Goal: Task Accomplishment & Management: Manage account settings

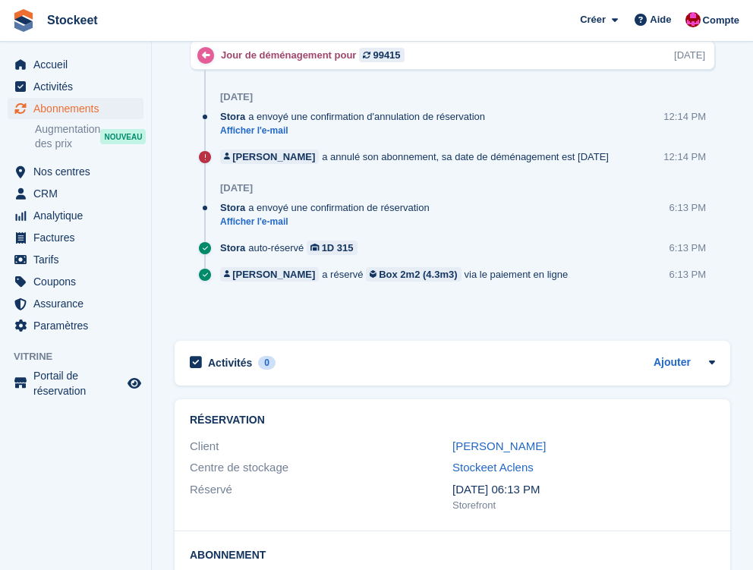
scroll to position [928, 0]
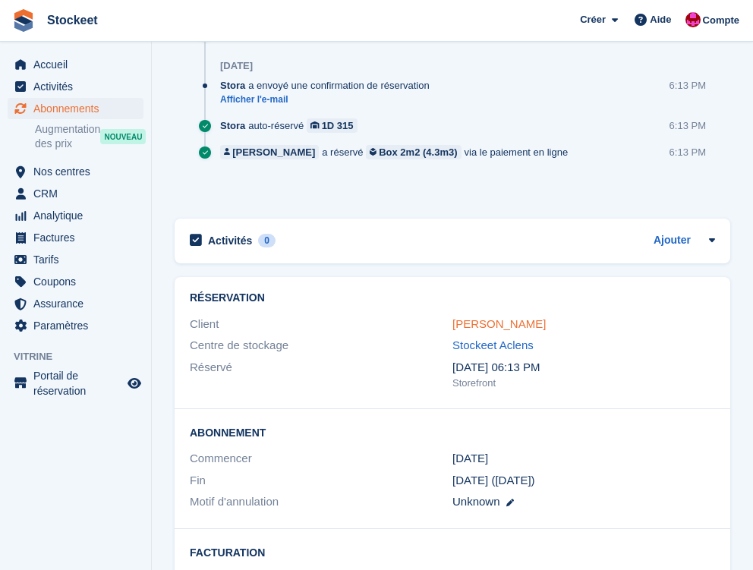
click at [480, 321] on link "Amélie Maniguet" at bounding box center [498, 323] width 93 height 13
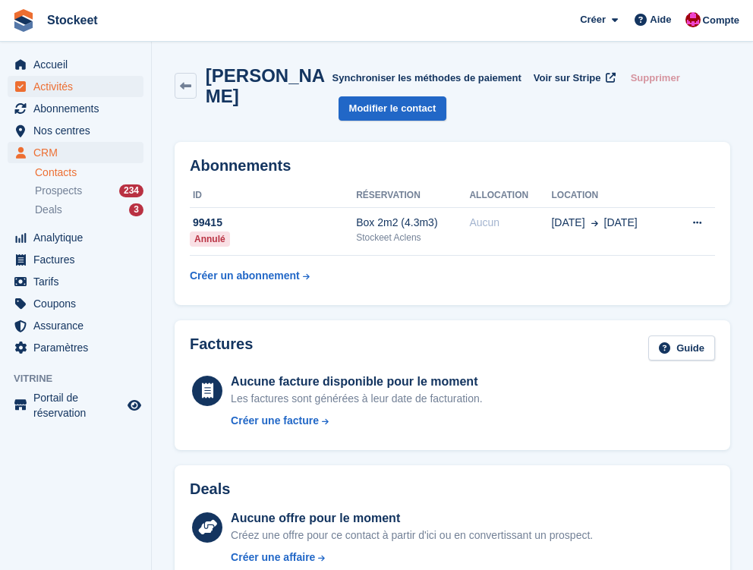
click at [51, 92] on span "Activités" at bounding box center [78, 86] width 91 height 21
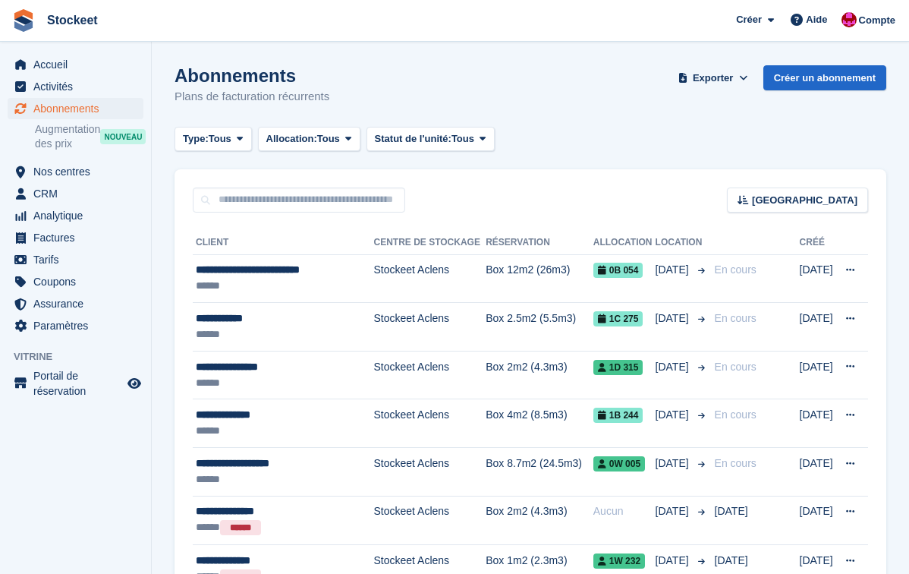
click at [61, 107] on span "Abonnements" at bounding box center [78, 108] width 91 height 21
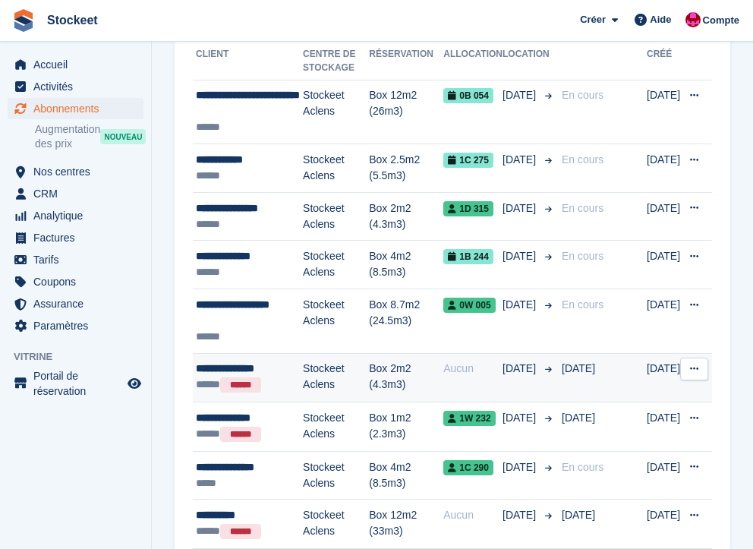
scroll to position [191, 0]
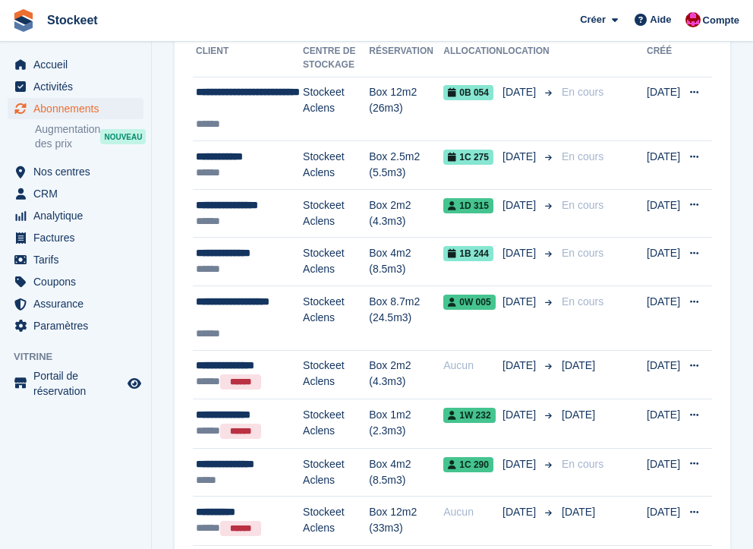
click at [86, 114] on span "Abonnements" at bounding box center [78, 108] width 91 height 21
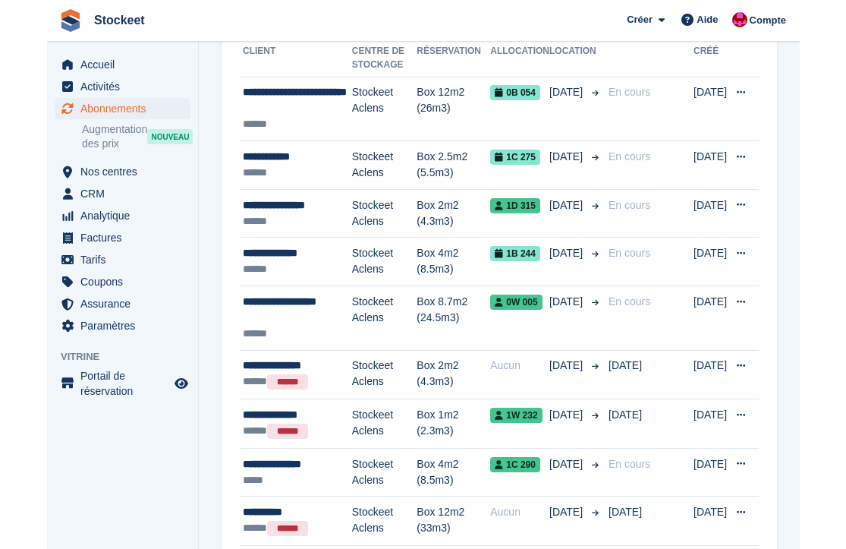
scroll to position [0, 0]
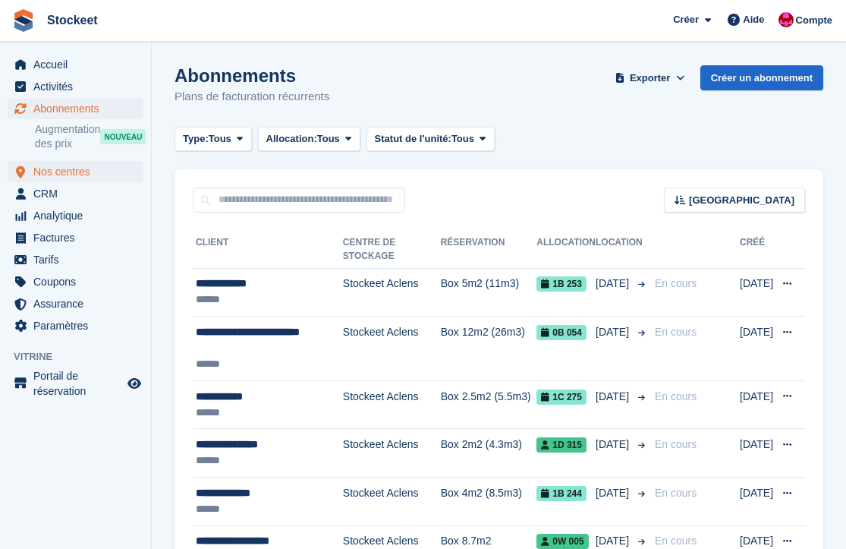
click at [80, 168] on span "Nos centres" at bounding box center [78, 171] width 91 height 21
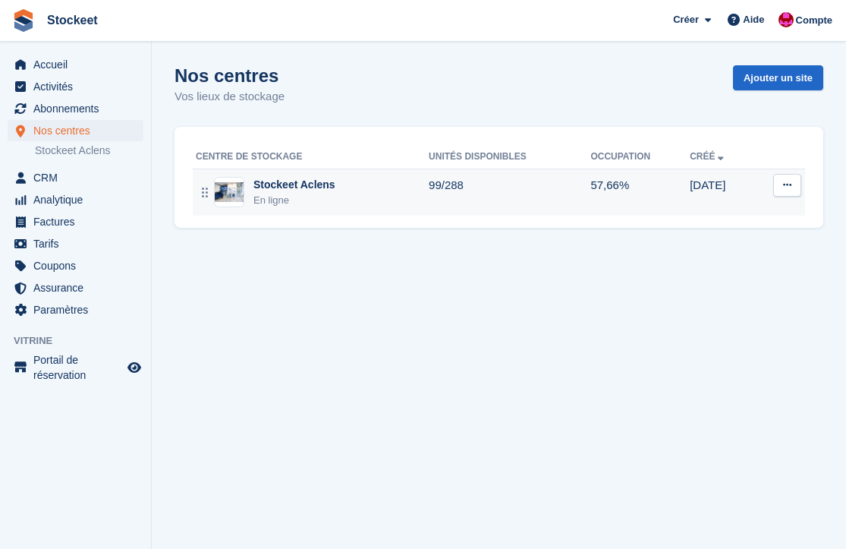
click at [320, 204] on div "En ligne" at bounding box center [294, 200] width 82 height 15
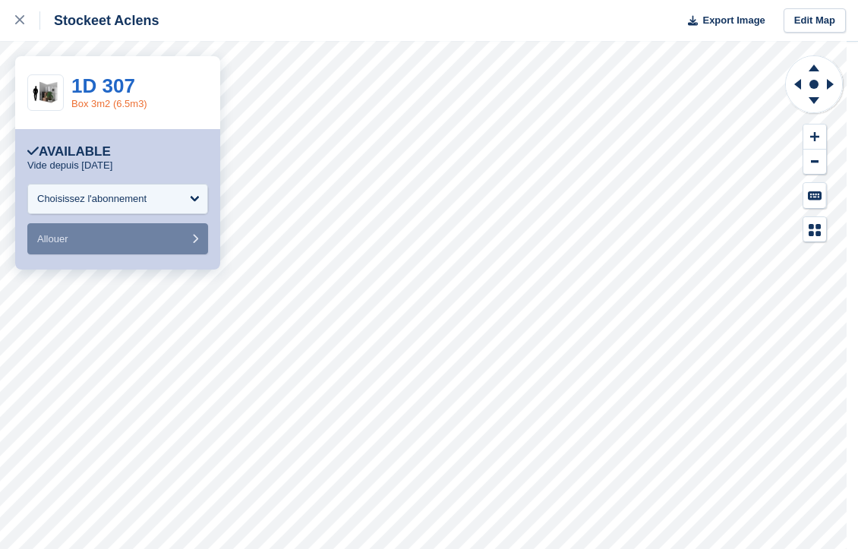
click at [102, 104] on link "Box 3m2 (6.5m3)" at bounding box center [109, 103] width 76 height 11
click at [130, 100] on link "Box 2m2 (4.3m3)" at bounding box center [109, 103] width 76 height 11
click at [126, 102] on link "Box 2.5m2 (5.5m3)" at bounding box center [113, 103] width 84 height 11
click at [102, 107] on link "Box 3m2 (6.5m3)" at bounding box center [109, 103] width 76 height 11
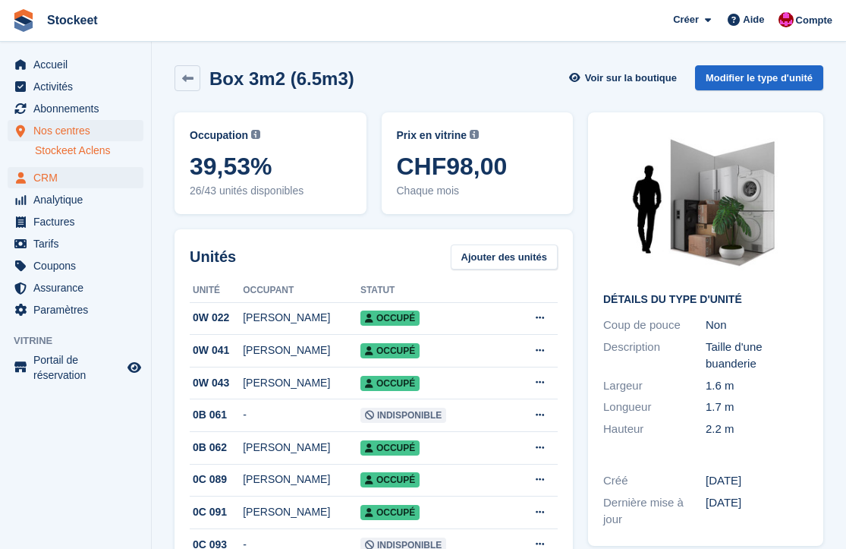
click at [55, 180] on span "CRM" at bounding box center [78, 177] width 91 height 21
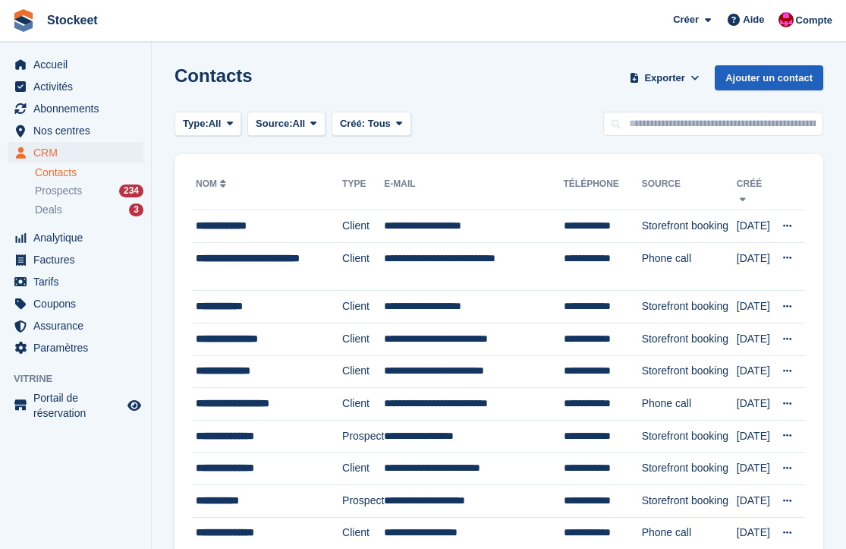
click at [778, 86] on link "Ajouter un contact" at bounding box center [769, 77] width 109 height 25
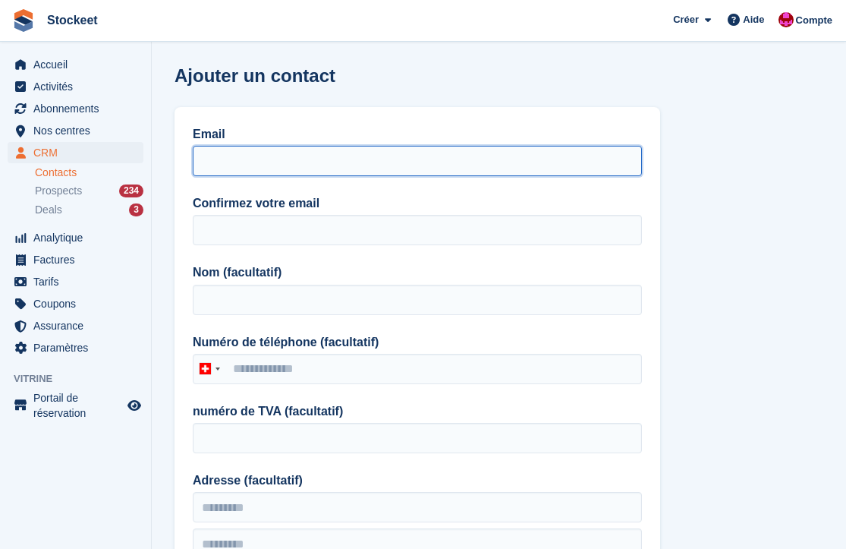
click at [221, 159] on input "Email" at bounding box center [417, 161] width 449 height 30
click at [225, 161] on input "Email" at bounding box center [417, 161] width 449 height 30
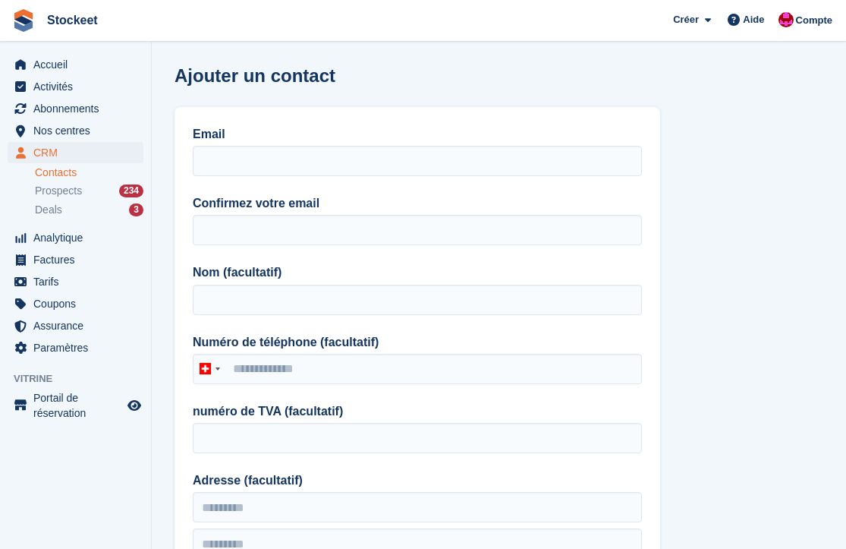
click at [373, 117] on div "Email Confirmez votre email Nom (facultatif) Numéro de téléphone (facultatif) S…" at bounding box center [418, 396] width 486 height 579
click at [235, 164] on input "Email" at bounding box center [417, 161] width 449 height 30
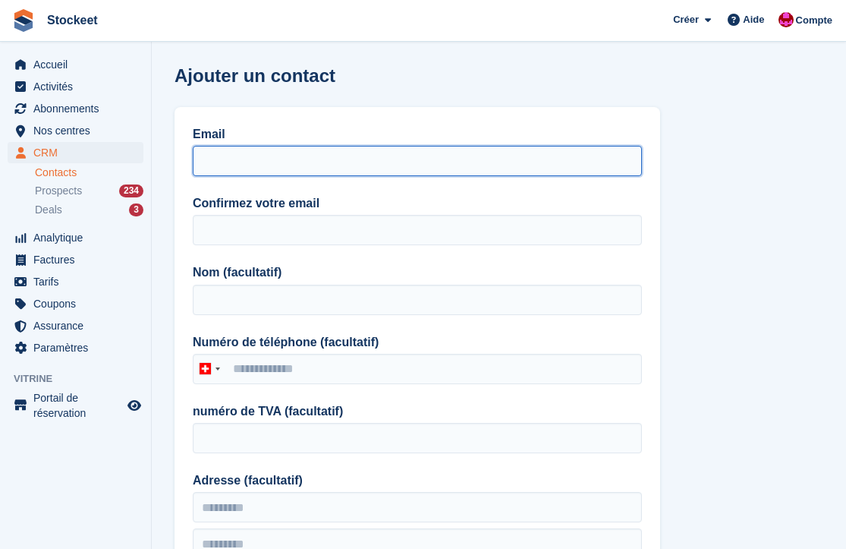
click at [238, 162] on input "Email" at bounding box center [417, 161] width 449 height 30
type input "**********"
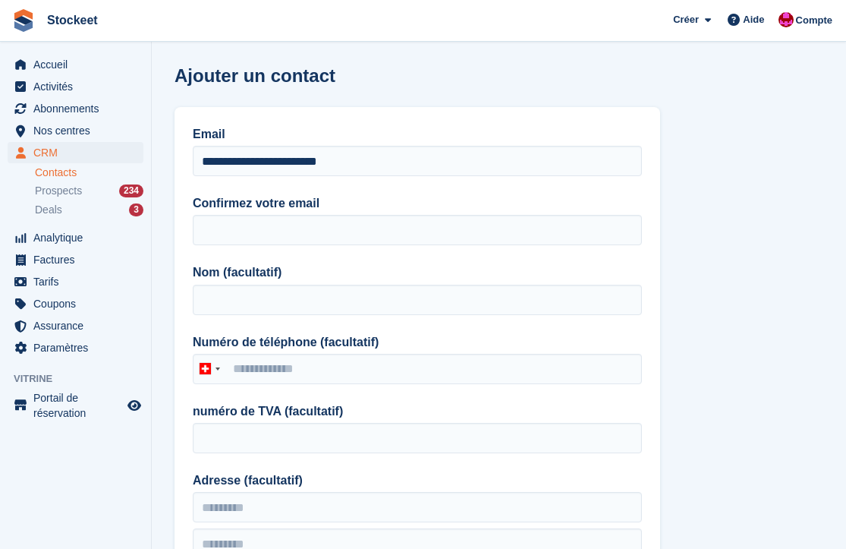
click at [255, 250] on div "**********" at bounding box center [418, 396] width 486 height 579
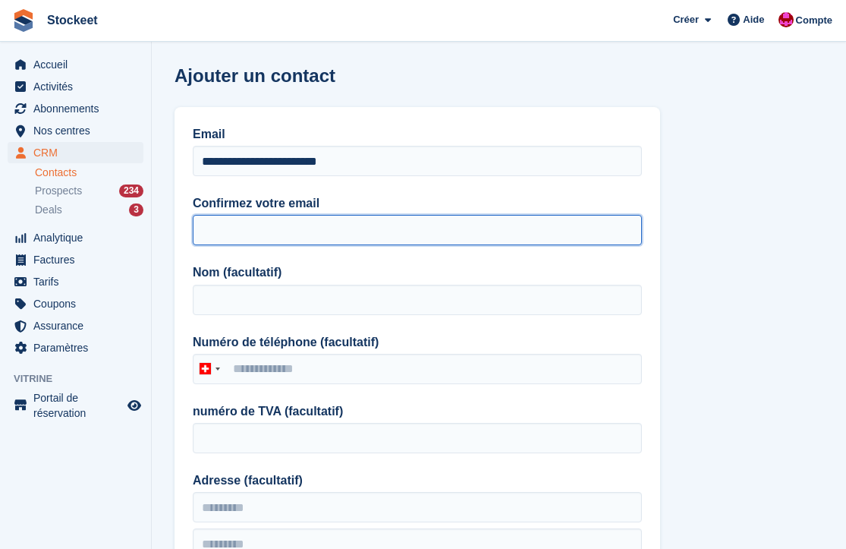
click at [260, 224] on input "Confirmez votre email" at bounding box center [417, 230] width 449 height 30
click at [200, 231] on input "**********" at bounding box center [417, 230] width 449 height 30
type input "**********"
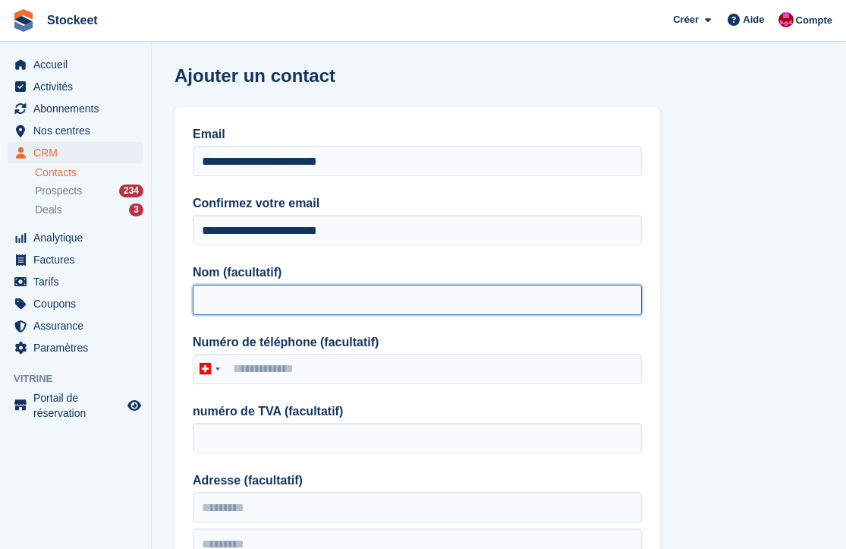
click at [292, 294] on input "Nom (facultatif)" at bounding box center [417, 300] width 449 height 30
type input "**********"
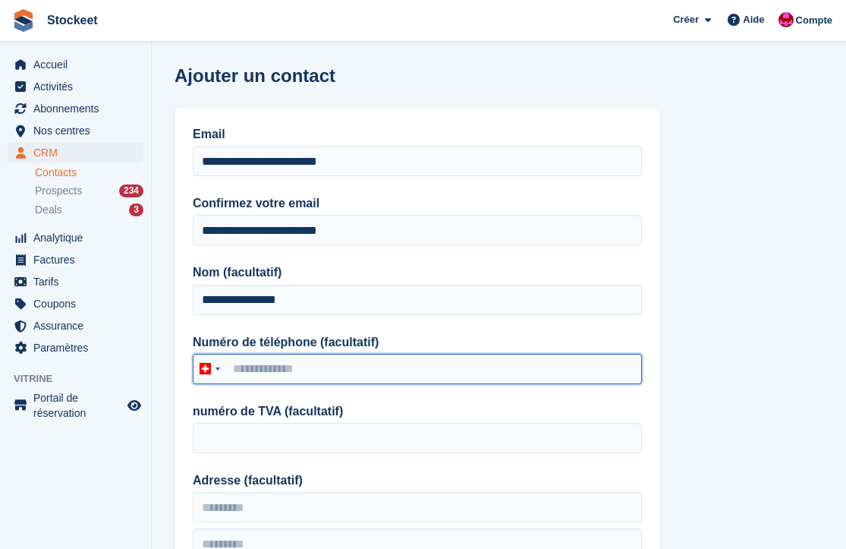
click at [355, 372] on input "Numéro de téléphone (facultatif)" at bounding box center [417, 369] width 449 height 30
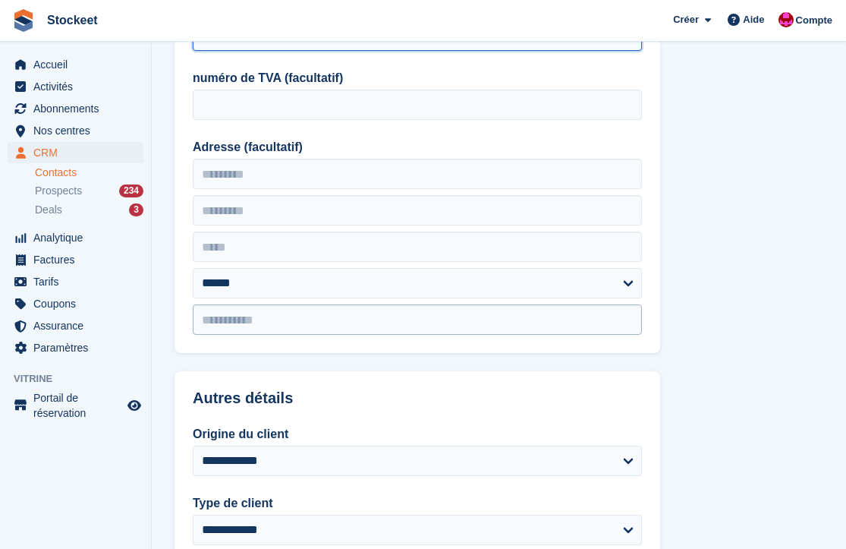
scroll to position [192, 0]
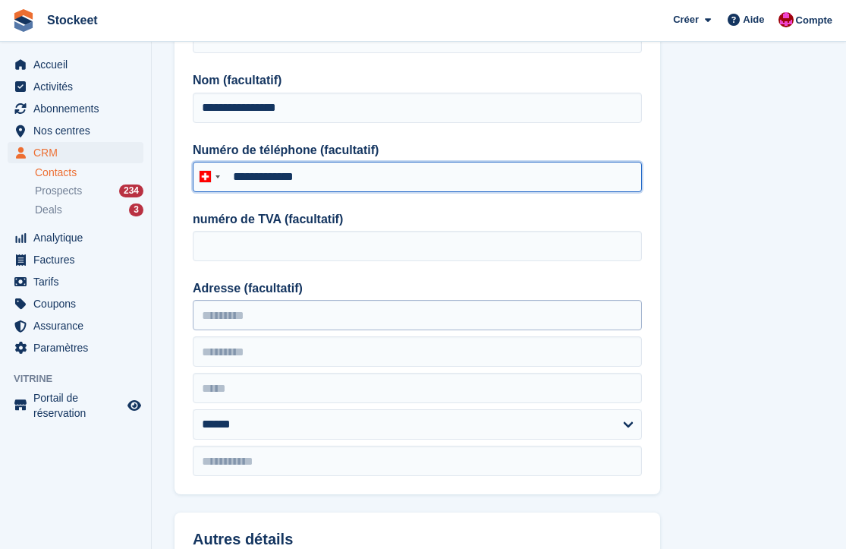
type input "**********"
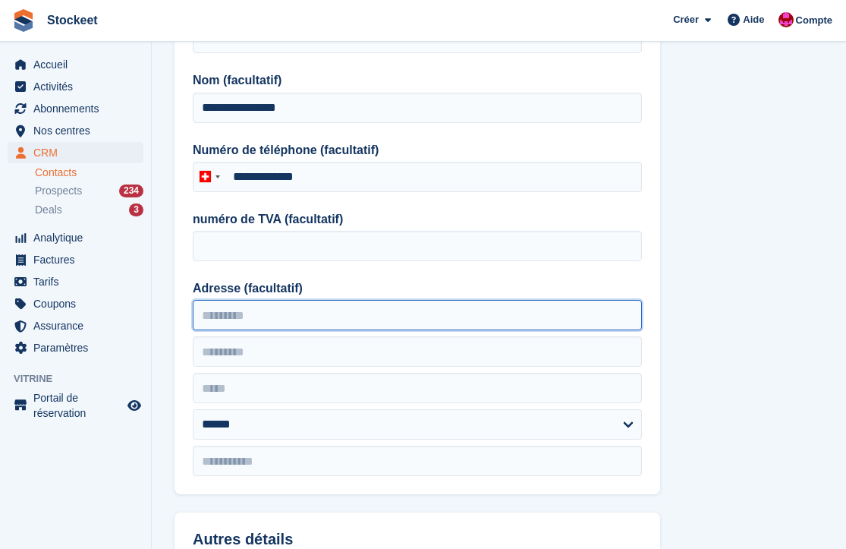
click at [303, 314] on input "Adresse (facultatif)" at bounding box center [417, 315] width 449 height 30
type input "**********"
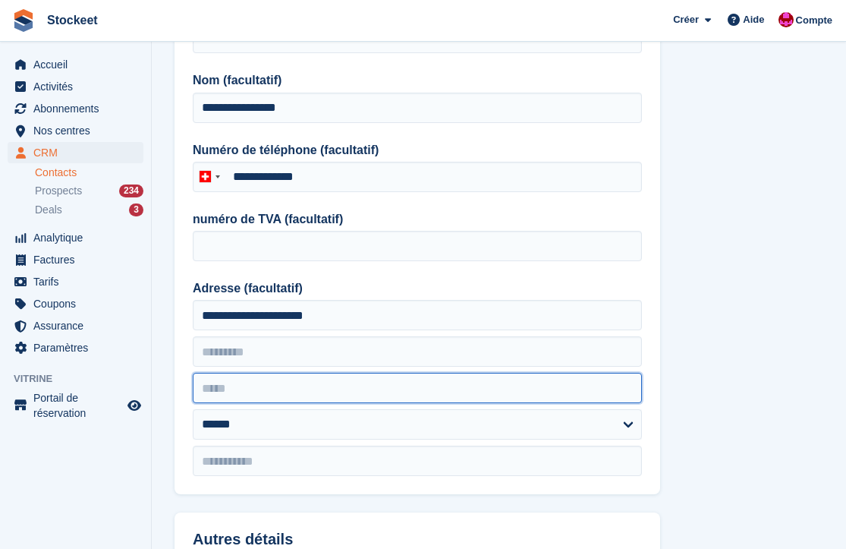
click at [316, 388] on input "text" at bounding box center [417, 388] width 449 height 30
type input "********"
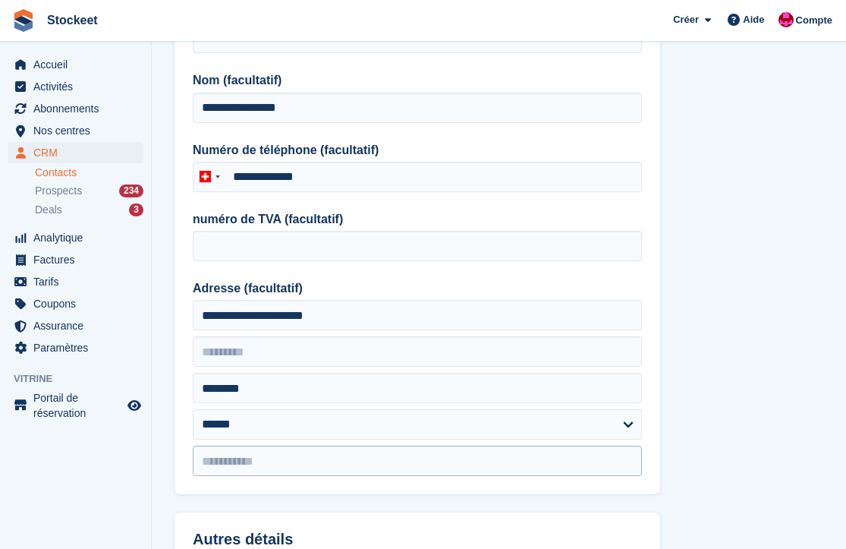
click at [219, 468] on input "text" at bounding box center [417, 460] width 449 height 30
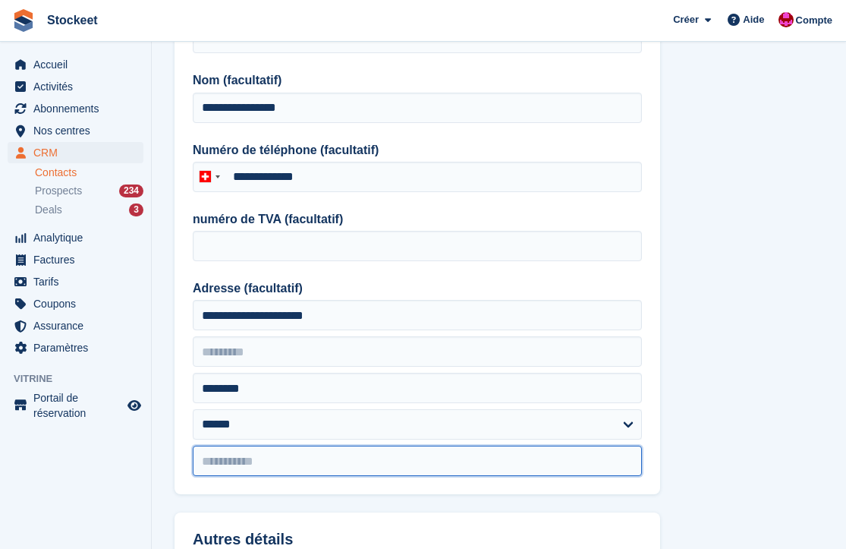
click at [222, 462] on input "text" at bounding box center [417, 460] width 449 height 30
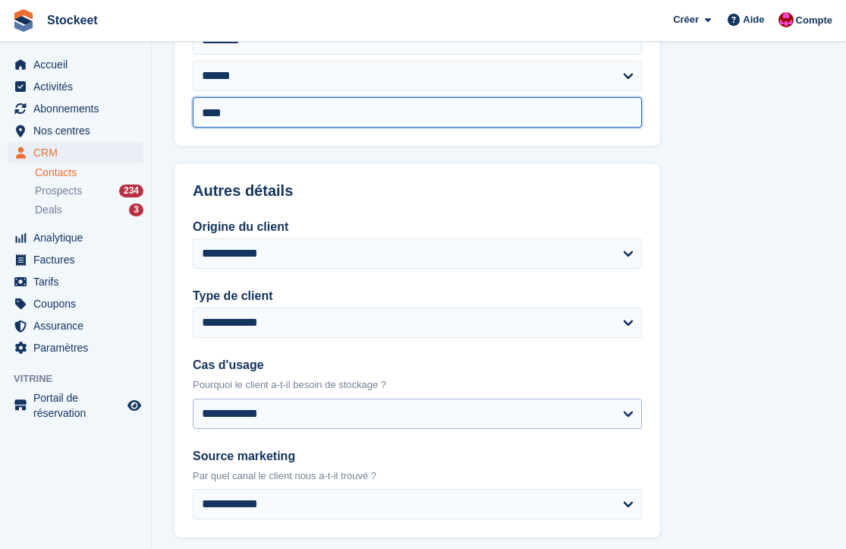
scroll to position [682, 0]
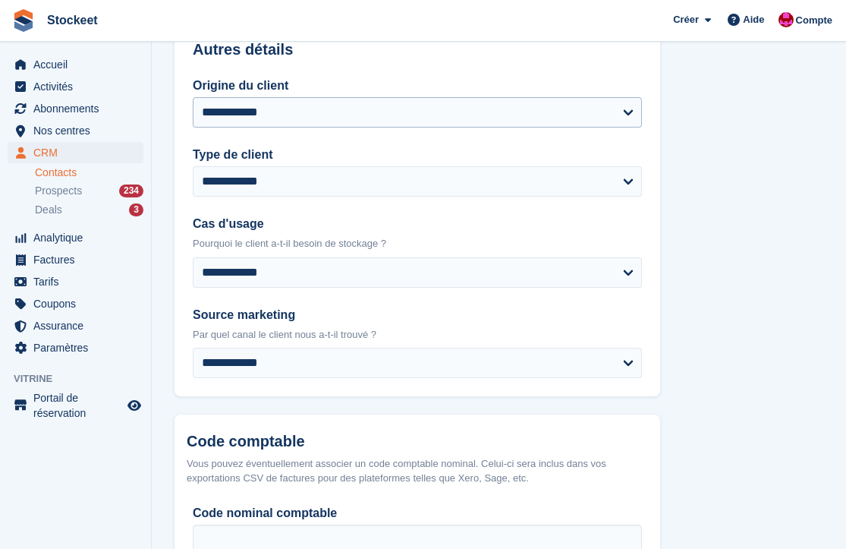
type input "****"
select select "*****"
select select "*******"
select select "**********"
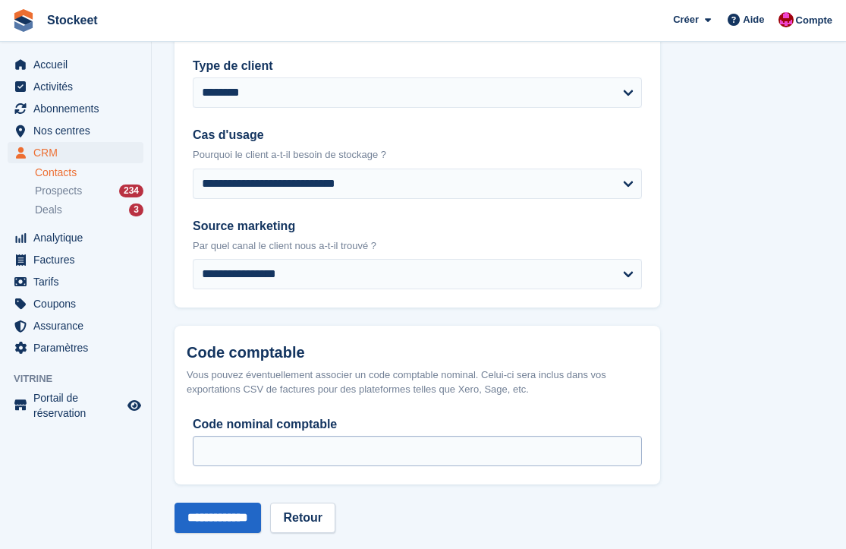
scroll to position [787, 0]
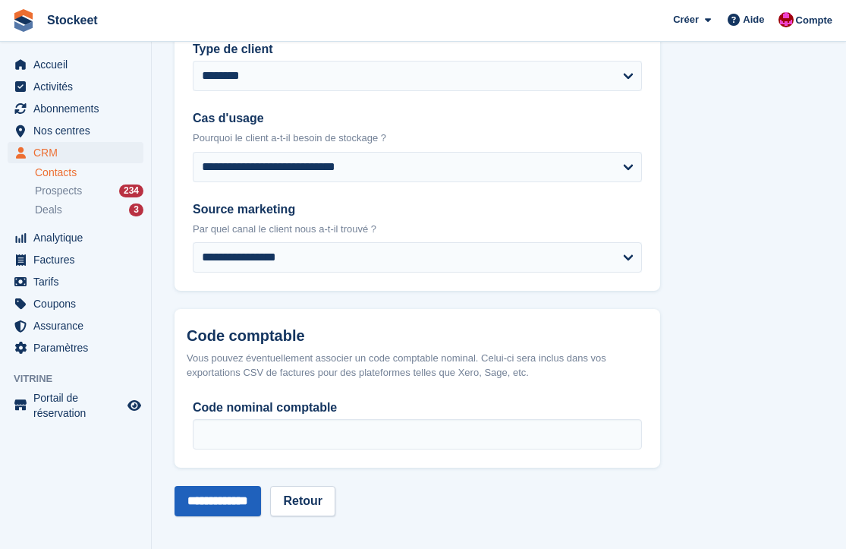
click at [250, 496] on input "**********" at bounding box center [218, 501] width 87 height 30
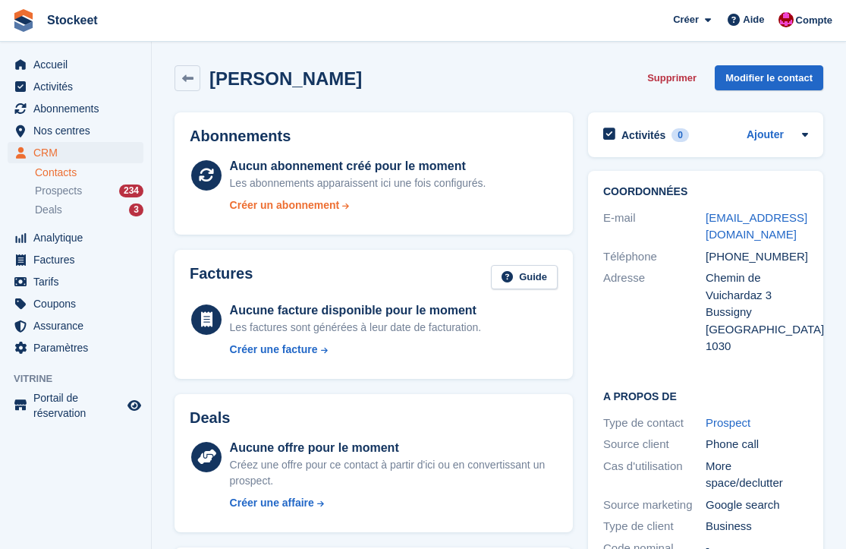
click at [276, 204] on div "Créer un abonnement" at bounding box center [285, 205] width 110 height 16
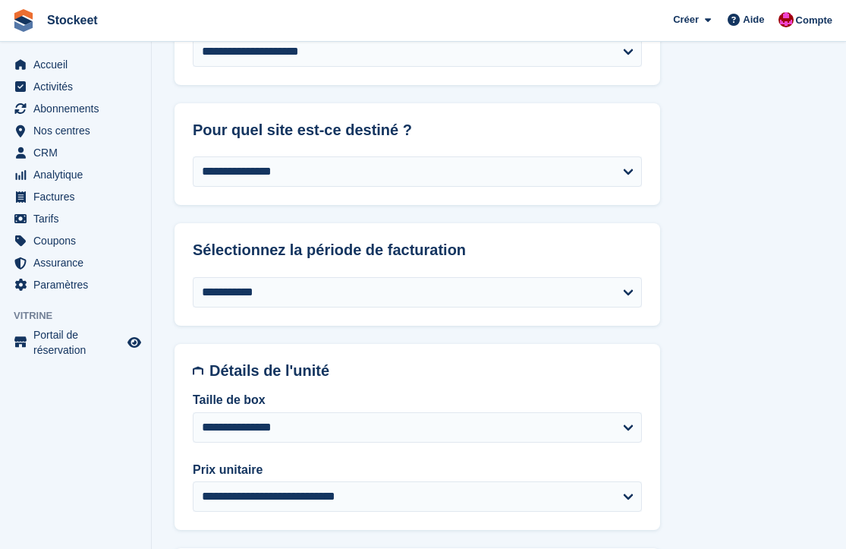
scroll to position [883, 0]
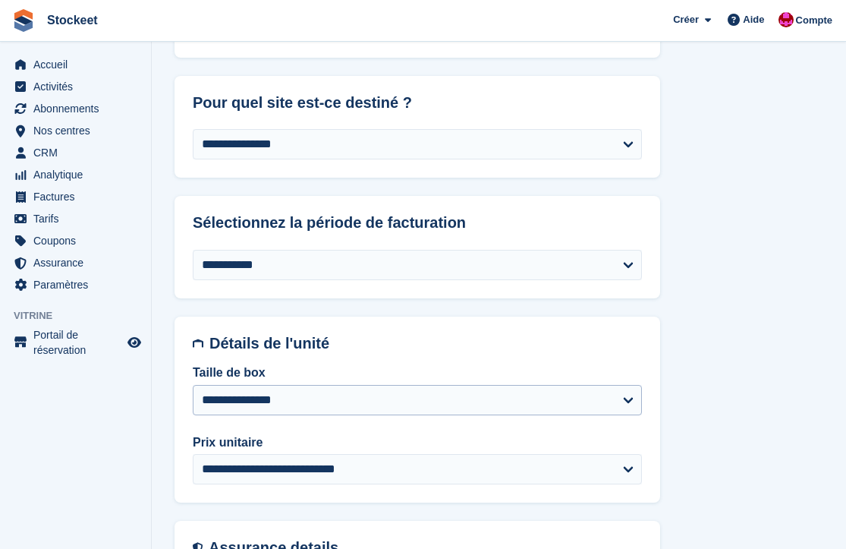
select select "****"
select select "******"
select select "**"
select select "**********"
select select "****"
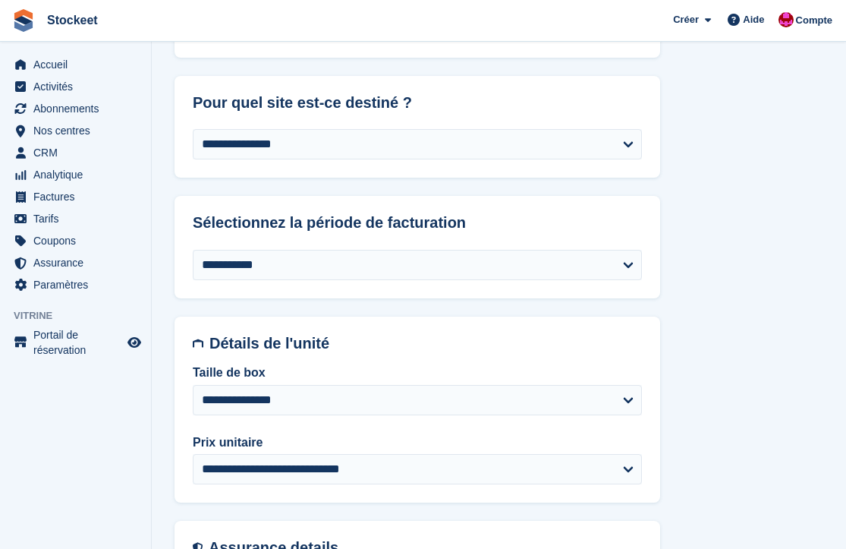
select select "*"
select select "*****"
select select
type input "**********"
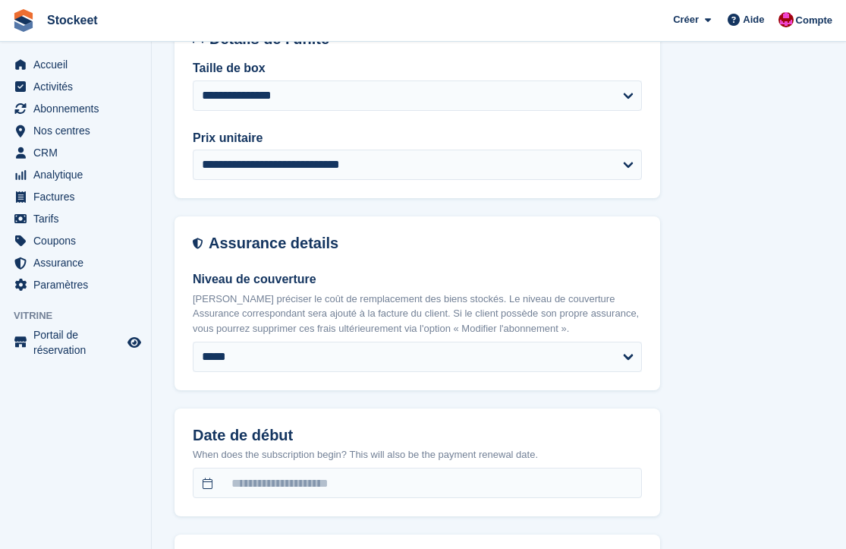
scroll to position [1282, 0]
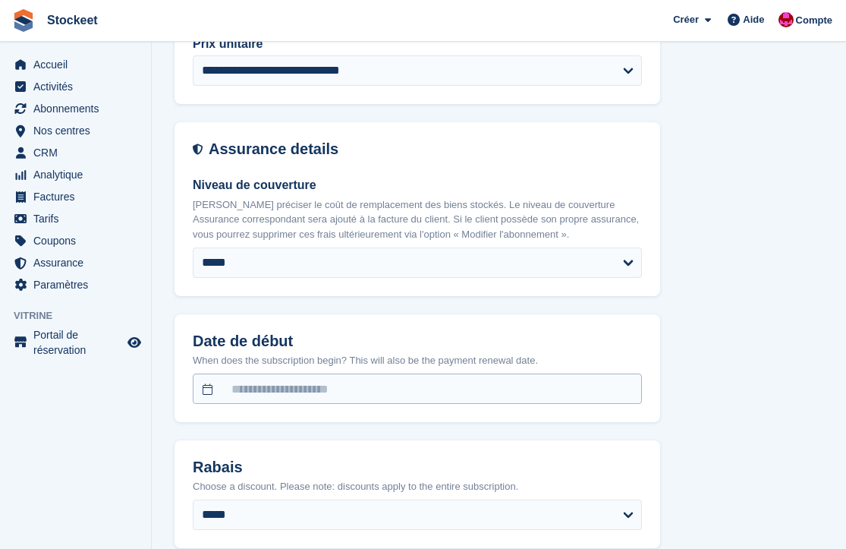
click at [297, 375] on input "text" at bounding box center [417, 388] width 449 height 30
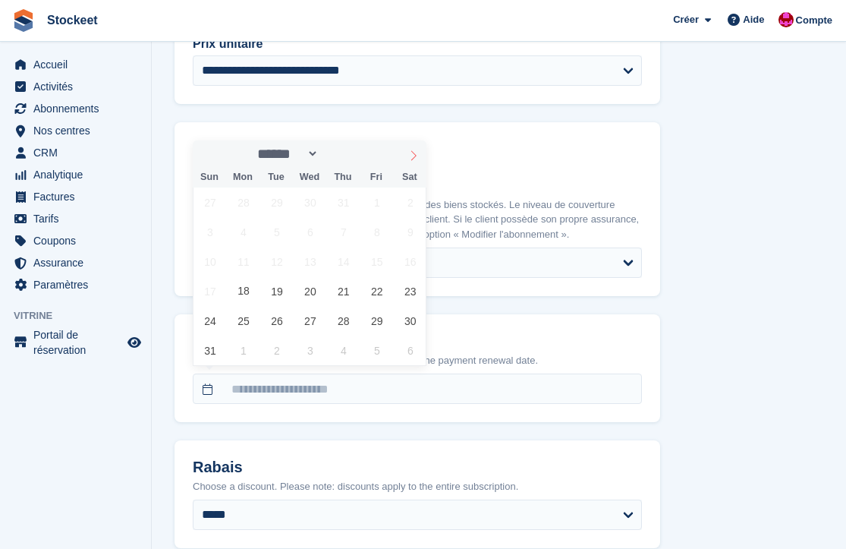
click at [408, 156] on icon at bounding box center [413, 155] width 11 height 11
select select "*"
click at [235, 198] on span "1" at bounding box center [243, 202] width 30 height 30
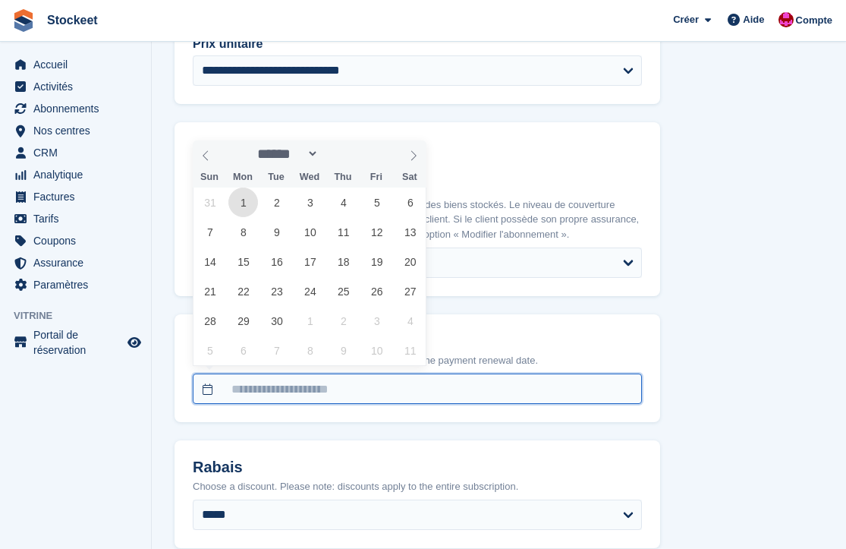
type input "**********"
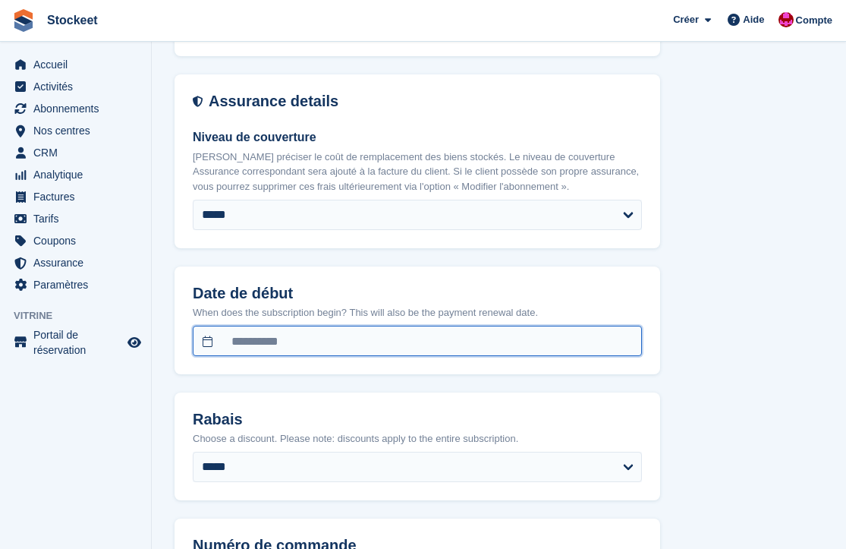
scroll to position [1354, 0]
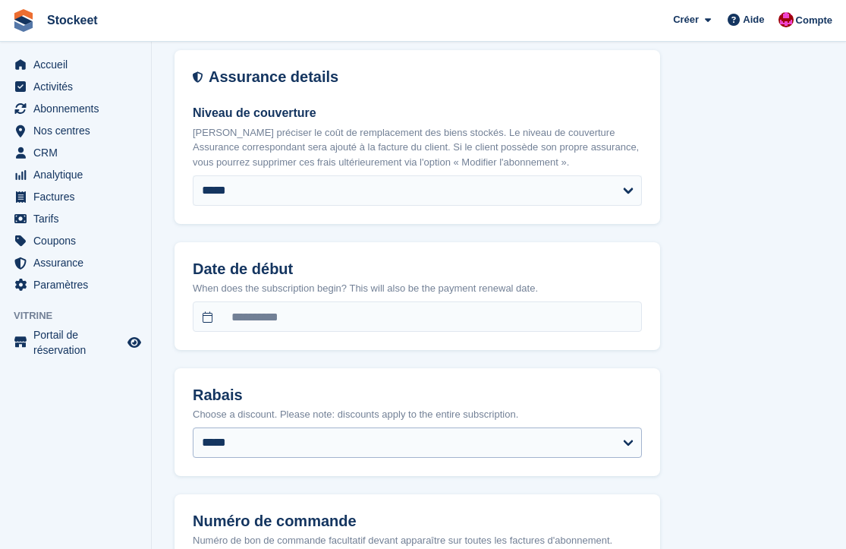
select select "****"
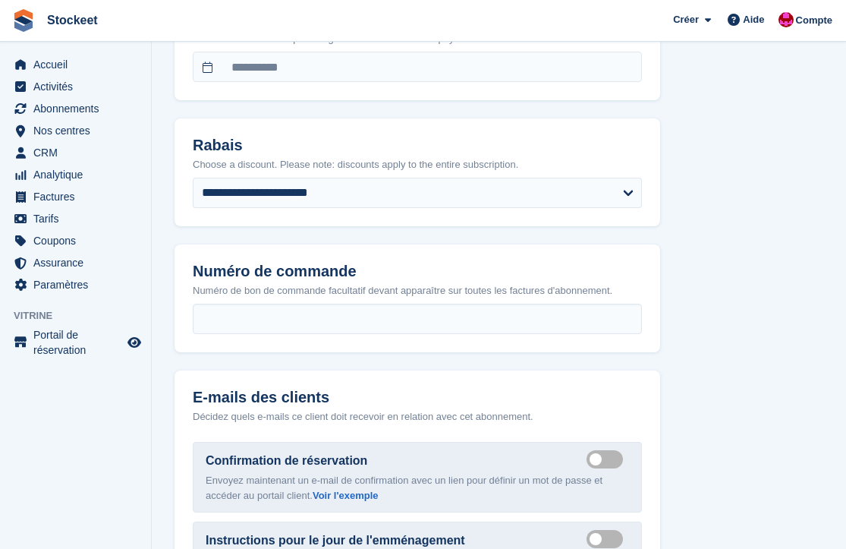
select select "******"
select select "**********"
select select "****"
select select "*"
select select "****"
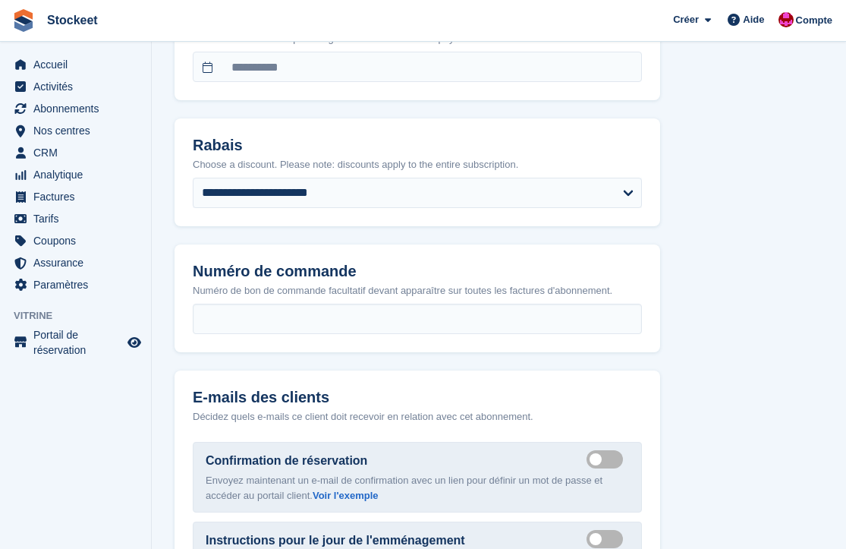
select select "*****"
select select
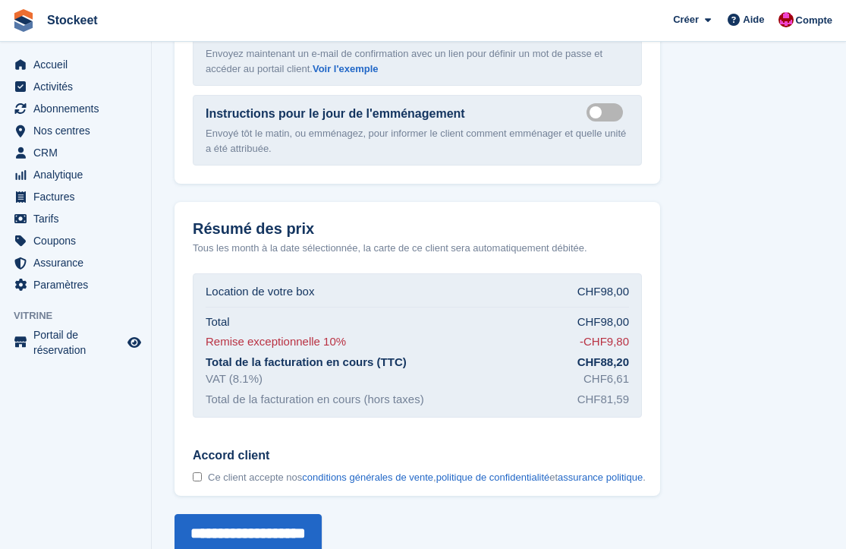
scroll to position [2050, 0]
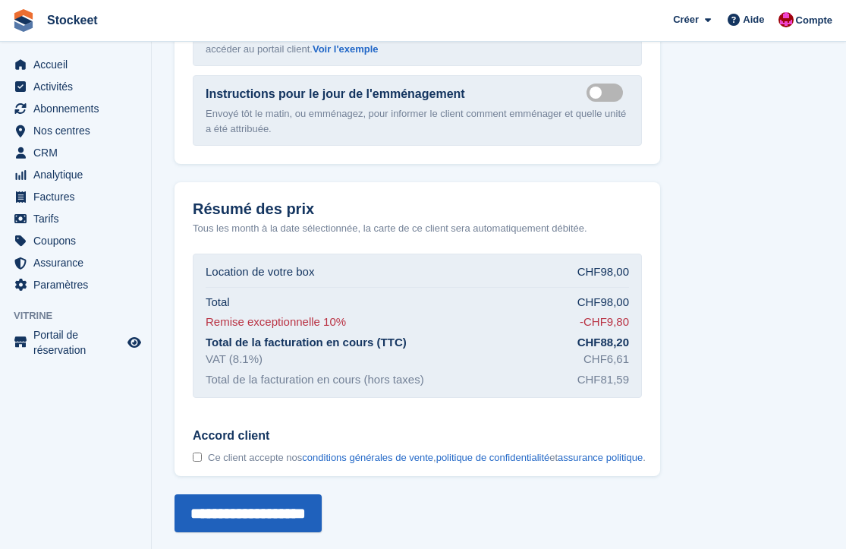
click at [317, 512] on input "**********" at bounding box center [248, 513] width 147 height 38
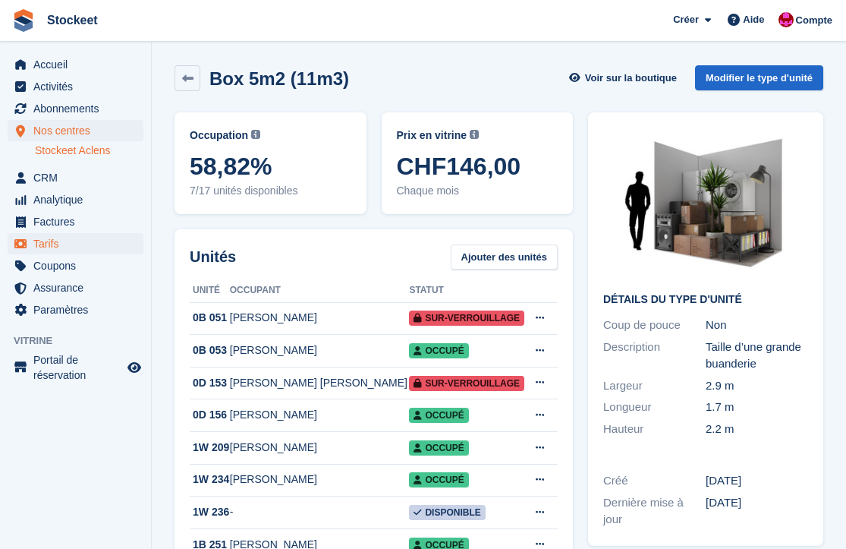
scroll to position [168, 0]
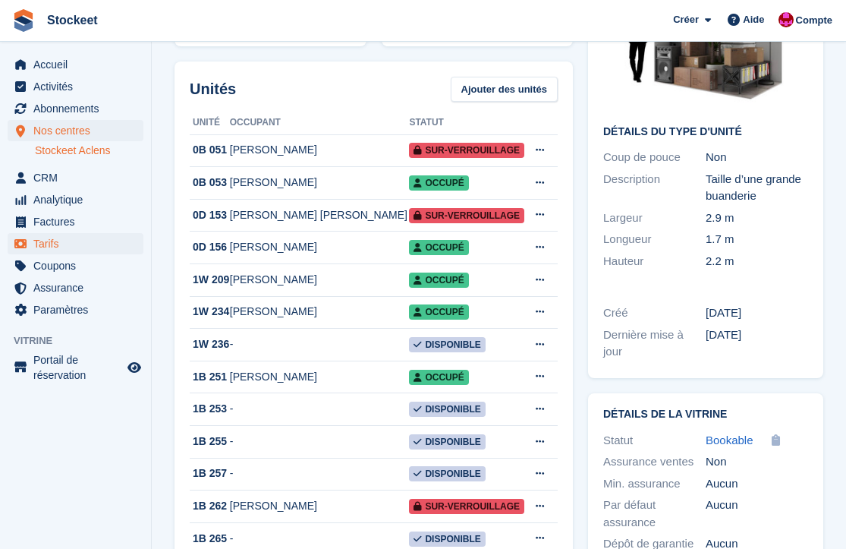
click at [53, 238] on span "Tarifs" at bounding box center [78, 243] width 91 height 21
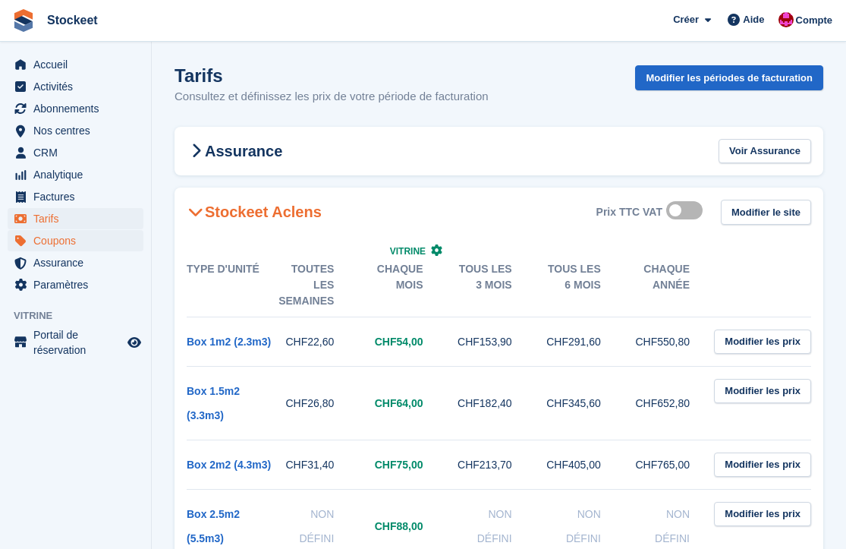
click at [52, 245] on span "Coupons" at bounding box center [78, 240] width 91 height 21
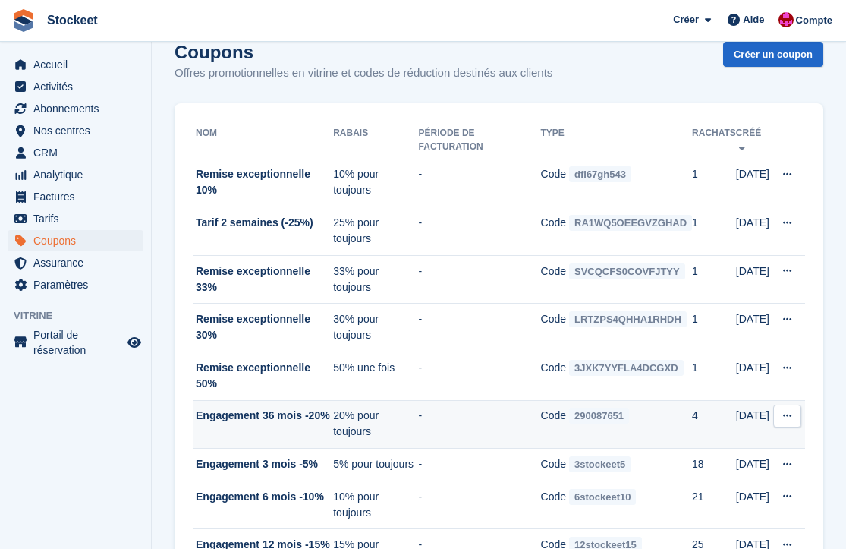
scroll to position [42, 0]
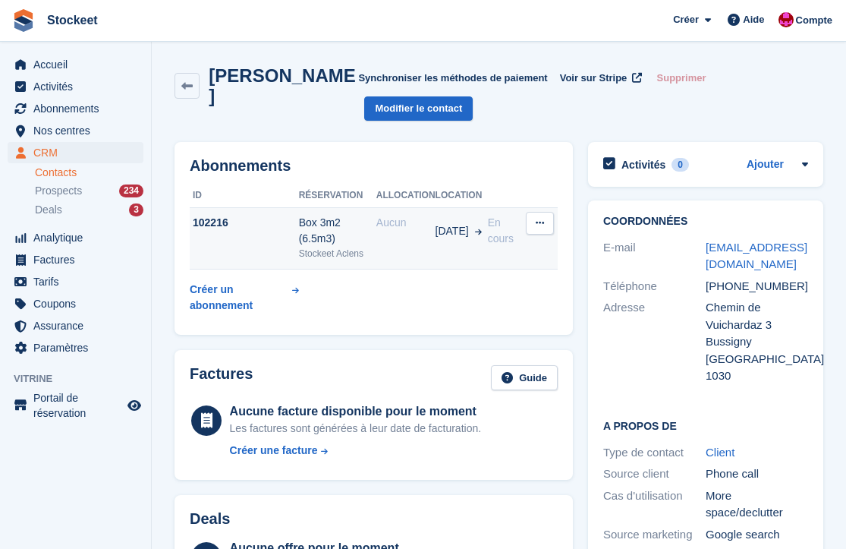
scroll to position [21, 0]
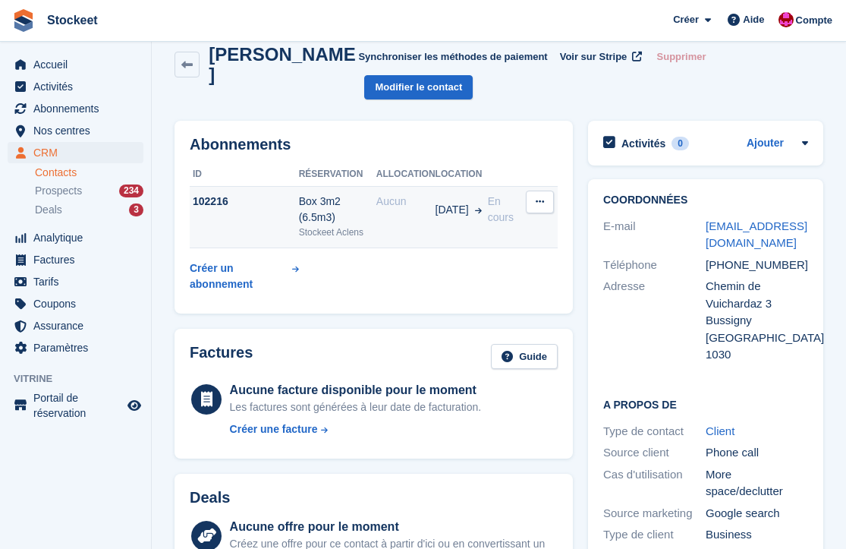
click at [266, 202] on div "102216" at bounding box center [244, 202] width 109 height 16
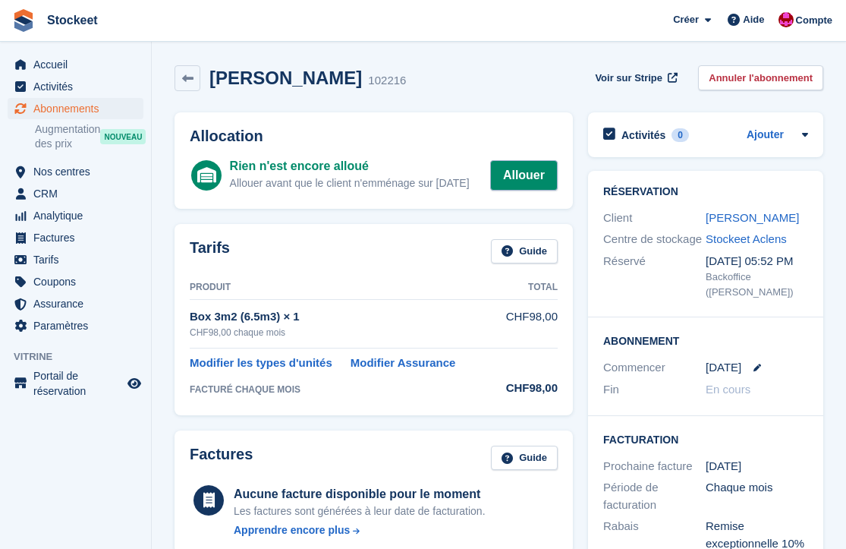
click at [527, 169] on link "Allouer" at bounding box center [524, 175] width 68 height 30
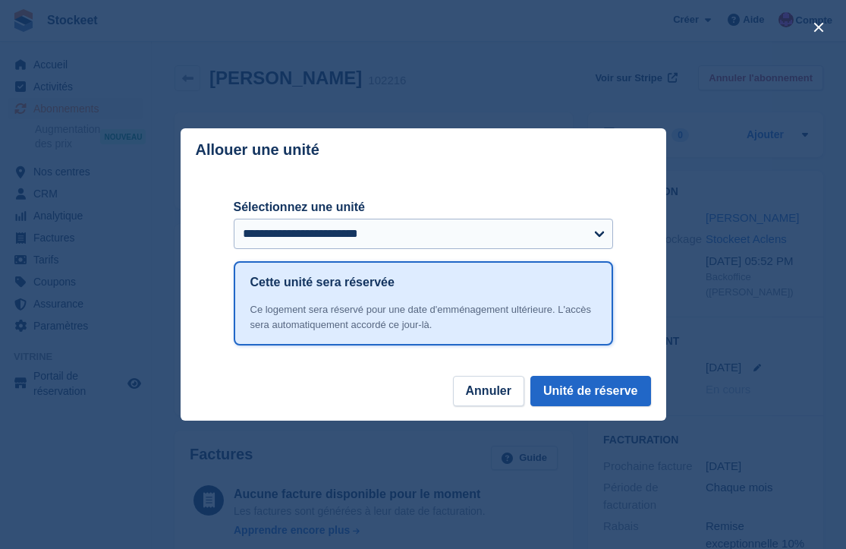
select select "*****"
click at [611, 387] on button "Unité de réserve" at bounding box center [590, 391] width 121 height 30
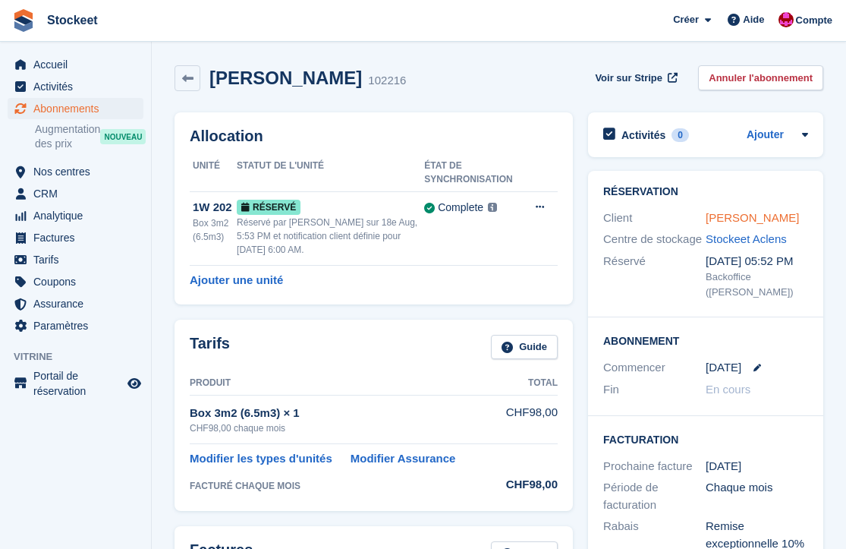
click at [745, 211] on link "[PERSON_NAME]" at bounding box center [752, 217] width 93 height 13
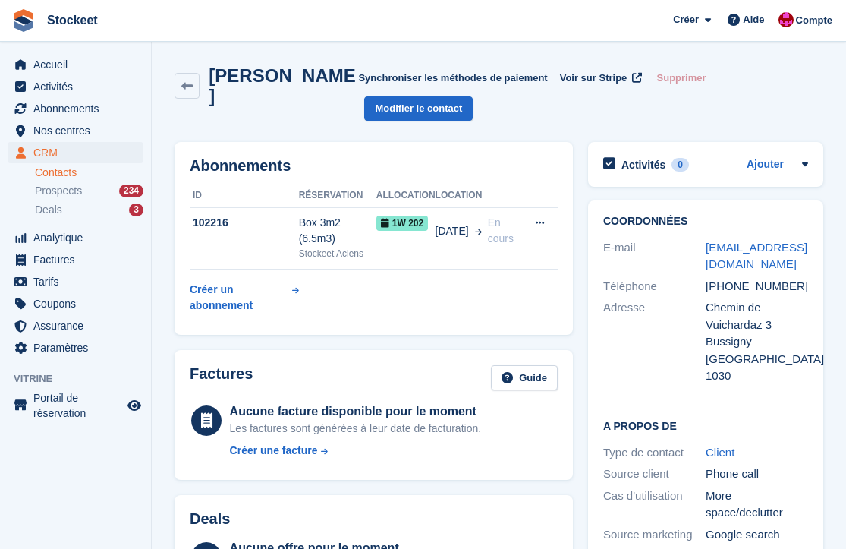
drag, startPoint x: 210, startPoint y: 69, endPoint x: 267, endPoint y: 106, distance: 68.0
click at [267, 106] on div "Inostroza Michel Synchroniser les méthodes de paiement Voir sur Stripe Supprime…" at bounding box center [499, 92] width 649 height 55
copy h2 "[PERSON_NAME]"
click at [290, 125] on div "Inostroza Michel Synchroniser les méthodes de paiement Voir sur Stripe Supprime…" at bounding box center [499, 96] width 664 height 77
click at [66, 109] on span "Abonnements" at bounding box center [78, 108] width 91 height 21
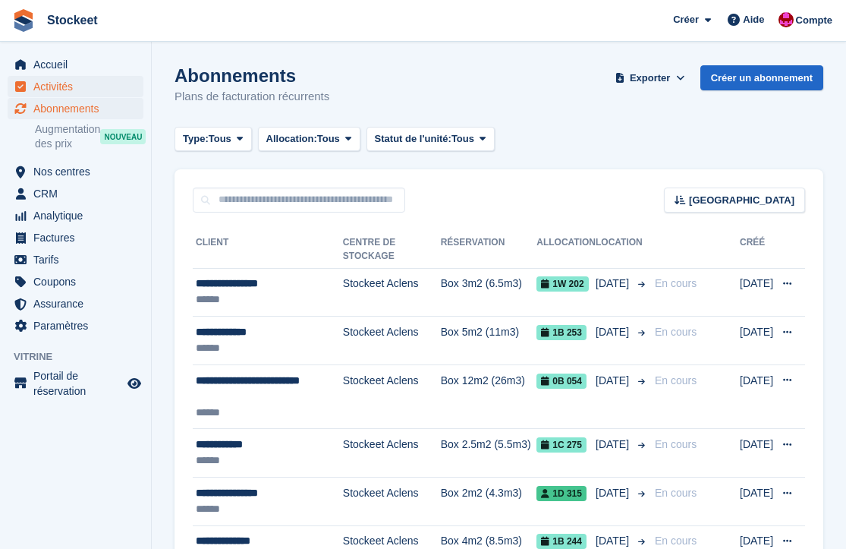
click at [58, 86] on span "Activités" at bounding box center [78, 86] width 91 height 21
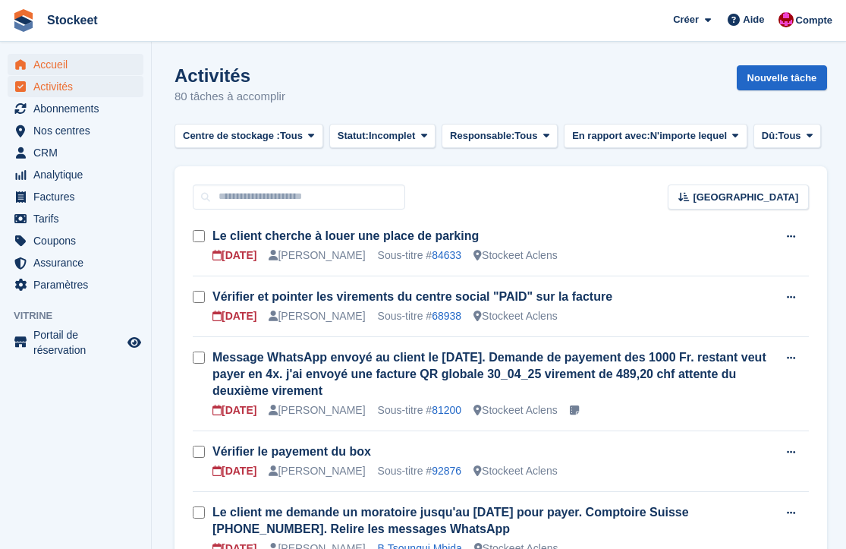
click at [58, 69] on span "Accueil" at bounding box center [78, 64] width 91 height 21
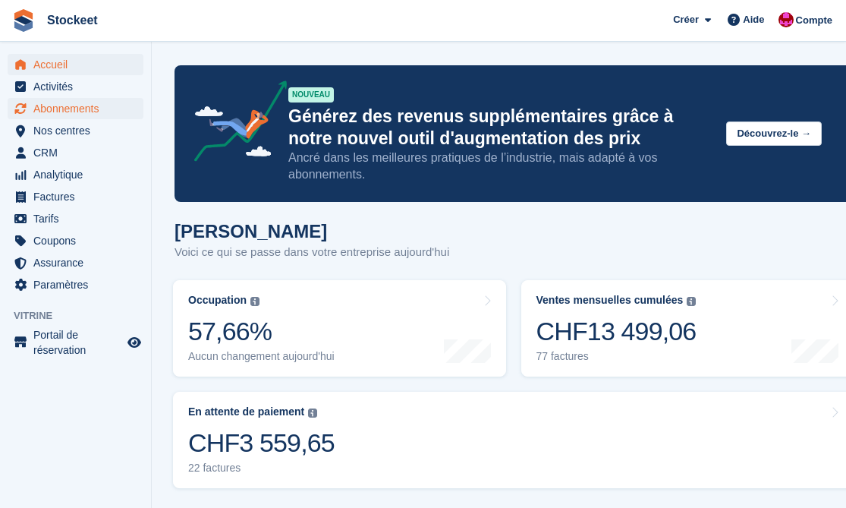
click at [63, 100] on span "Abonnements" at bounding box center [78, 108] width 91 height 21
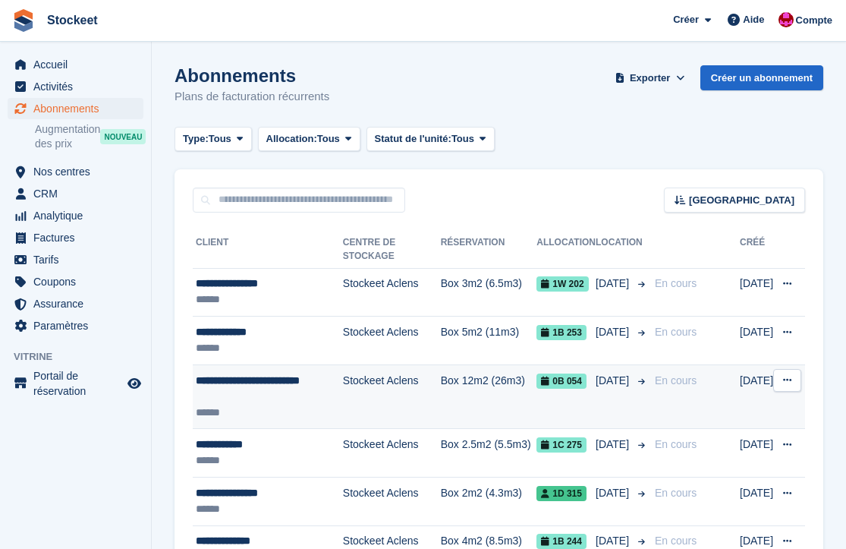
scroll to position [30, 0]
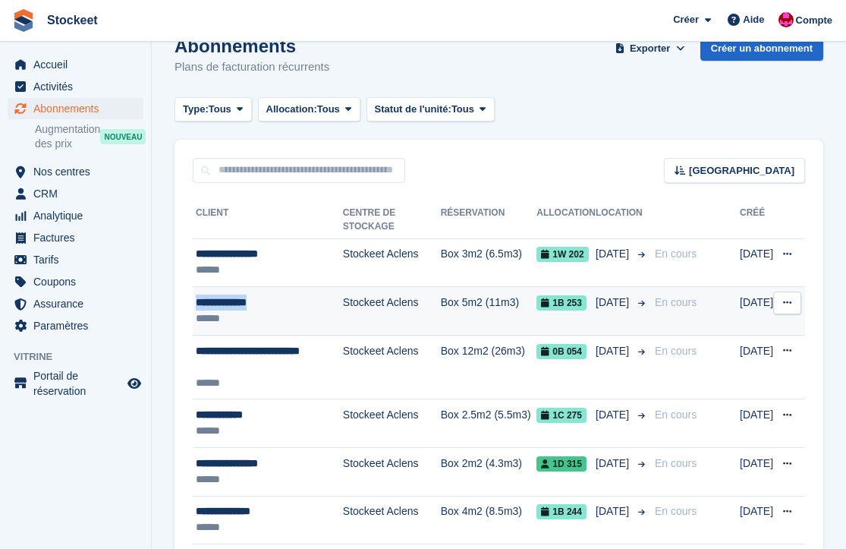
drag, startPoint x: 273, startPoint y: 301, endPoint x: 197, endPoint y: 306, distance: 76.8
click at [197, 306] on div "**********" at bounding box center [269, 302] width 147 height 16
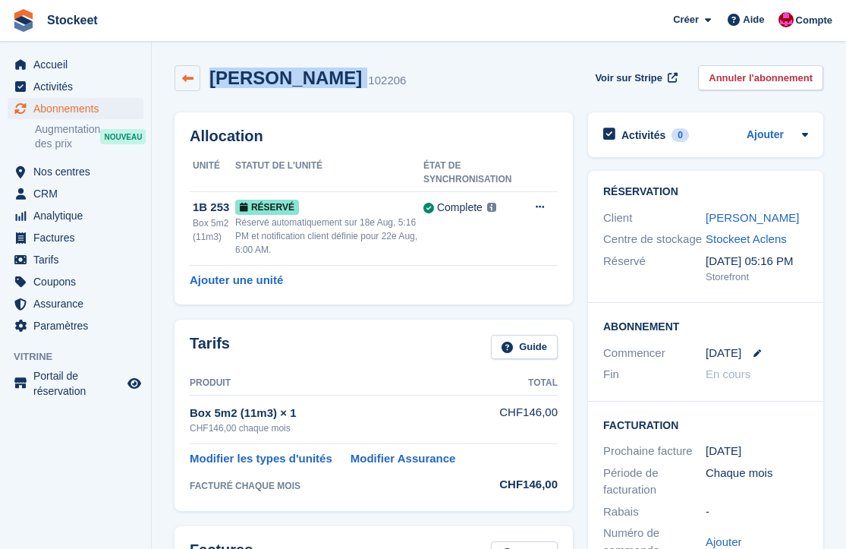
drag, startPoint x: 334, startPoint y: 77, endPoint x: 187, endPoint y: 83, distance: 146.6
click at [187, 83] on div "Katya Bonnard 102206" at bounding box center [290, 78] width 231 height 26
copy div "Katya Bonnard"
click at [512, 58] on div "Katya Bonnard 102206 Voir sur Stripe Annuler l'abonnement" at bounding box center [499, 81] width 664 height 47
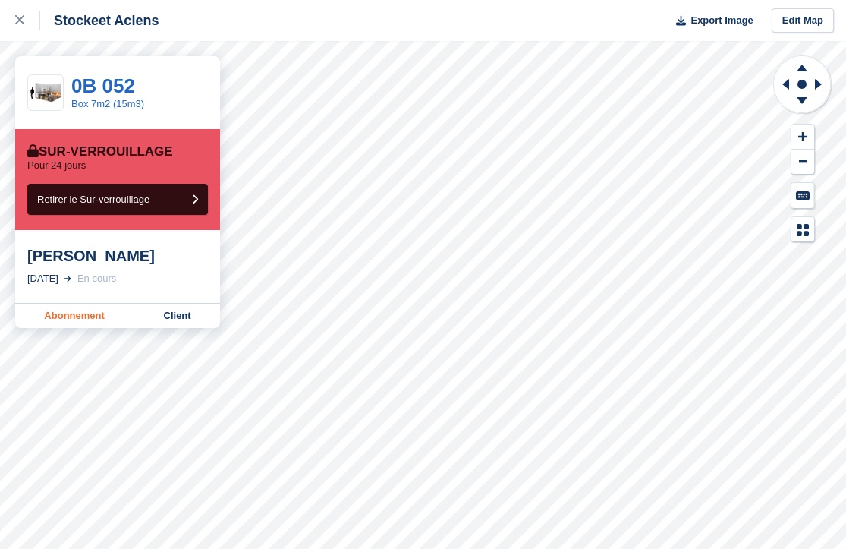
click at [75, 321] on link "Abonnement" at bounding box center [74, 316] width 119 height 24
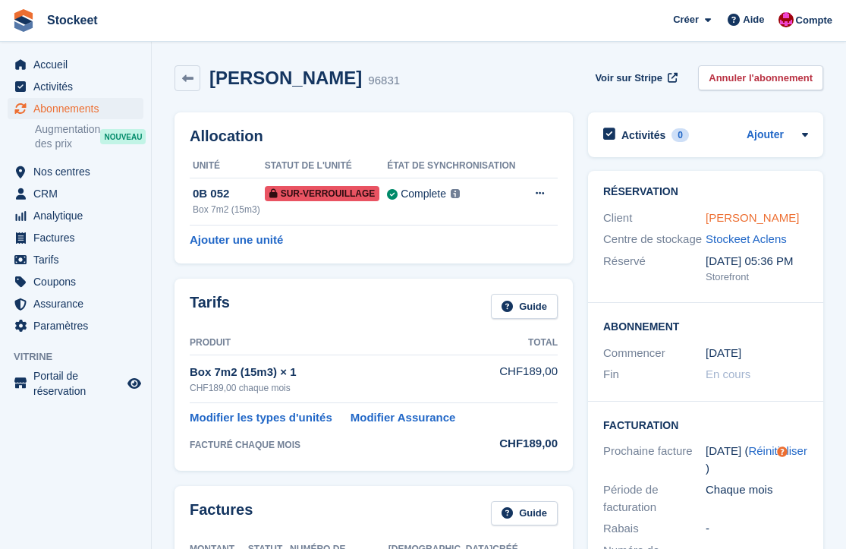
click at [748, 213] on link "[PERSON_NAME]" at bounding box center [752, 217] width 93 height 13
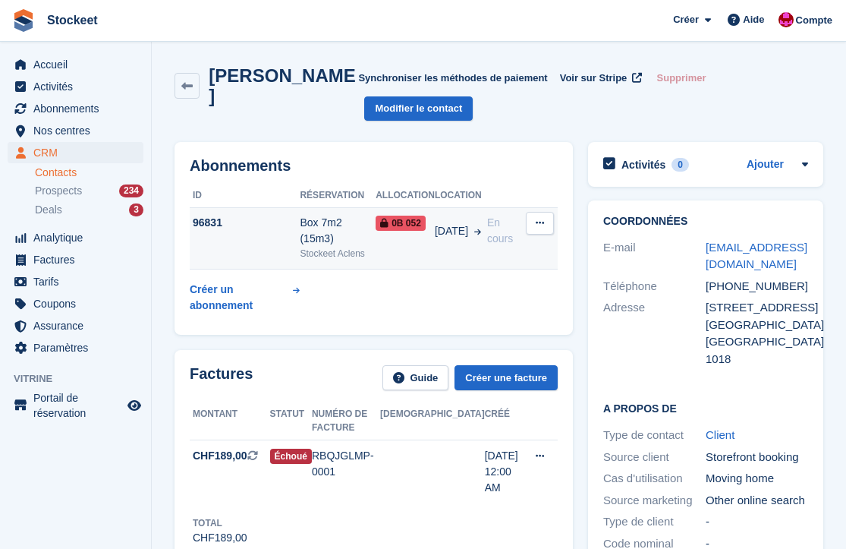
click at [258, 241] on td "96831" at bounding box center [245, 238] width 110 height 62
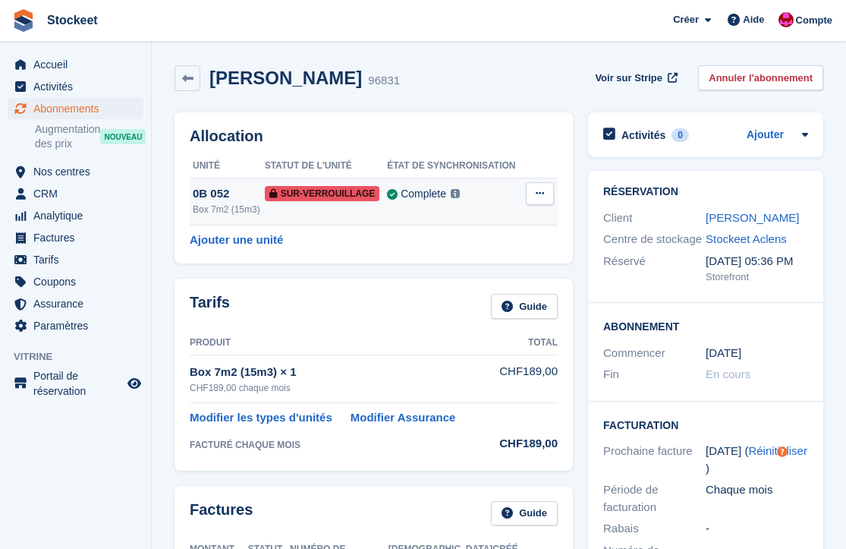
click at [534, 191] on button at bounding box center [540, 193] width 28 height 23
click at [427, 237] on p "Retirer le Sur-verrouillage" at bounding box center [481, 229] width 132 height 33
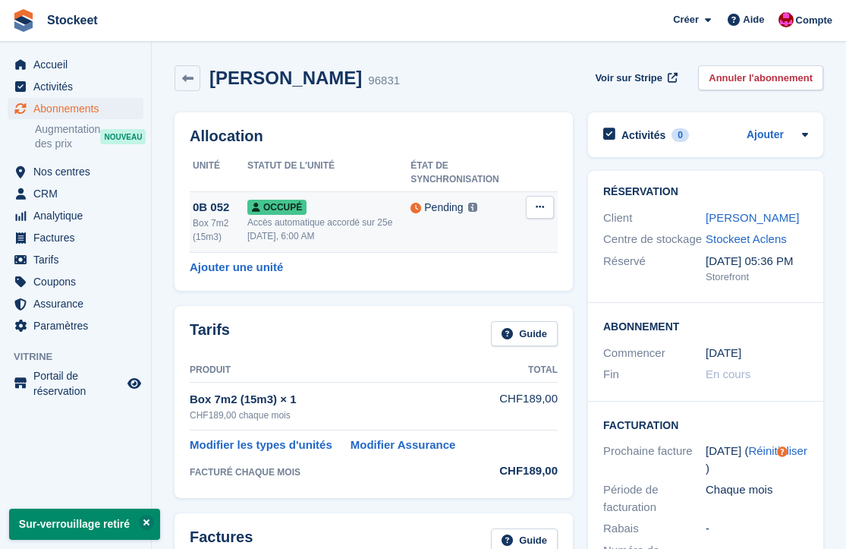
click at [541, 208] on icon at bounding box center [540, 207] width 8 height 10
click at [471, 270] on p "Désallouer" at bounding box center [481, 270] width 132 height 20
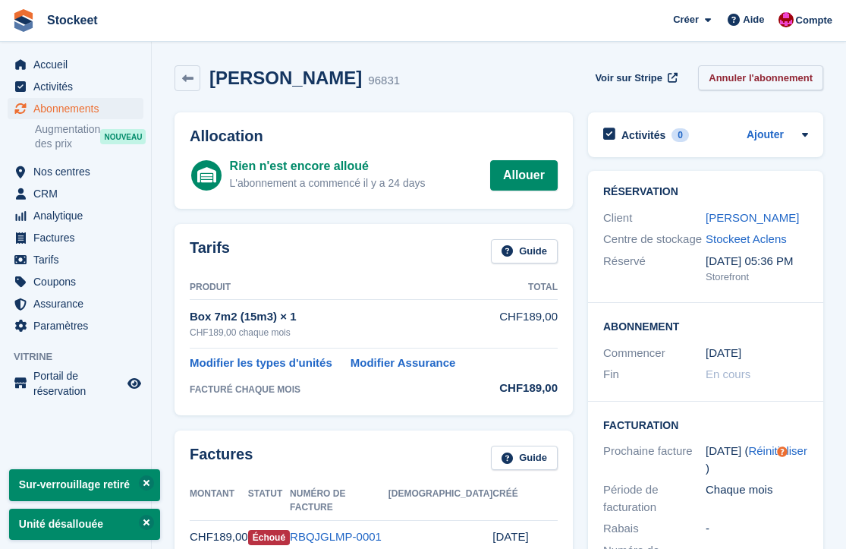
click at [754, 83] on link "Annuler l'abonnement" at bounding box center [760, 77] width 125 height 25
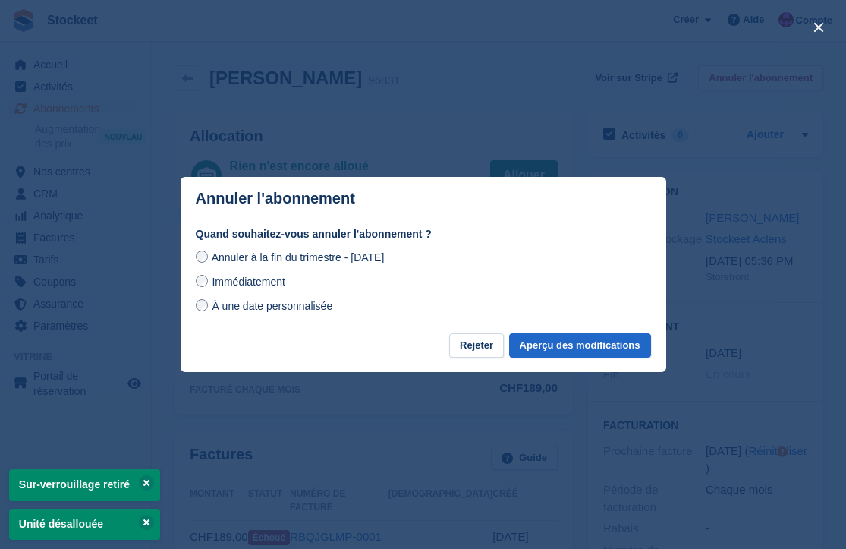
click at [232, 284] on span "Immédiatement" at bounding box center [248, 281] width 73 height 12
click at [556, 349] on button "Aperçu des modifications" at bounding box center [580, 345] width 142 height 25
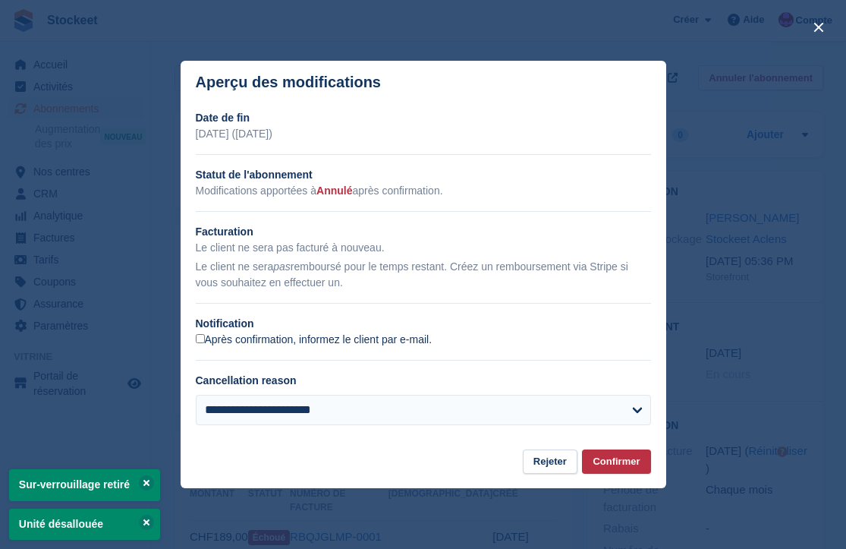
click at [218, 340] on label "Après confirmation, informez le client par e-mail." at bounding box center [314, 340] width 237 height 14
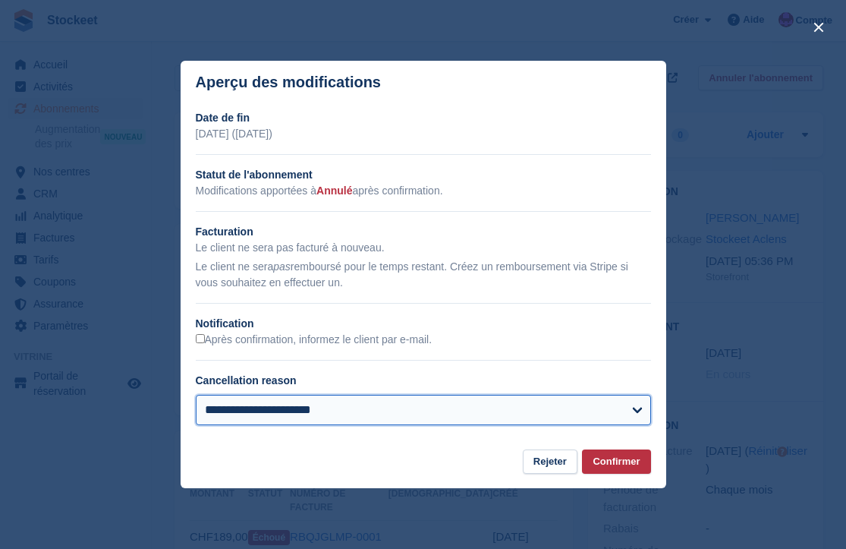
select select "**********"
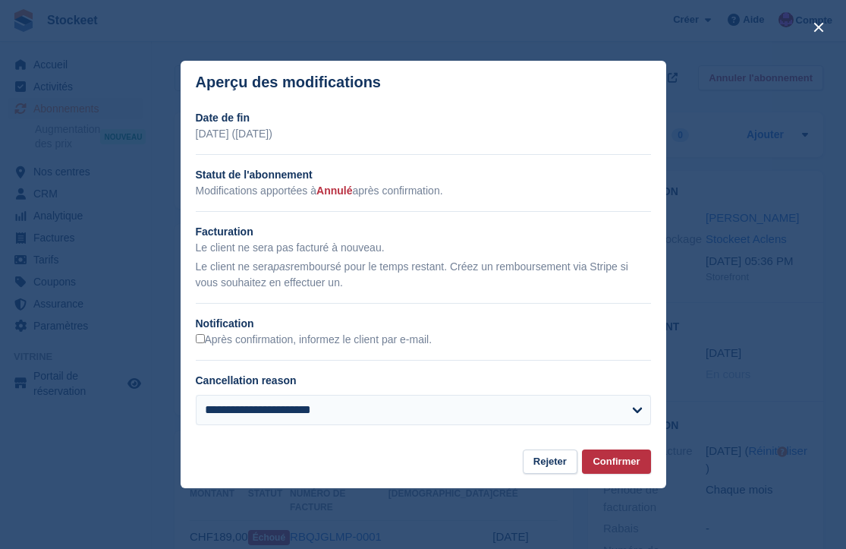
click at [624, 462] on button "Confirmer" at bounding box center [616, 461] width 68 height 25
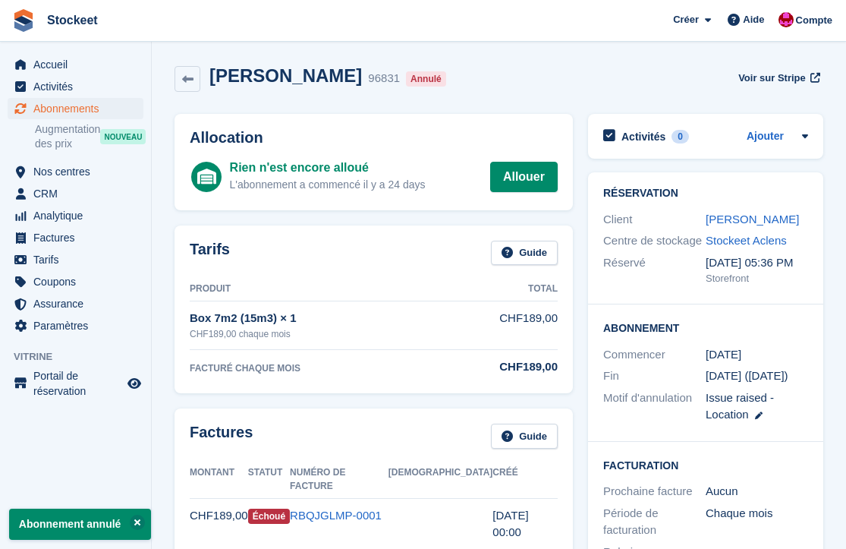
scroll to position [127, 0]
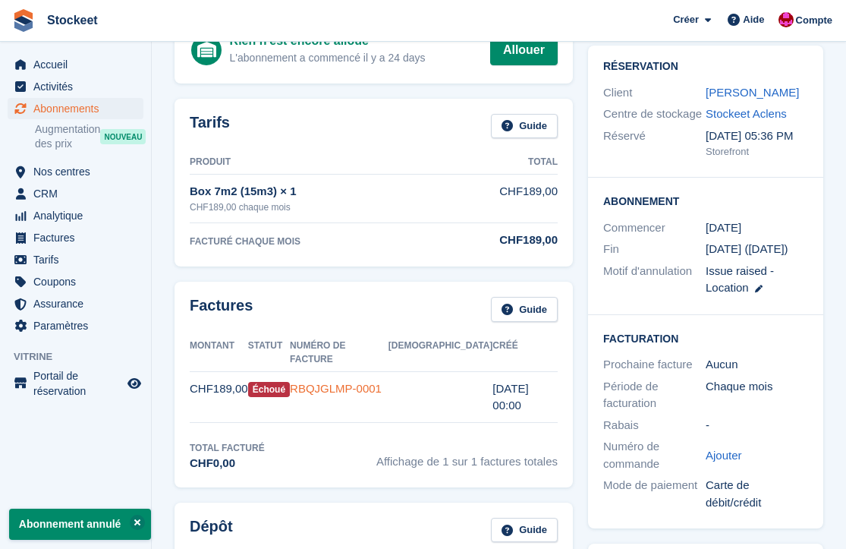
click at [362, 382] on link "RBQJGLMP-0001" at bounding box center [336, 388] width 92 height 13
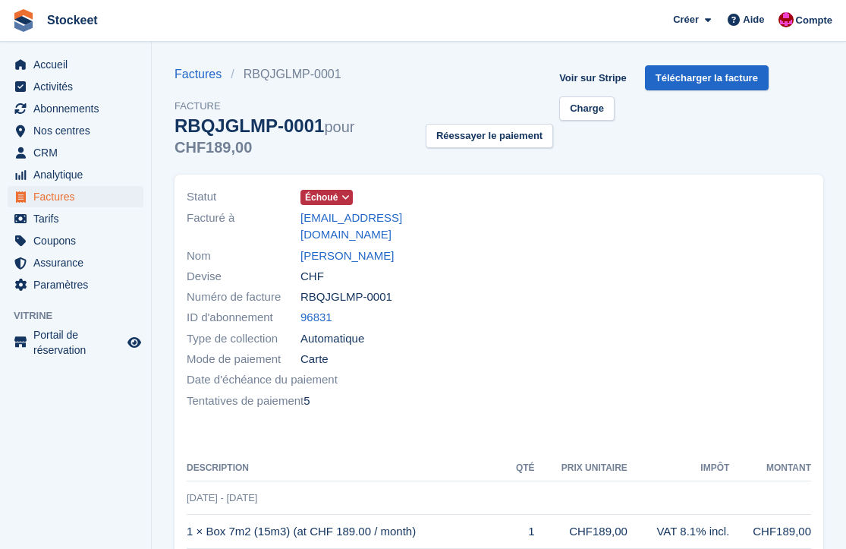
click at [357, 200] on div "Statut Échoué" at bounding box center [339, 197] width 304 height 20
click at [350, 200] on icon at bounding box center [346, 197] width 8 height 9
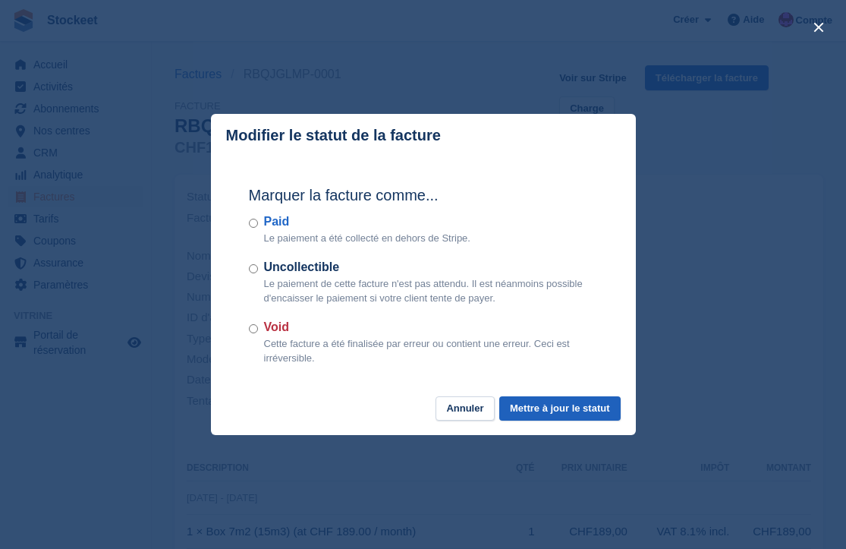
click at [537, 411] on button "Mettre à jour le statut" at bounding box center [559, 408] width 121 height 25
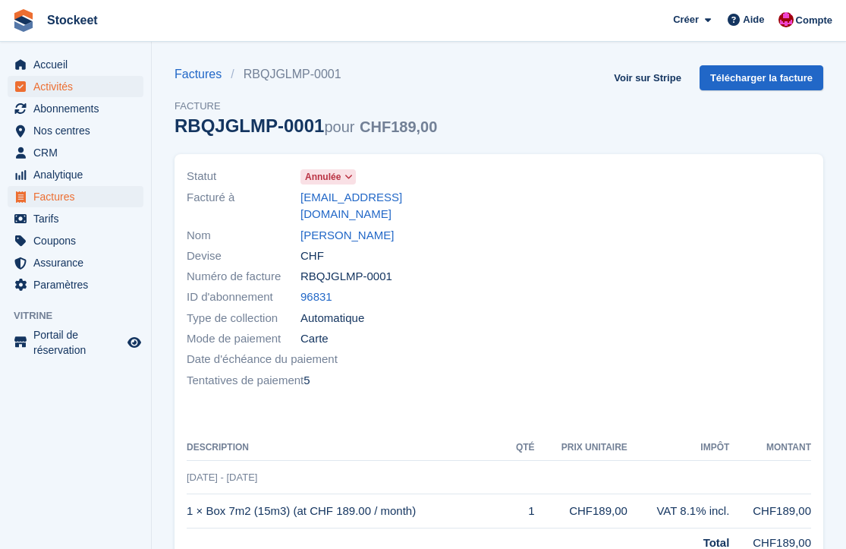
click at [49, 91] on span "Activités" at bounding box center [78, 86] width 91 height 21
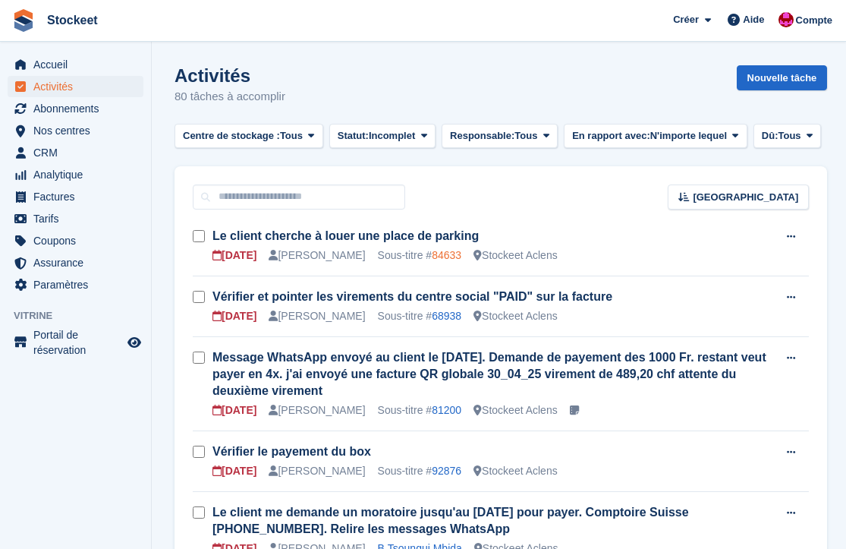
click at [458, 255] on link "84633" at bounding box center [447, 255] width 30 height 12
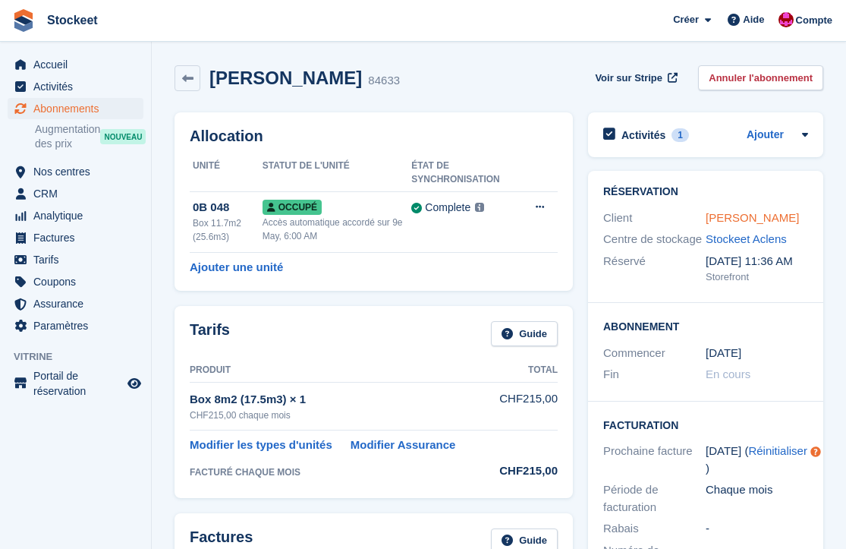
click at [751, 216] on link "Giuseppe Leonardi" at bounding box center [752, 217] width 93 height 13
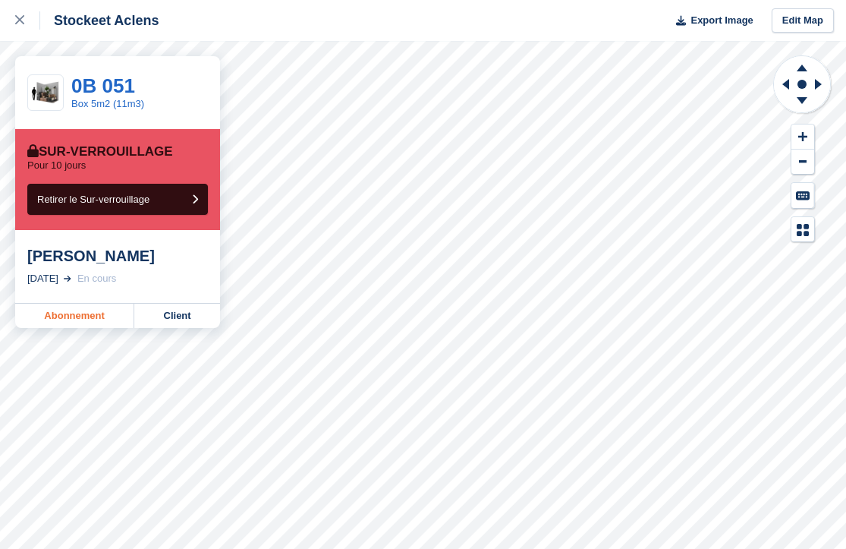
click at [107, 319] on link "Abonnement" at bounding box center [74, 316] width 119 height 24
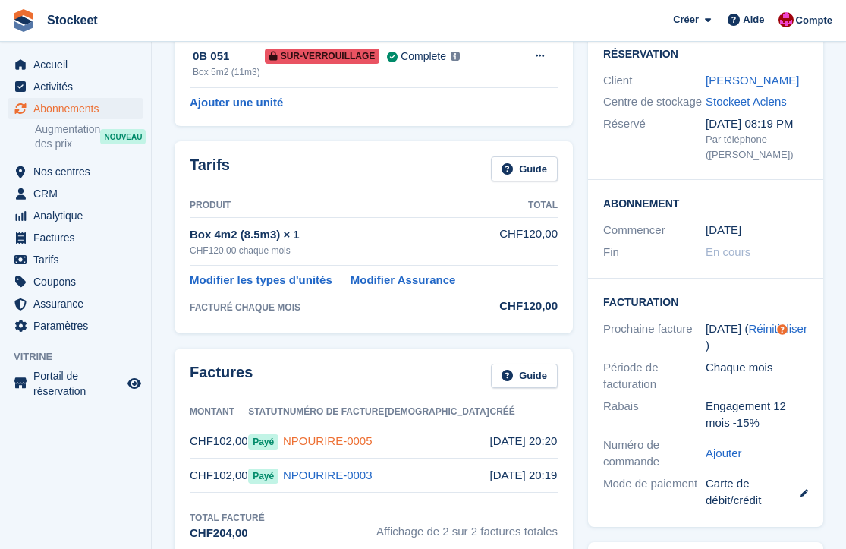
scroll to position [13, 0]
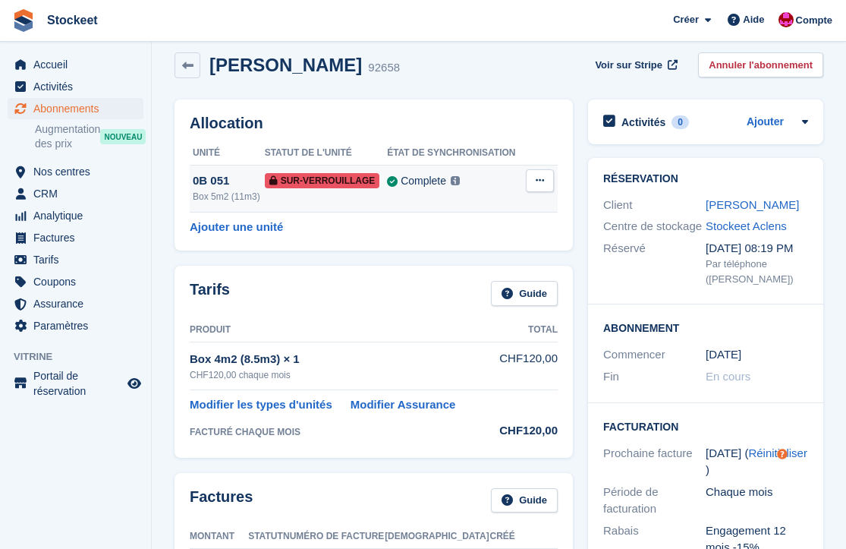
click at [534, 166] on td "Retirer le Sur-verrouillage" at bounding box center [541, 188] width 34 height 47
click at [545, 179] on button at bounding box center [540, 180] width 28 height 23
click at [350, 223] on div "Ajouter une unité" at bounding box center [374, 227] width 368 height 17
click at [540, 174] on button at bounding box center [540, 180] width 28 height 23
click at [331, 228] on div "Ajouter une unité" at bounding box center [374, 227] width 368 height 17
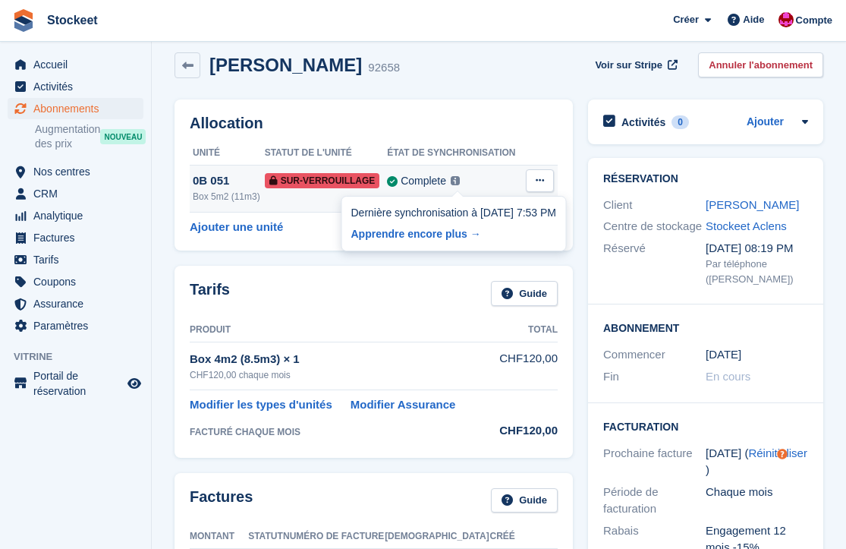
click at [446, 187] on div "Complete" at bounding box center [424, 181] width 46 height 16
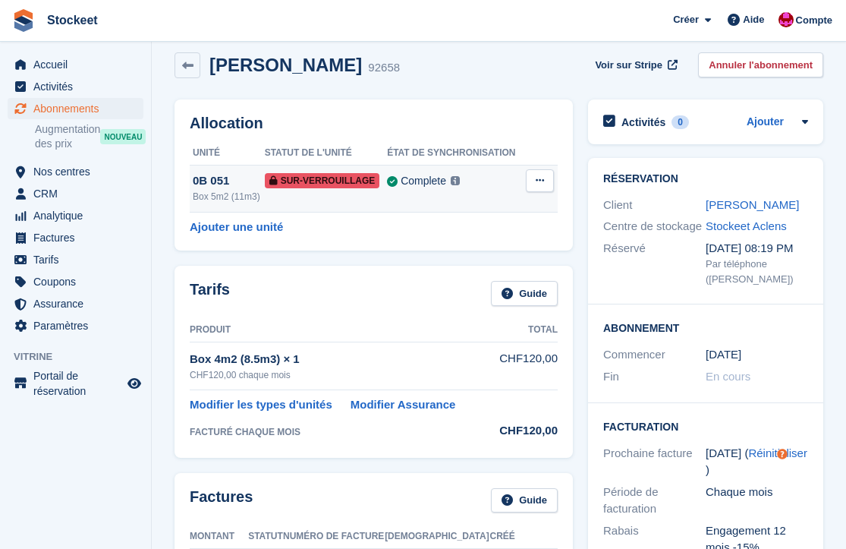
click at [550, 178] on button at bounding box center [540, 180] width 28 height 23
click at [335, 285] on div "Tarifs Guide" at bounding box center [374, 298] width 368 height 34
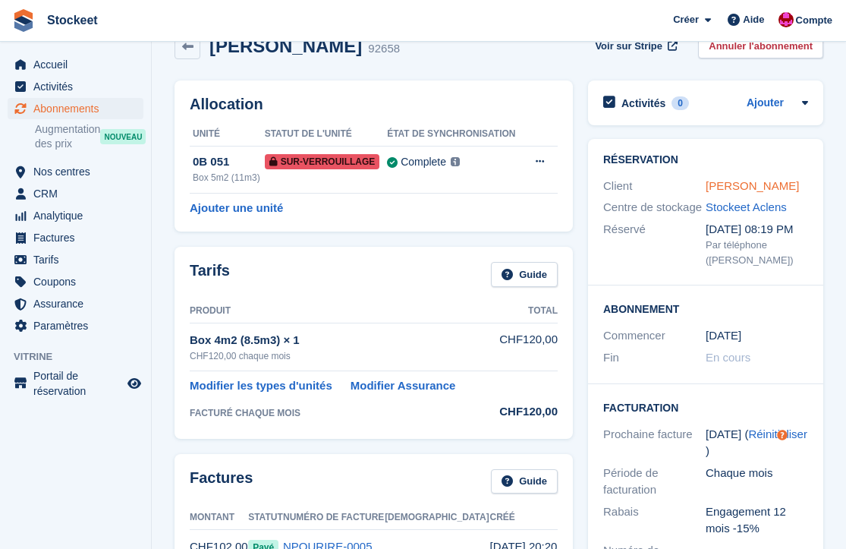
click at [731, 183] on link "Anilda Lopes" at bounding box center [752, 185] width 93 height 13
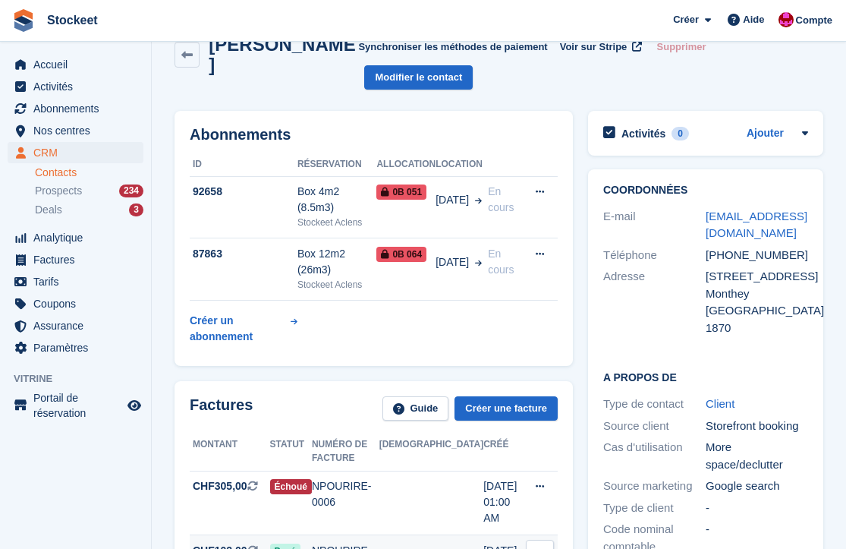
scroll to position [102, 0]
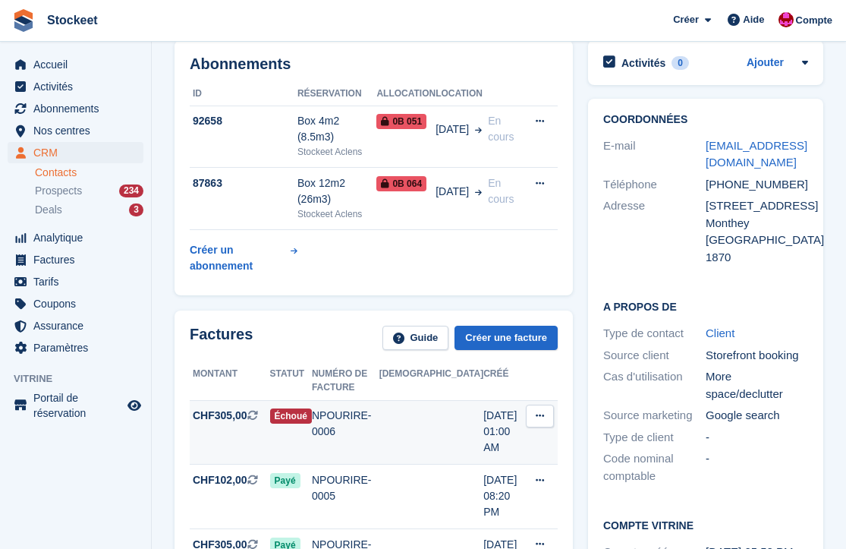
click at [366, 408] on div "NPOURIRE-0006" at bounding box center [346, 424] width 68 height 32
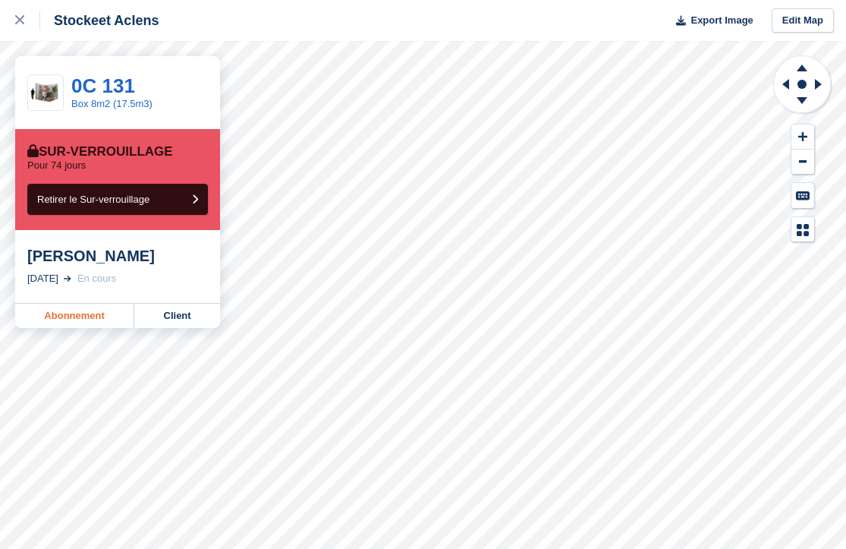
click at [74, 323] on link "Abonnement" at bounding box center [74, 316] width 119 height 24
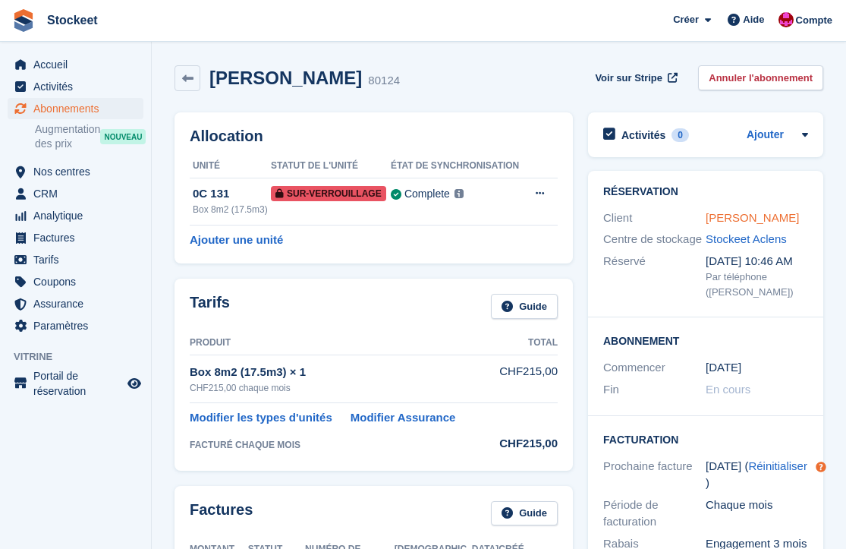
click at [770, 219] on link "[PERSON_NAME]" at bounding box center [752, 217] width 93 height 13
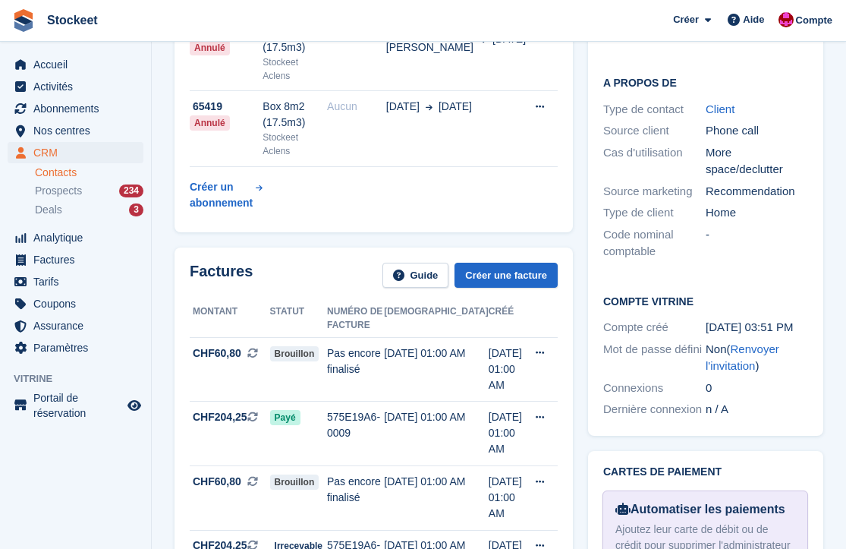
scroll to position [445, 0]
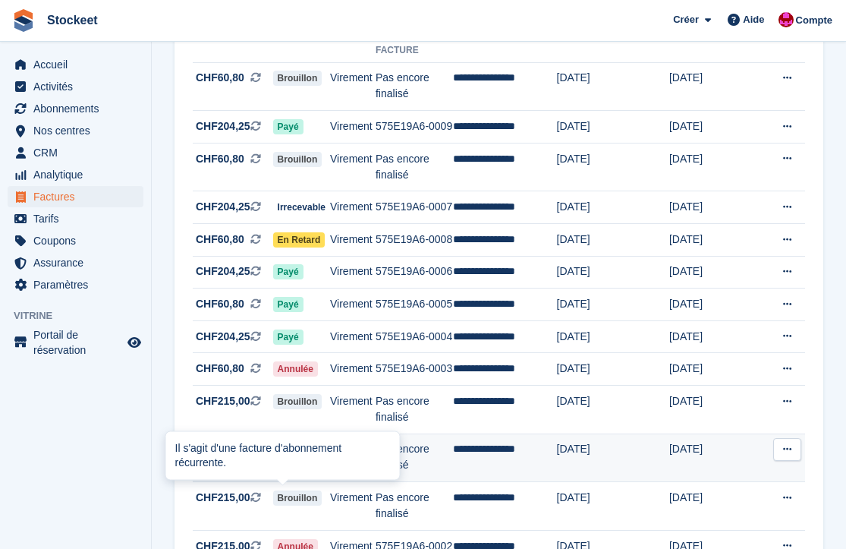
scroll to position [183, 0]
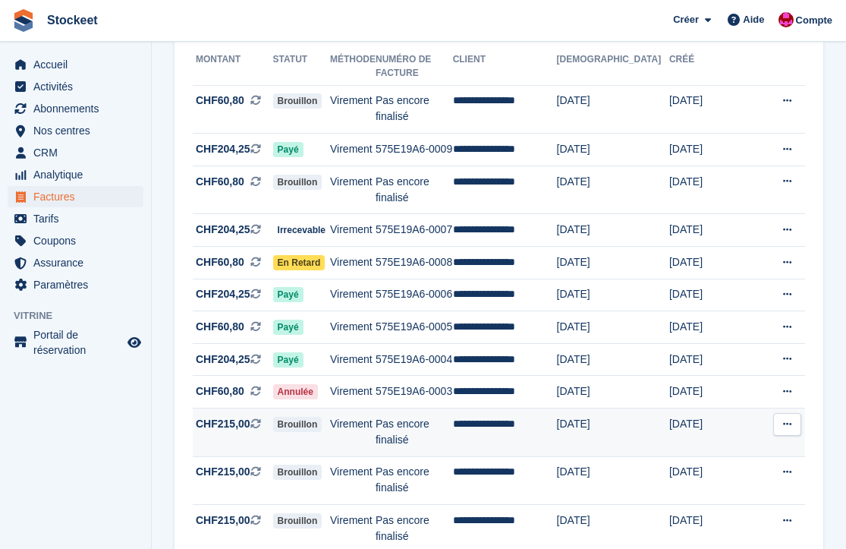
click at [785, 419] on icon at bounding box center [787, 424] width 8 height 10
click at [372, 408] on td "Virement" at bounding box center [353, 432] width 46 height 49
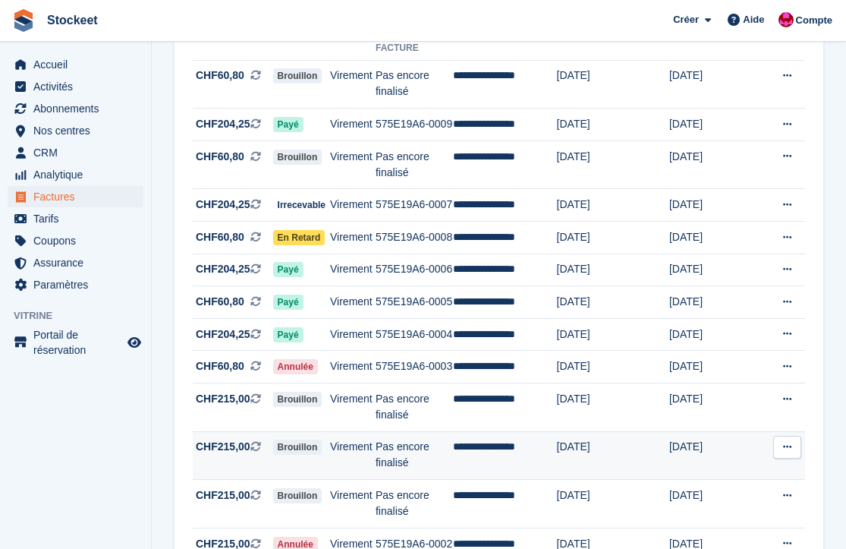
scroll to position [76, 0]
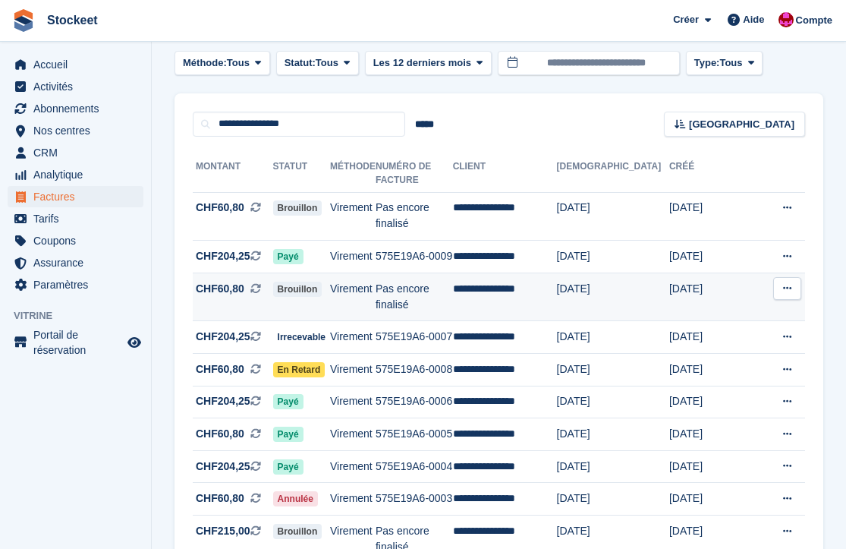
click at [369, 272] on td "Virement" at bounding box center [353, 296] width 46 height 49
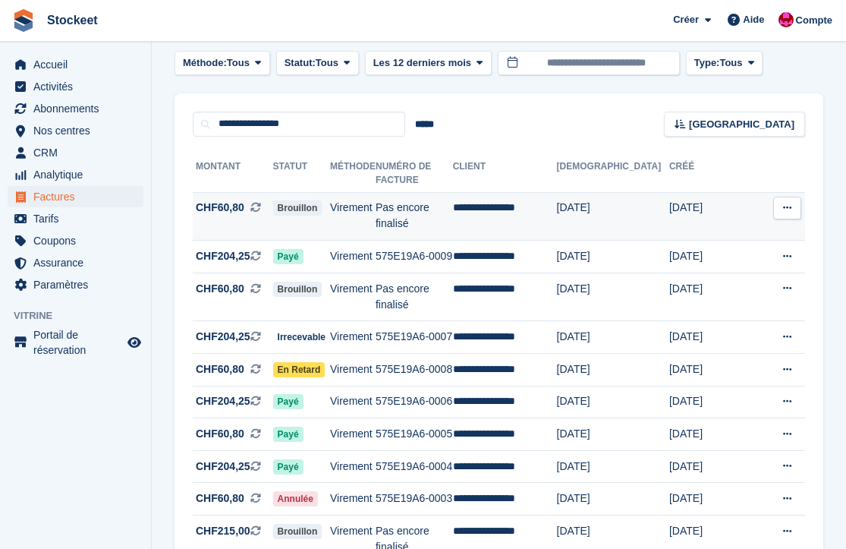
click at [376, 192] on td "Virement" at bounding box center [353, 216] width 46 height 49
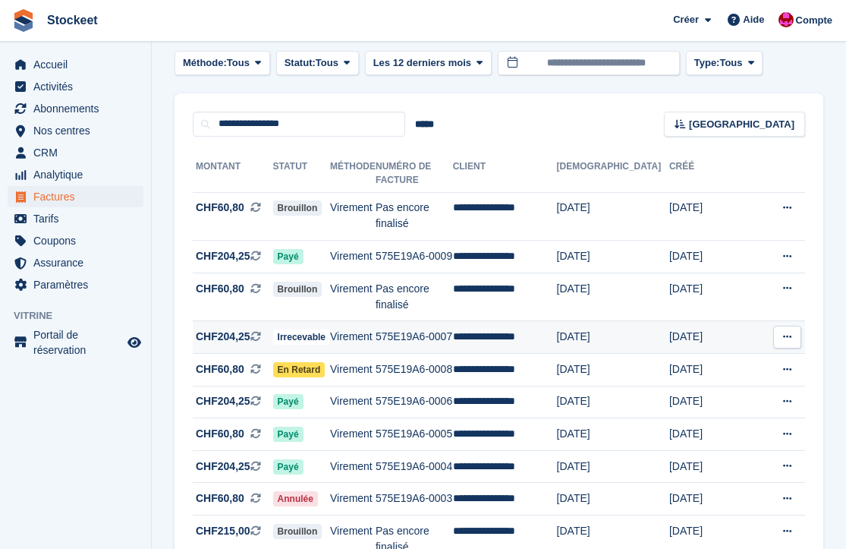
click at [376, 321] on td "Virement" at bounding box center [353, 337] width 46 height 33
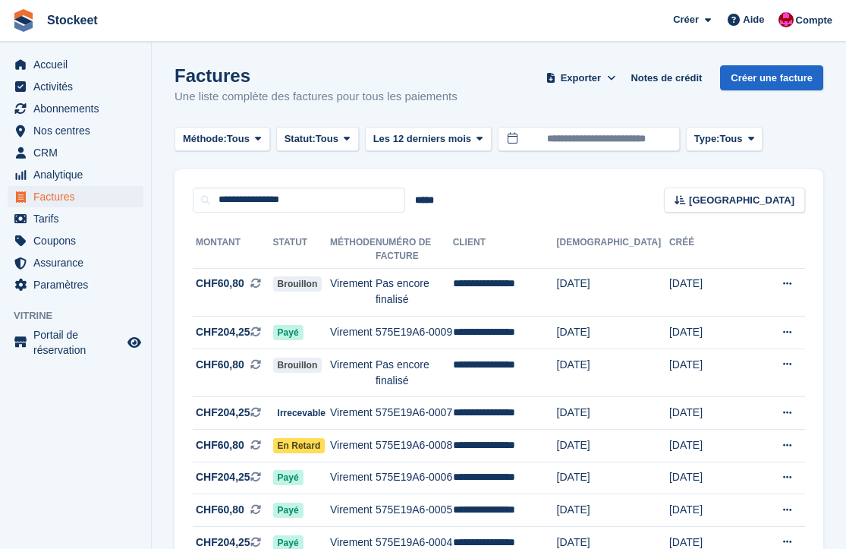
scroll to position [18, 0]
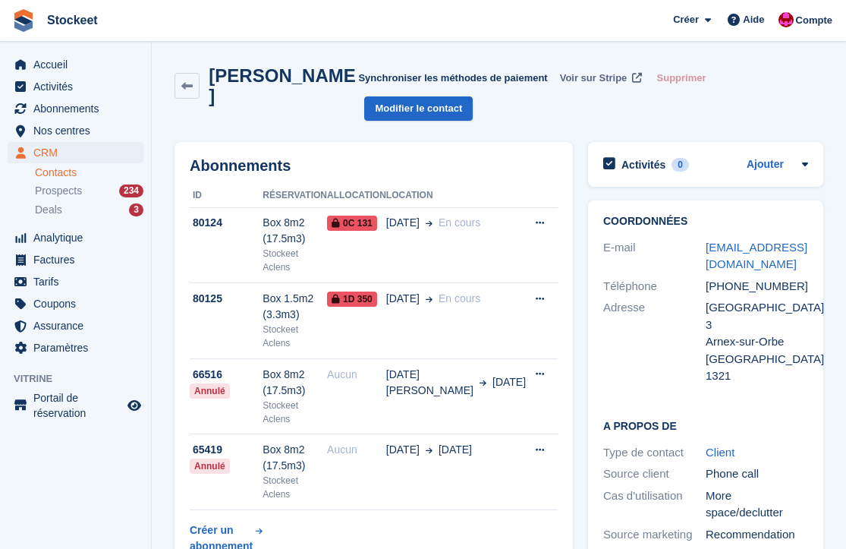
click at [590, 75] on span "Voir sur Stripe" at bounding box center [594, 78] width 68 height 15
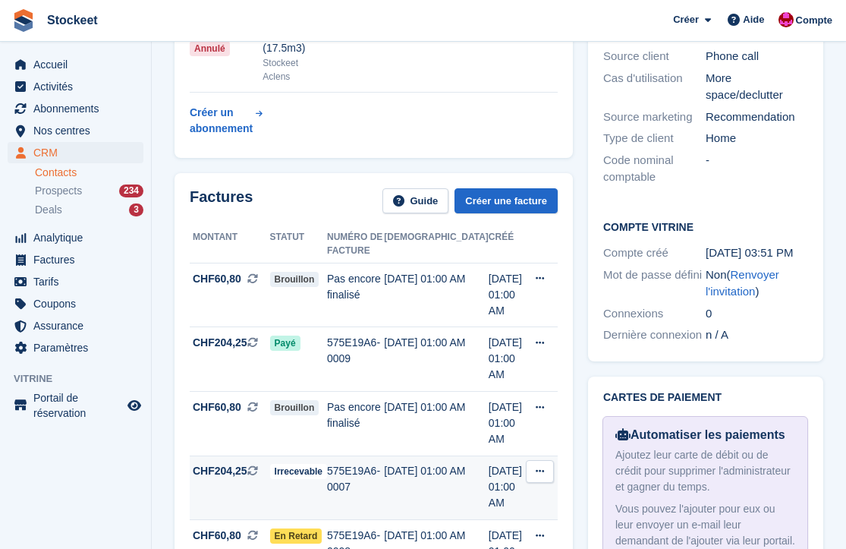
scroll to position [420, 0]
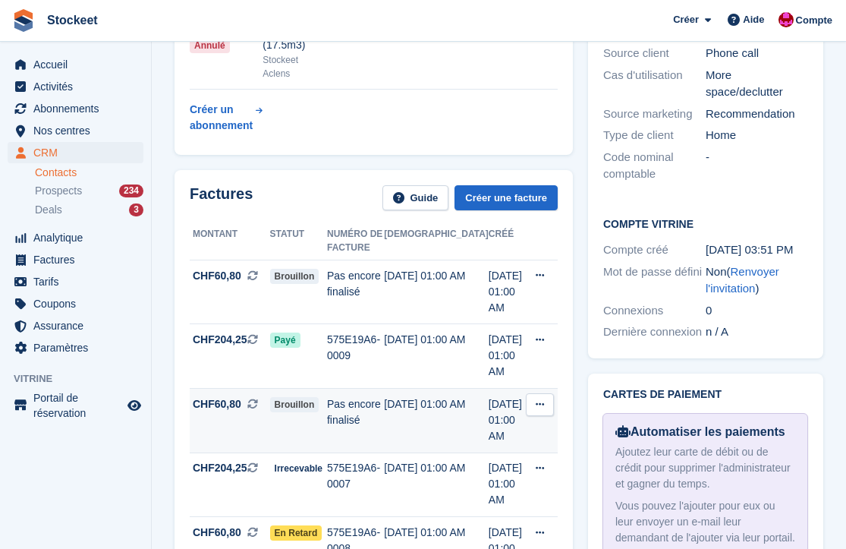
click at [313, 397] on span "Brouillon" at bounding box center [294, 404] width 49 height 15
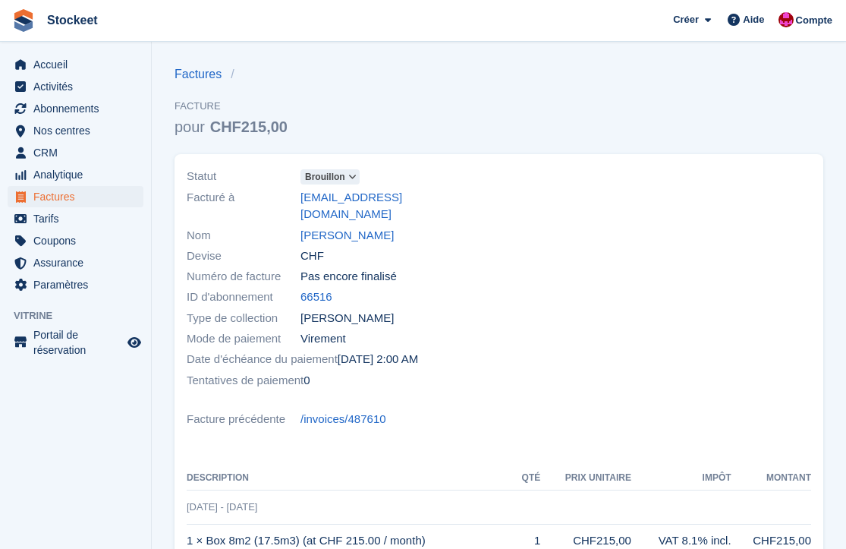
click at [354, 181] on icon at bounding box center [352, 176] width 8 height 9
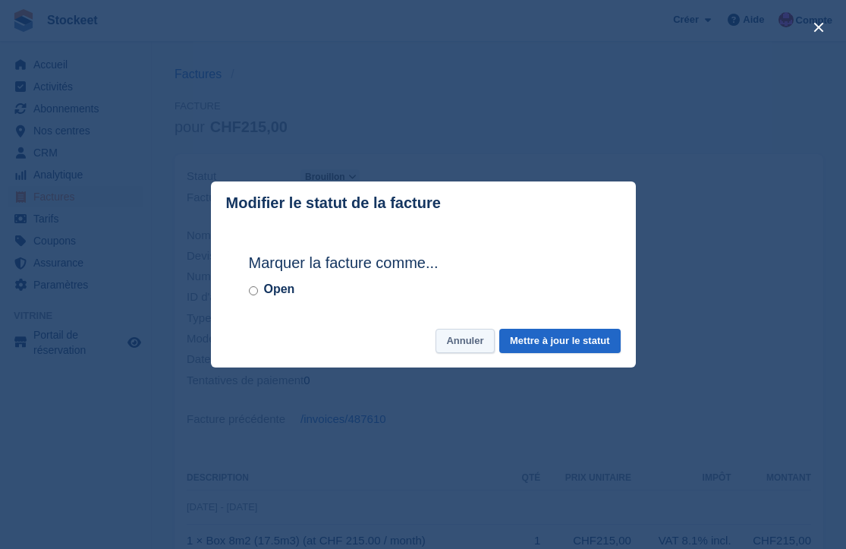
click at [462, 336] on button "Annuler" at bounding box center [465, 341] width 58 height 25
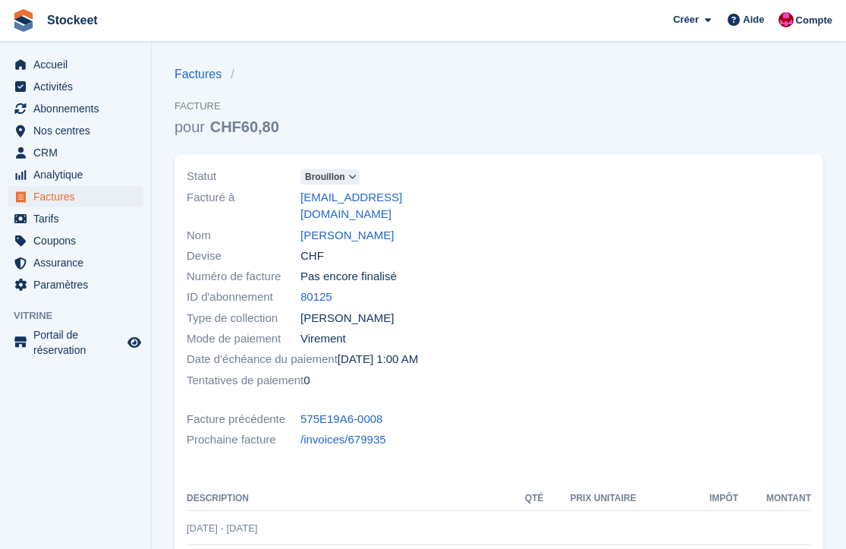
click at [357, 175] on icon at bounding box center [352, 176] width 8 height 9
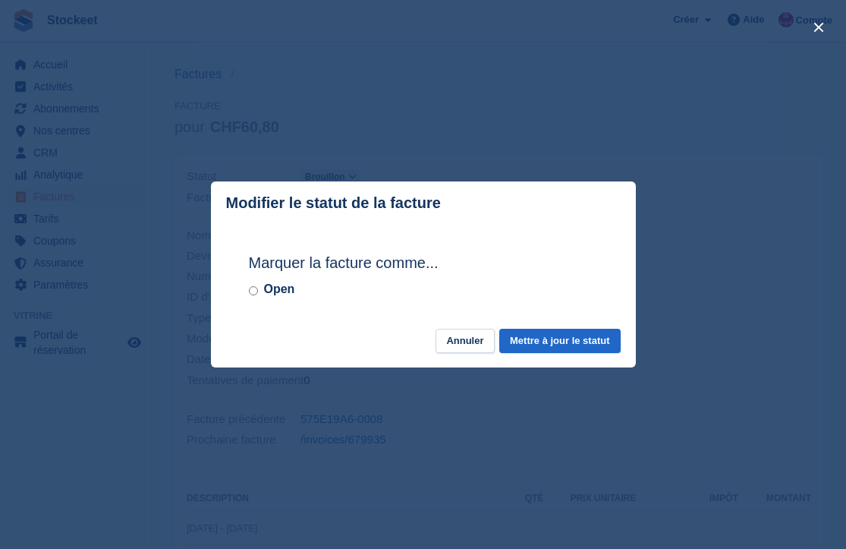
click at [264, 288] on label "Open" at bounding box center [279, 289] width 31 height 18
click at [534, 332] on button "Mettre à jour le statut" at bounding box center [559, 341] width 121 height 25
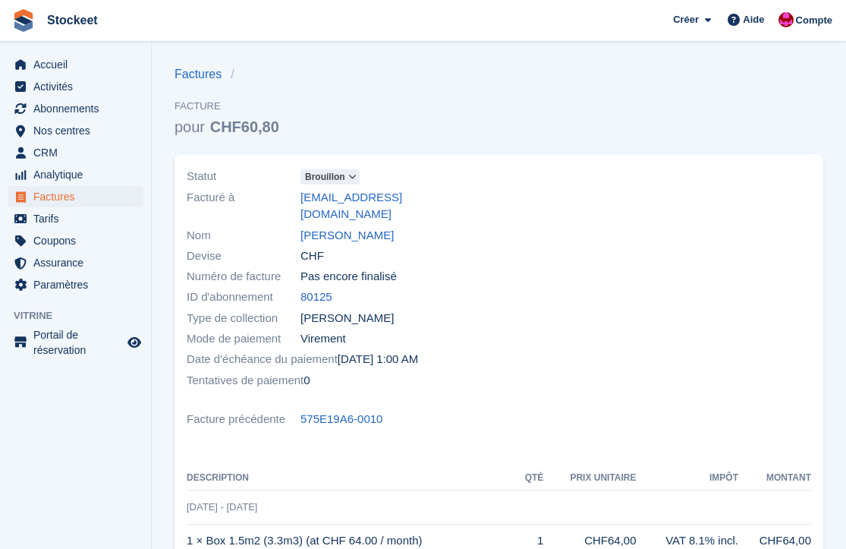
click at [346, 181] on span "Brouillon" at bounding box center [330, 176] width 59 height 15
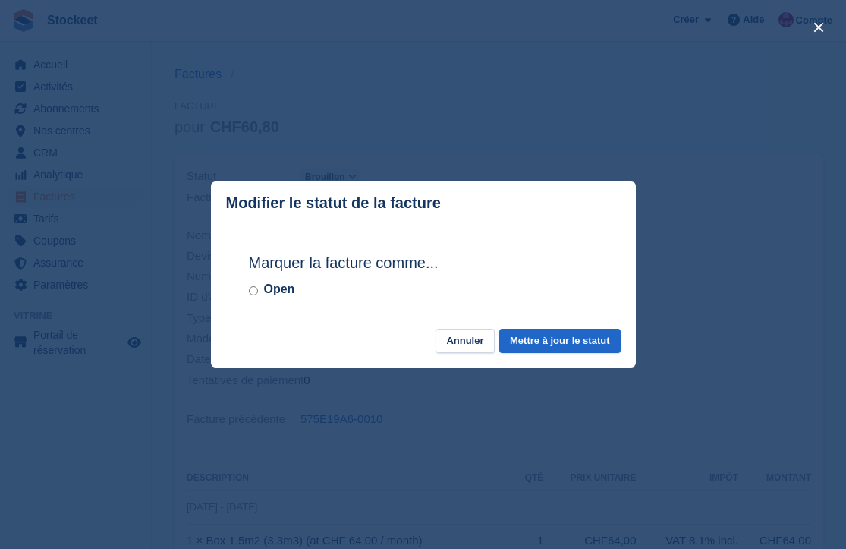
click at [269, 284] on label "Open" at bounding box center [279, 289] width 31 height 18
click at [540, 336] on button "Mettre à jour le statut" at bounding box center [559, 341] width 121 height 25
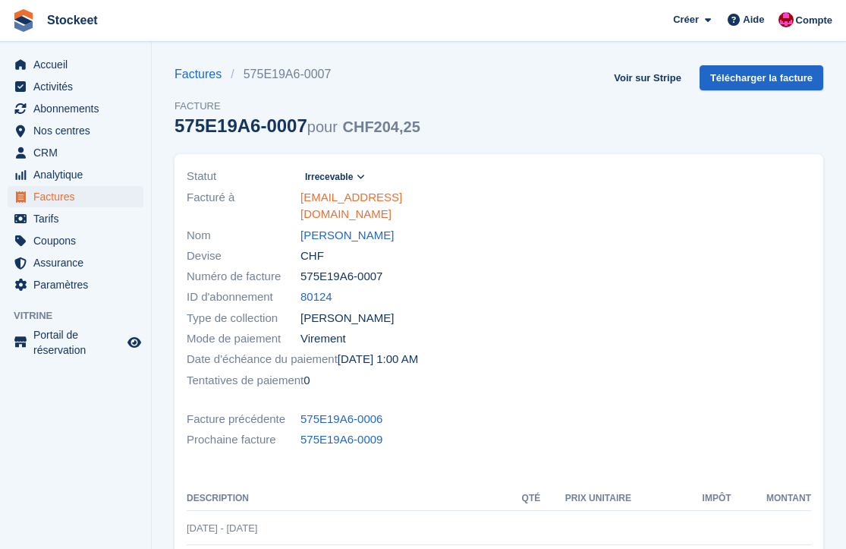
click at [368, 189] on link "[EMAIL_ADDRESS][DOMAIN_NAME]" at bounding box center [396, 206] width 190 height 34
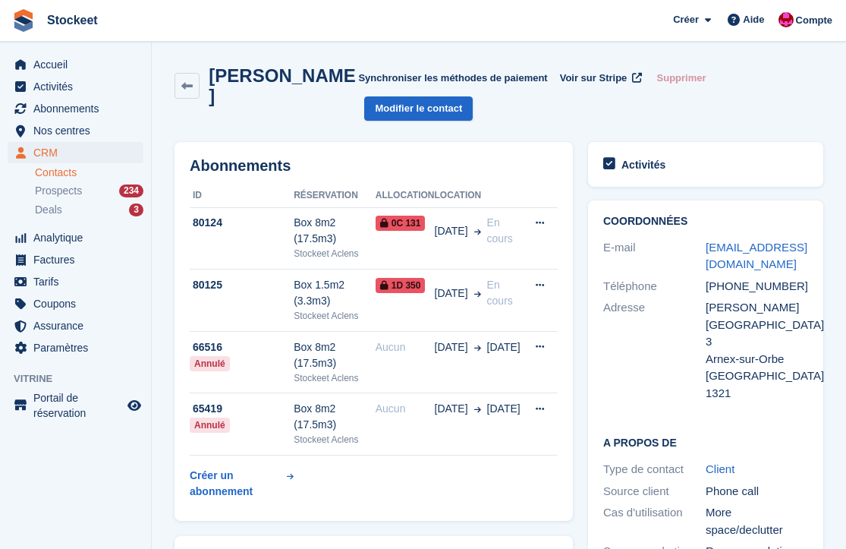
click at [361, 180] on div "Abonnements ID Réservation Allocation Location 80124 Box 8m2 (17.5m3) Stockeet …" at bounding box center [374, 331] width 398 height 379
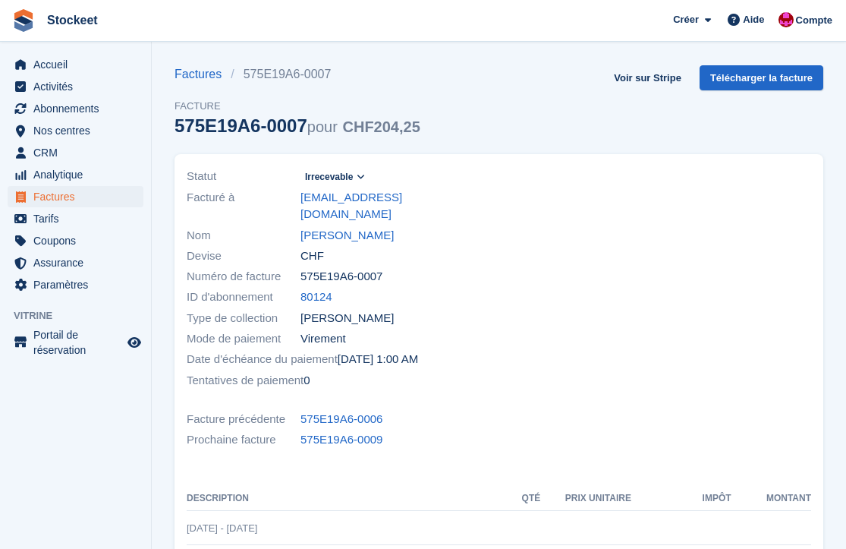
click at [335, 170] on span "Irrecevable" at bounding box center [329, 177] width 48 height 14
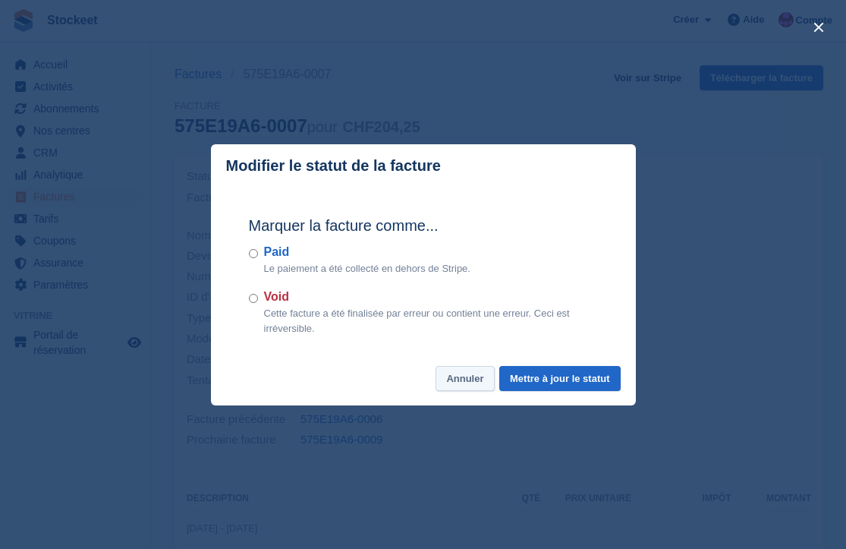
click at [458, 386] on button "Annuler" at bounding box center [465, 378] width 58 height 25
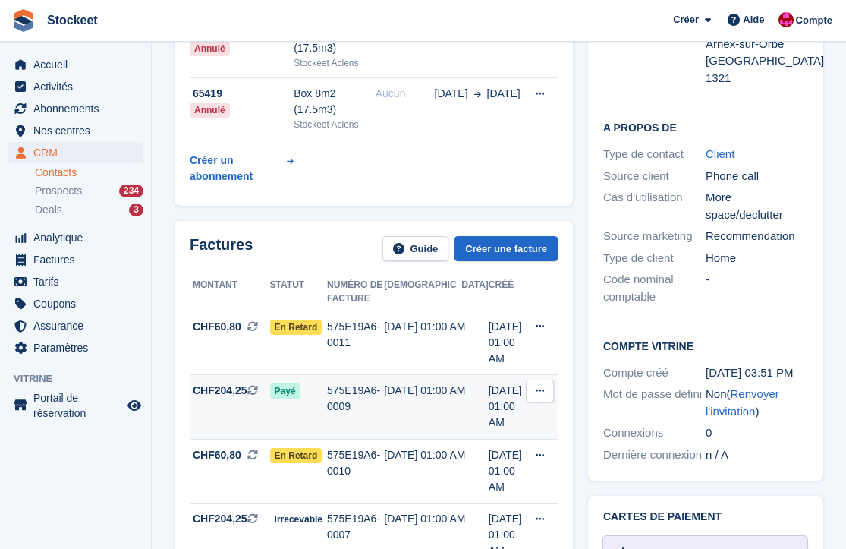
scroll to position [398, 0]
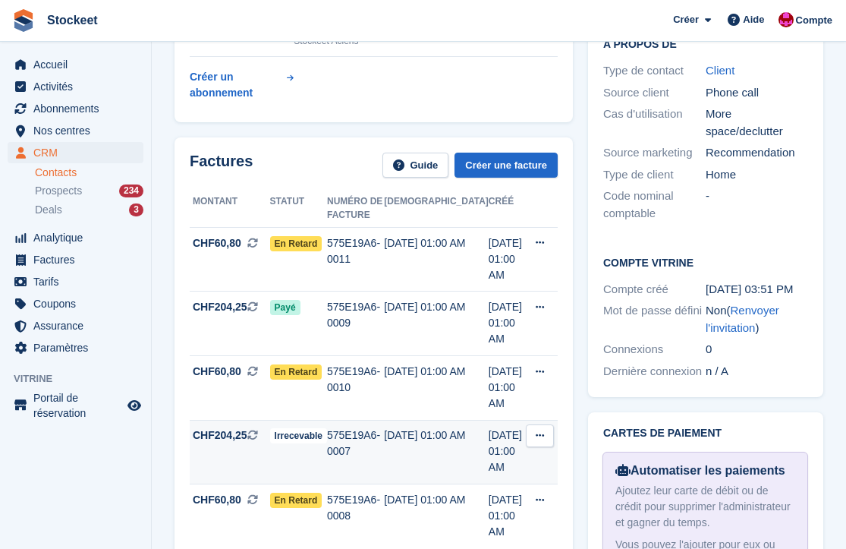
click at [244, 427] on span "CHF204,25" at bounding box center [220, 435] width 55 height 16
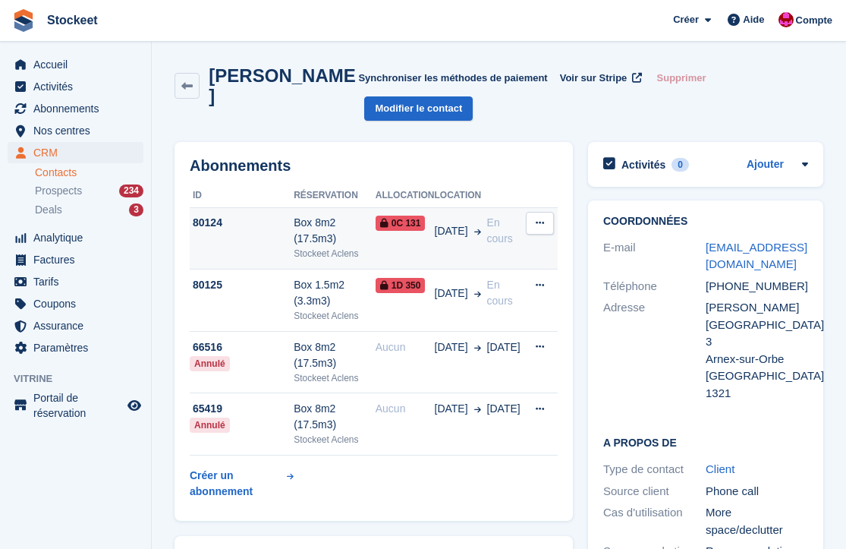
click at [261, 238] on td "80124" at bounding box center [242, 238] width 104 height 62
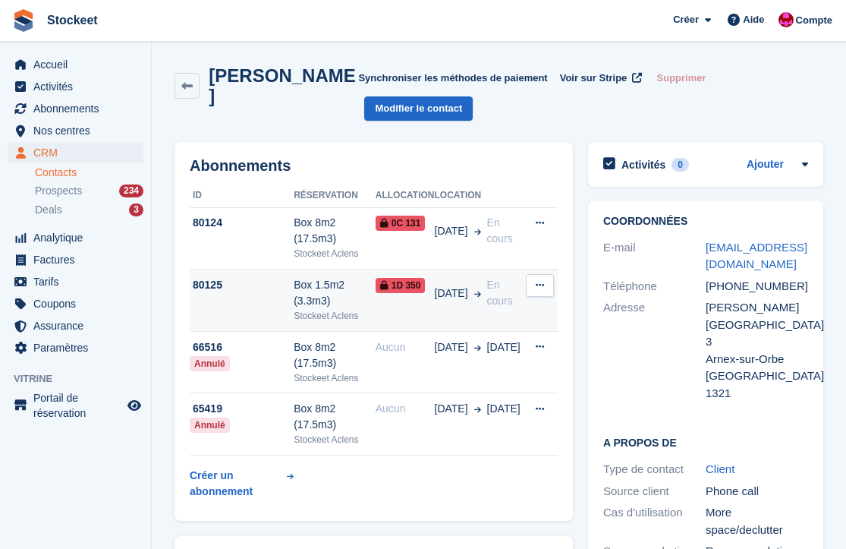
click at [250, 297] on td "80125" at bounding box center [242, 300] width 104 height 62
click at [260, 304] on td "80125" at bounding box center [242, 300] width 104 height 62
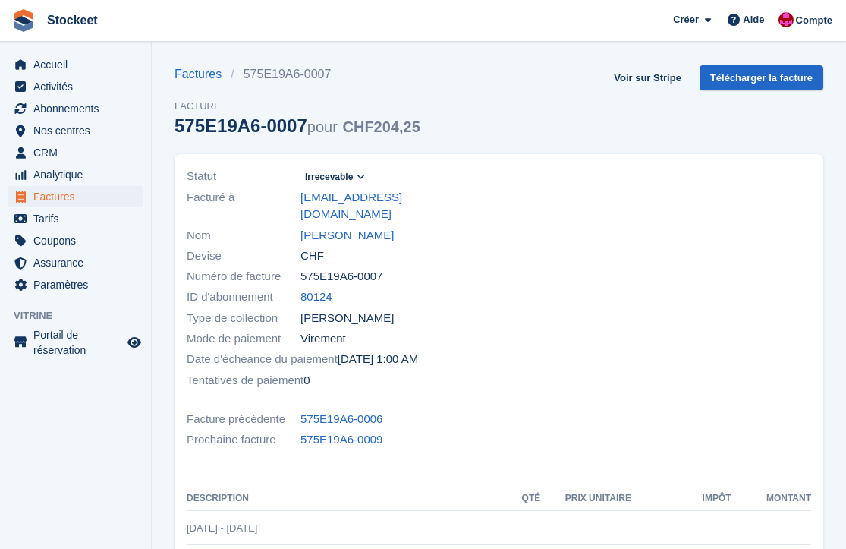
click at [365, 175] on icon at bounding box center [361, 176] width 8 height 9
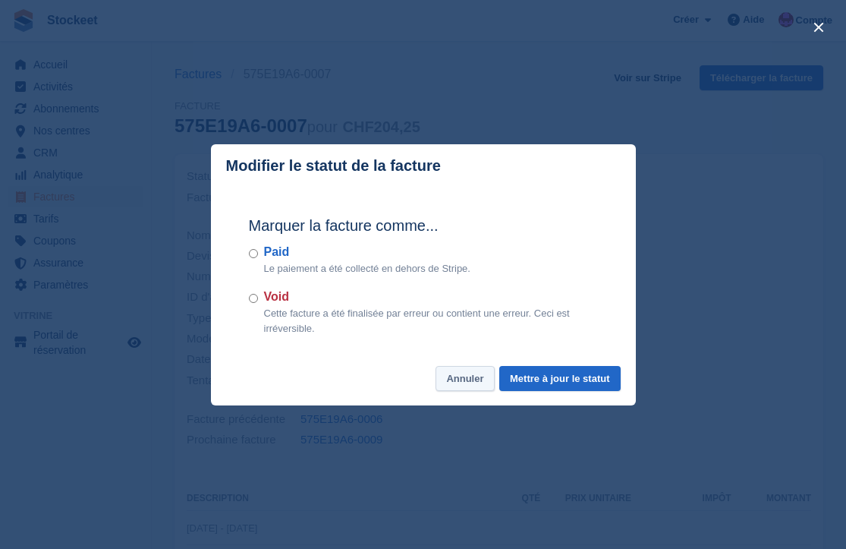
click at [466, 380] on button "Annuler" at bounding box center [465, 378] width 58 height 25
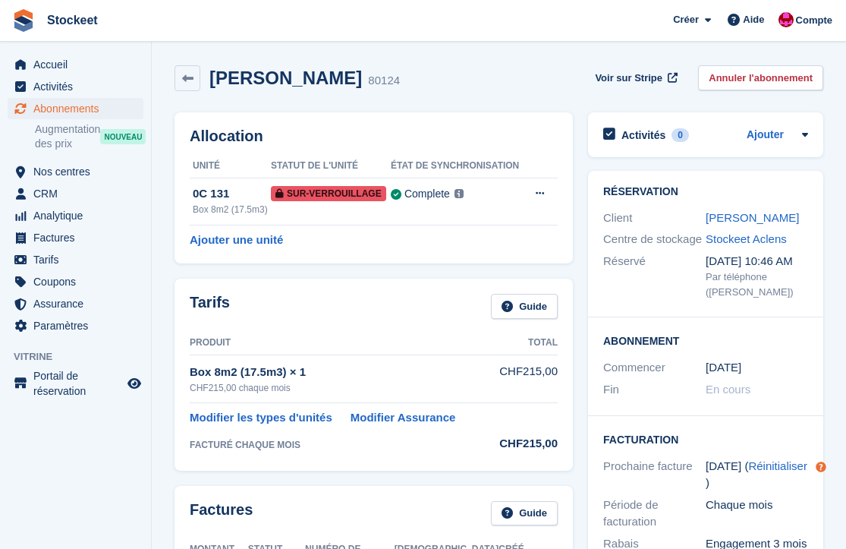
scroll to position [288, 0]
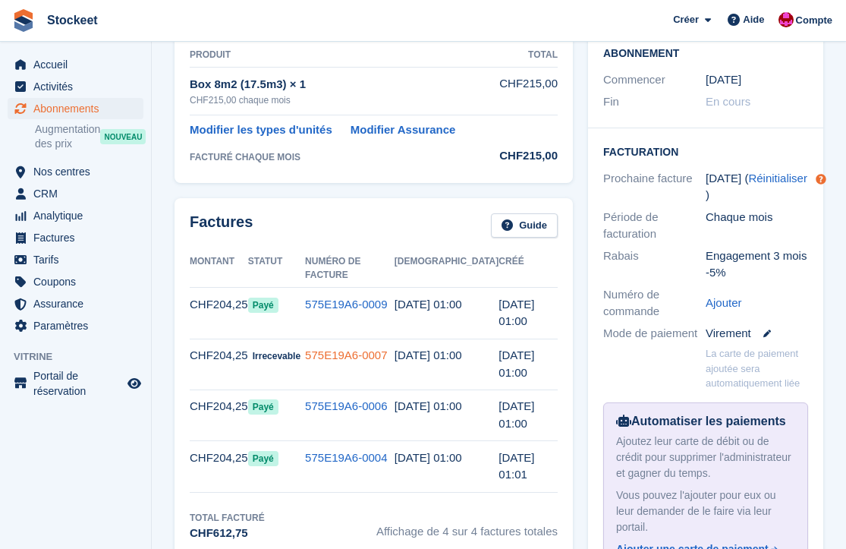
click at [342, 348] on link "575E19A6-0007" at bounding box center [346, 354] width 82 height 13
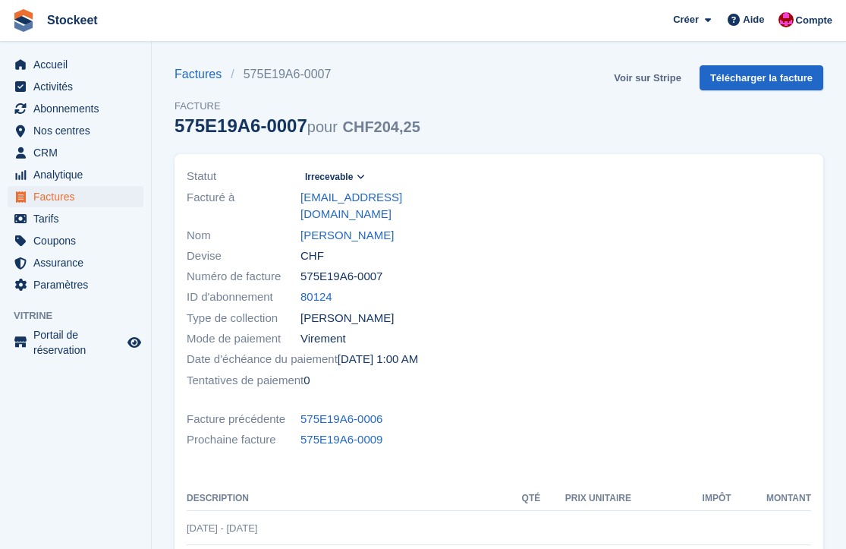
click at [648, 72] on link "Voir sur Stripe" at bounding box center [648, 77] width 80 height 25
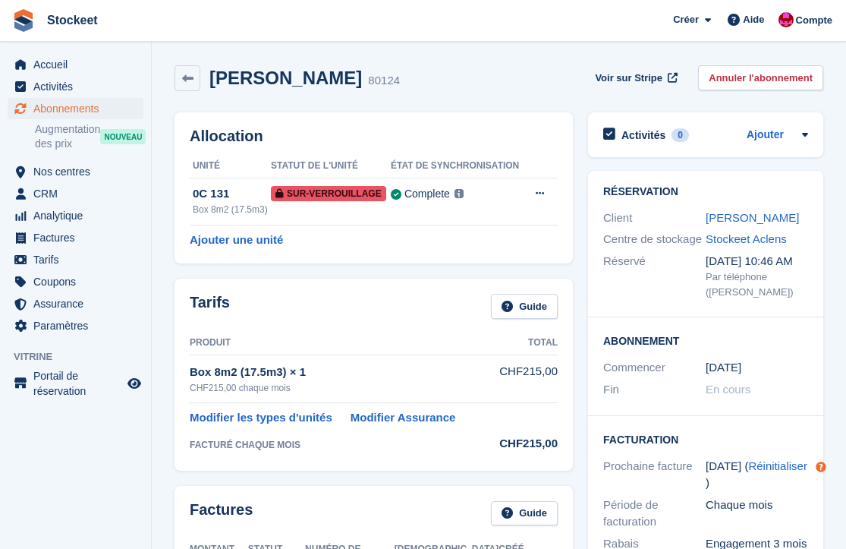
scroll to position [294, 0]
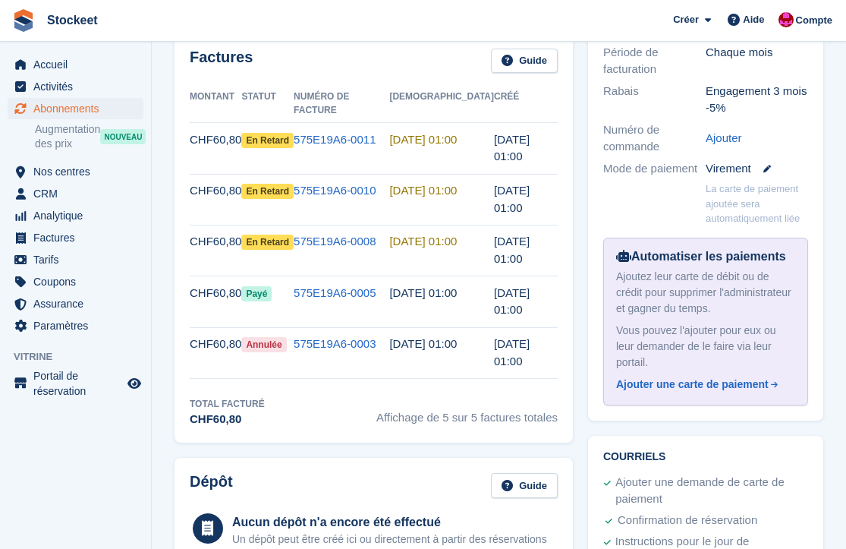
scroll to position [304, 0]
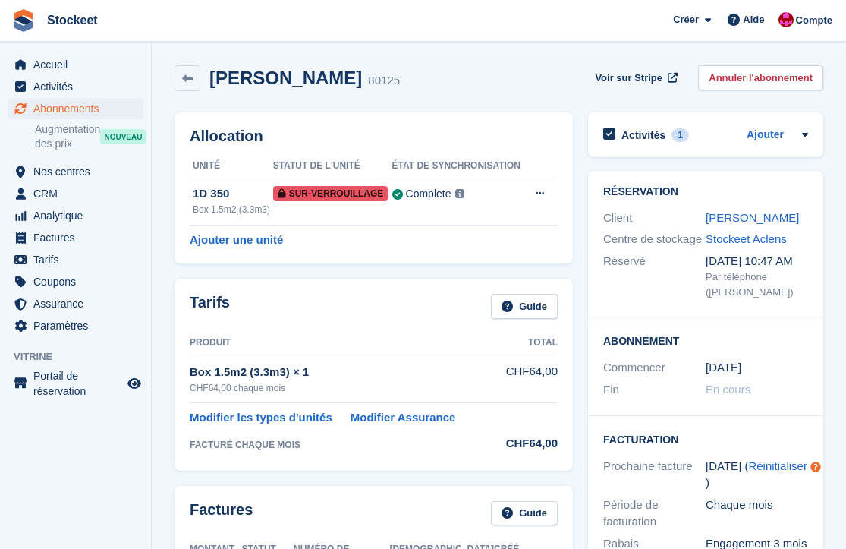
scroll to position [293, 0]
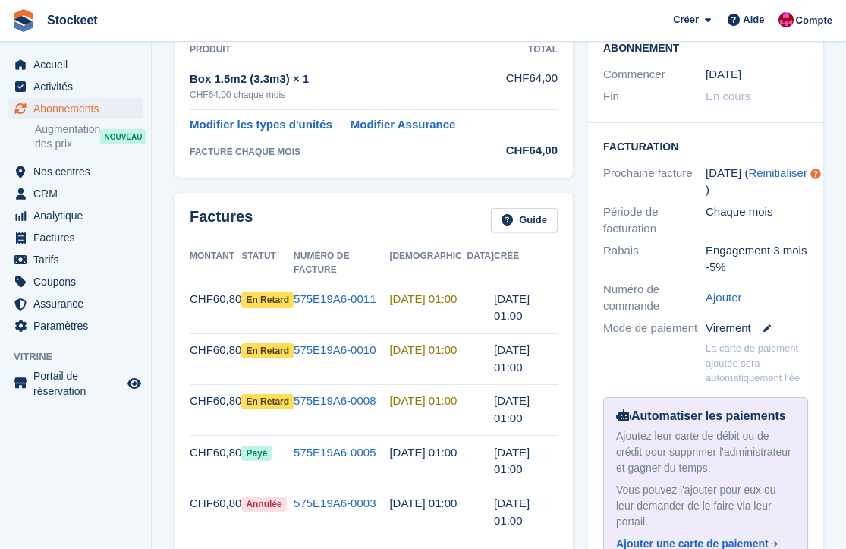
click at [351, 290] on td "575E19A6-0011" at bounding box center [342, 307] width 96 height 51
click at [351, 292] on link "575E19A6-0011" at bounding box center [335, 298] width 82 height 13
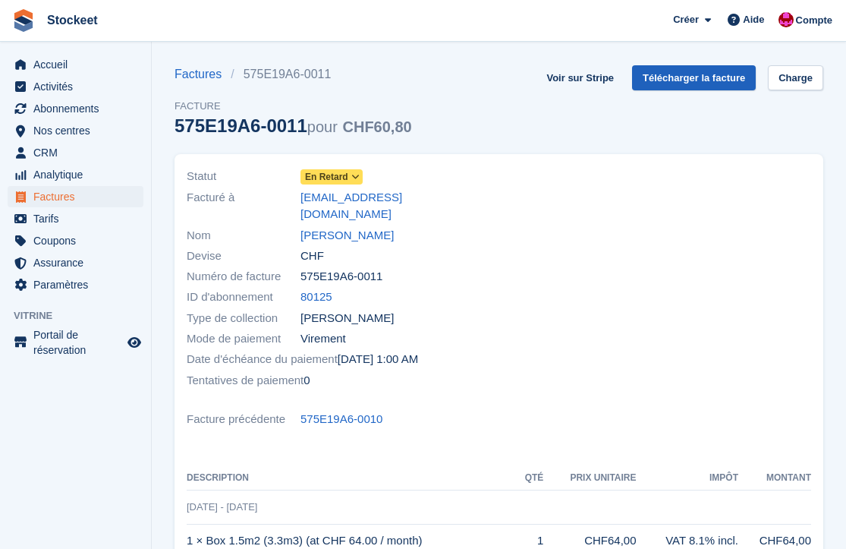
click at [675, 83] on link "Télécharger la facture" at bounding box center [694, 77] width 124 height 25
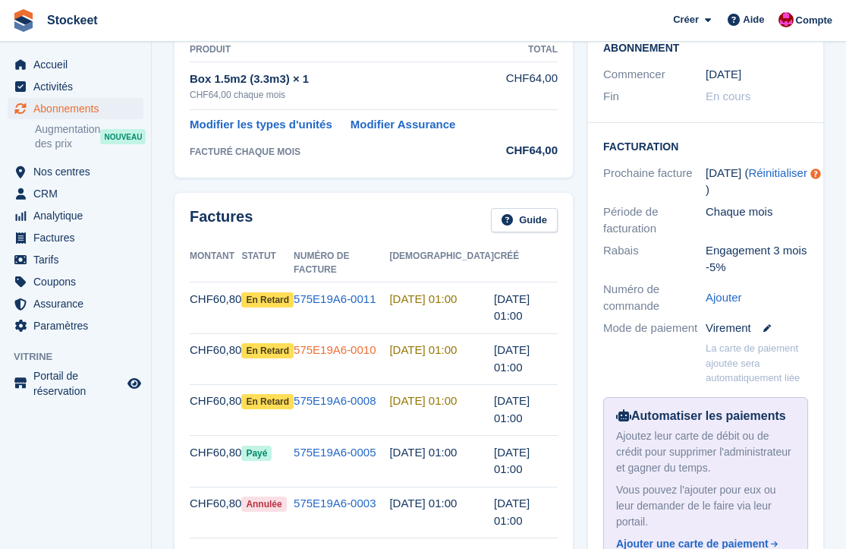
click at [348, 343] on link "575E19A6-0010" at bounding box center [335, 349] width 82 height 13
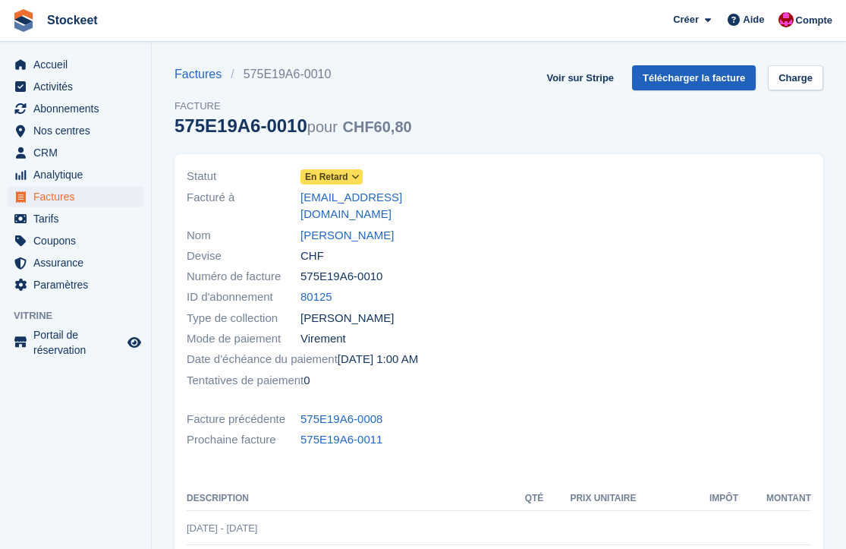
click at [704, 83] on link "Télécharger la facture" at bounding box center [694, 77] width 124 height 25
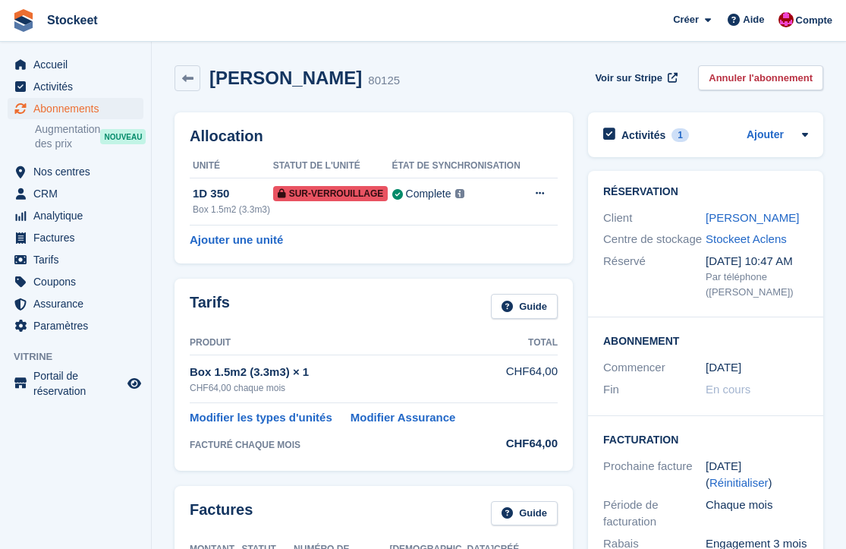
scroll to position [293, 0]
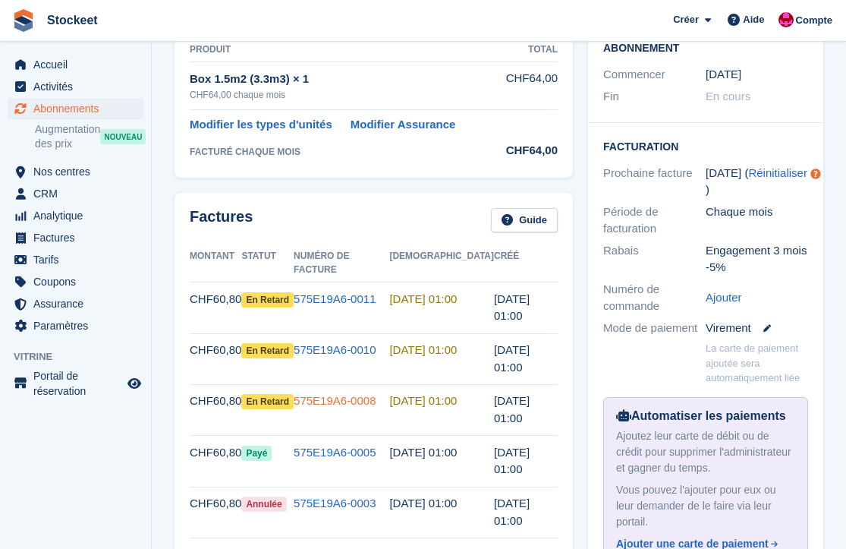
click at [358, 394] on link "575E19A6-0008" at bounding box center [335, 400] width 82 height 13
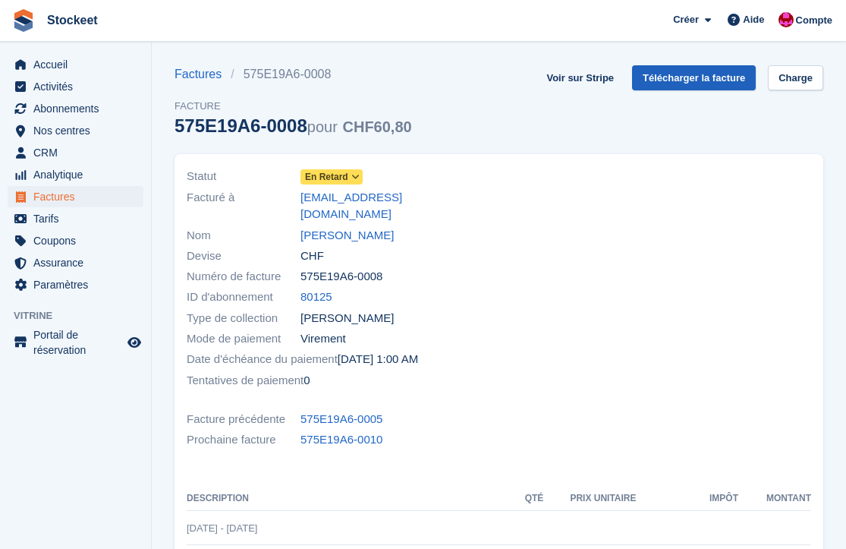
click at [704, 77] on link "Télécharger la facture" at bounding box center [694, 77] width 124 height 25
click at [584, 72] on link "Voir sur Stripe" at bounding box center [580, 77] width 80 height 25
click at [351, 194] on link "christineazombo250@gmail.com" at bounding box center [396, 206] width 190 height 34
click at [338, 227] on link "Christine Azombo" at bounding box center [347, 235] width 93 height 17
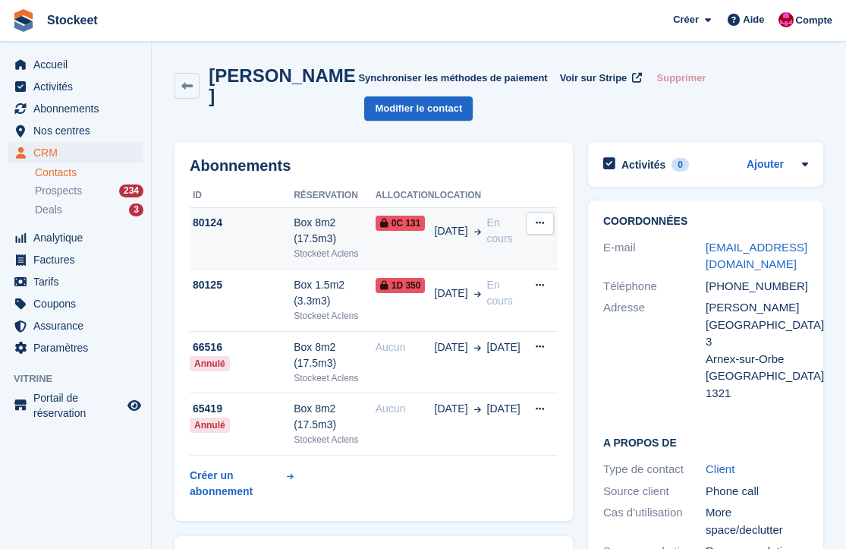
click at [245, 247] on td "80124" at bounding box center [242, 238] width 104 height 62
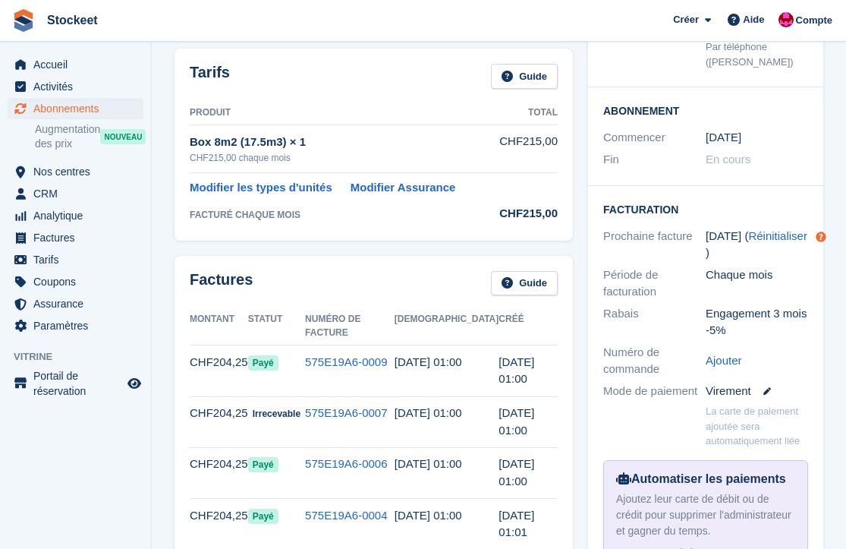
scroll to position [203, 0]
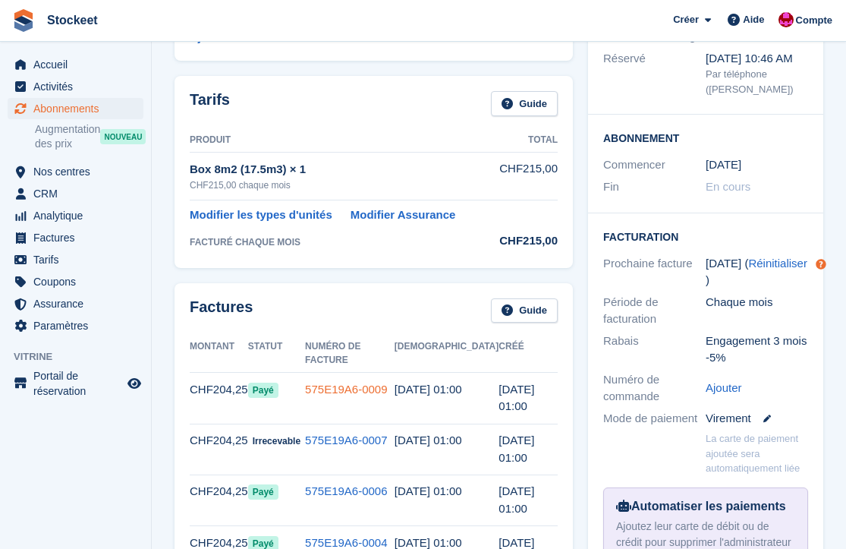
click at [367, 383] on link "575E19A6-0009" at bounding box center [346, 389] width 82 height 13
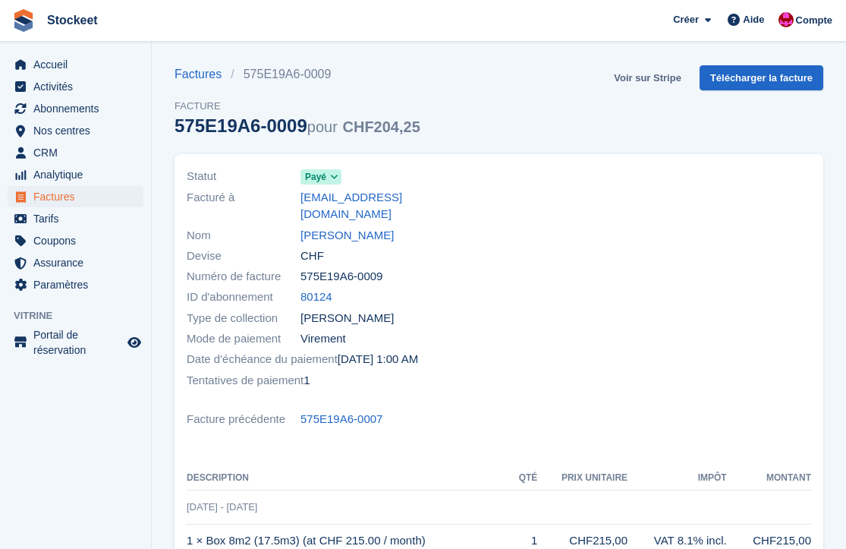
click at [630, 83] on link "Voir sur Stripe" at bounding box center [648, 77] width 80 height 25
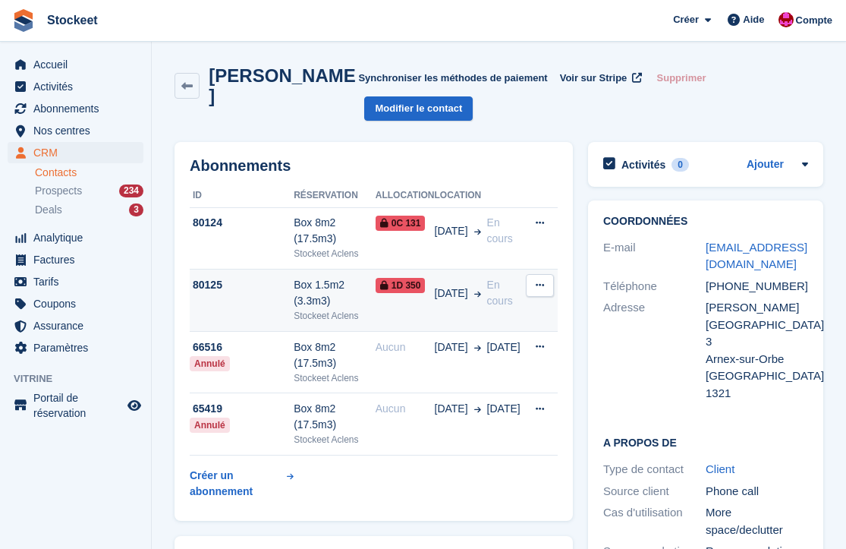
click at [262, 310] on td "80125" at bounding box center [242, 300] width 104 height 62
click at [263, 297] on td "80125" at bounding box center [242, 300] width 104 height 62
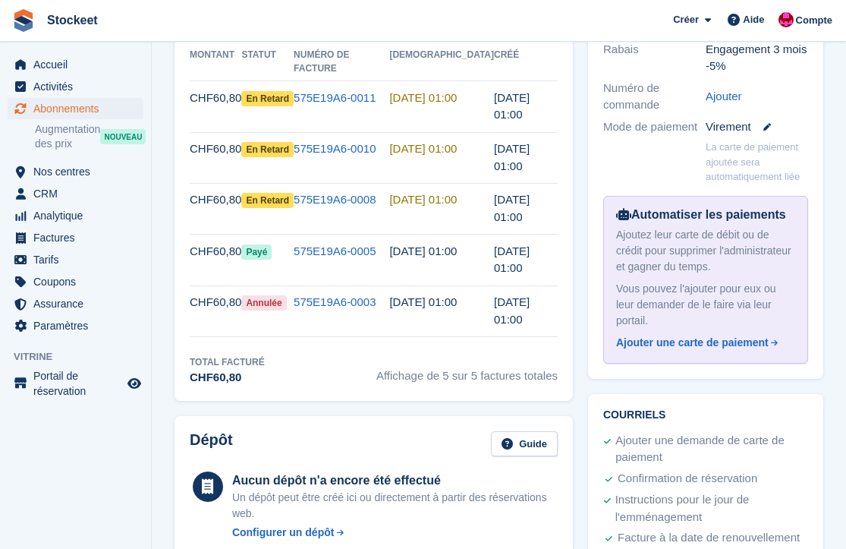
scroll to position [351, 0]
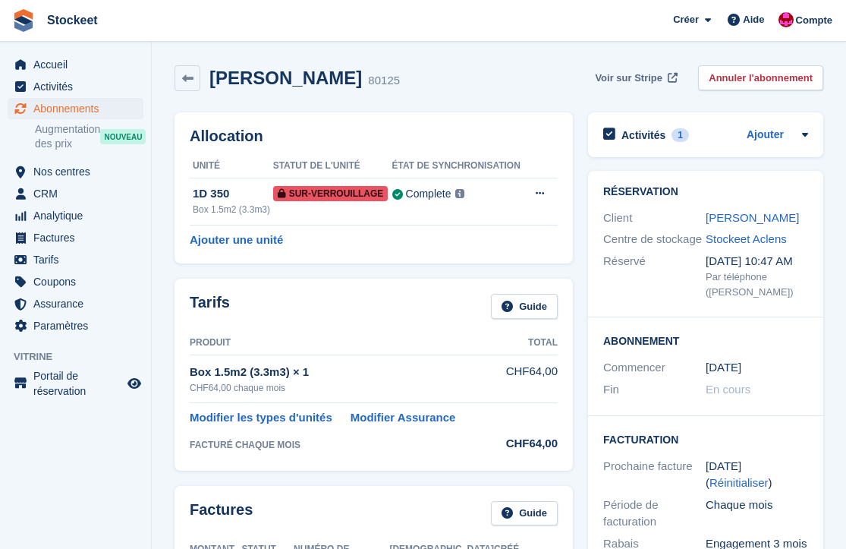
click at [630, 77] on span "Voir sur Stripe" at bounding box center [629, 78] width 68 height 15
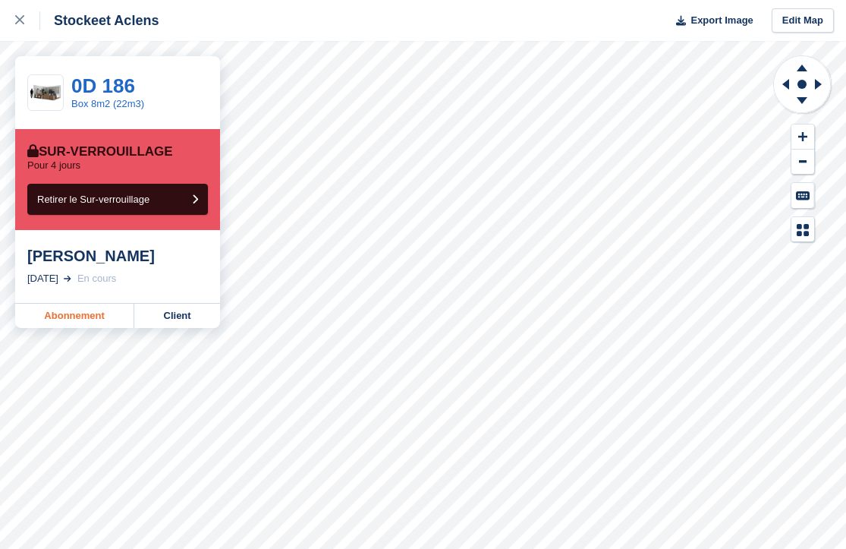
click at [90, 315] on link "Abonnement" at bounding box center [74, 316] width 119 height 24
click at [72, 304] on link "Abonnement" at bounding box center [74, 316] width 119 height 24
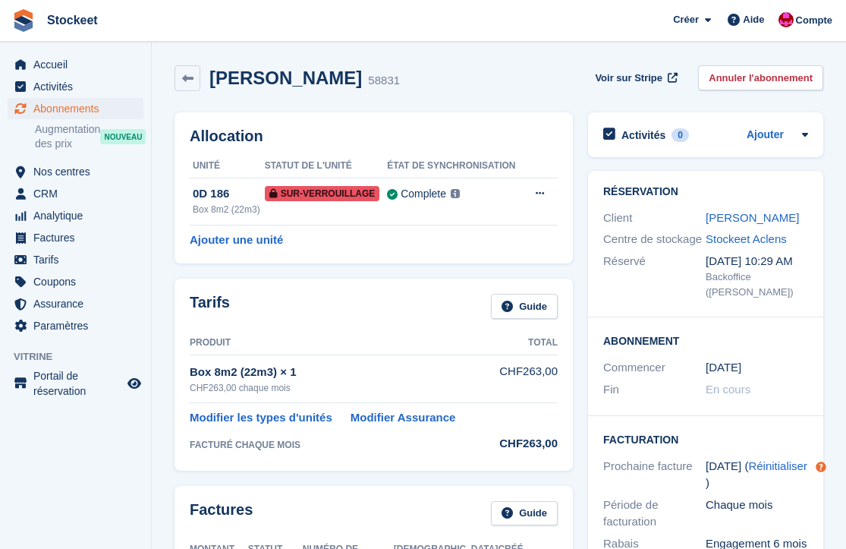
scroll to position [156, 0]
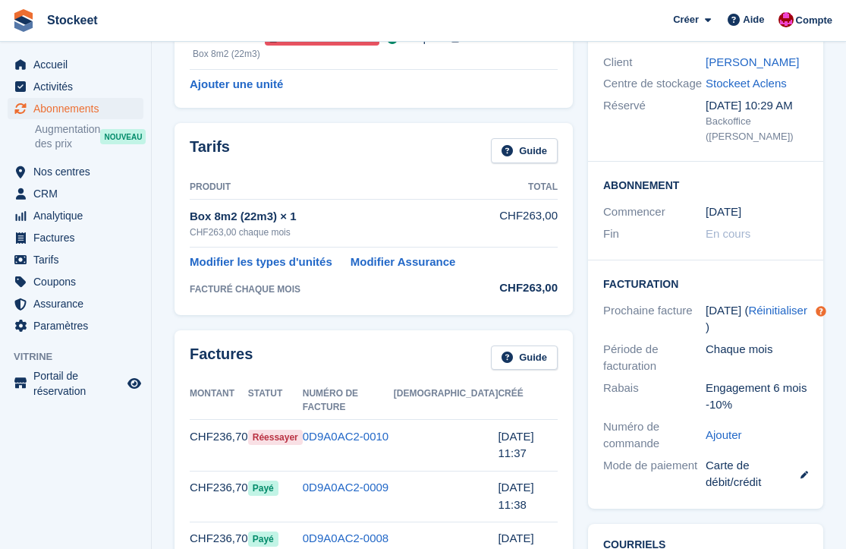
click at [369, 420] on td "0D9A0AC2-0010" at bounding box center [348, 445] width 91 height 51
click at [370, 430] on link "0D9A0AC2-0010" at bounding box center [346, 436] width 86 height 13
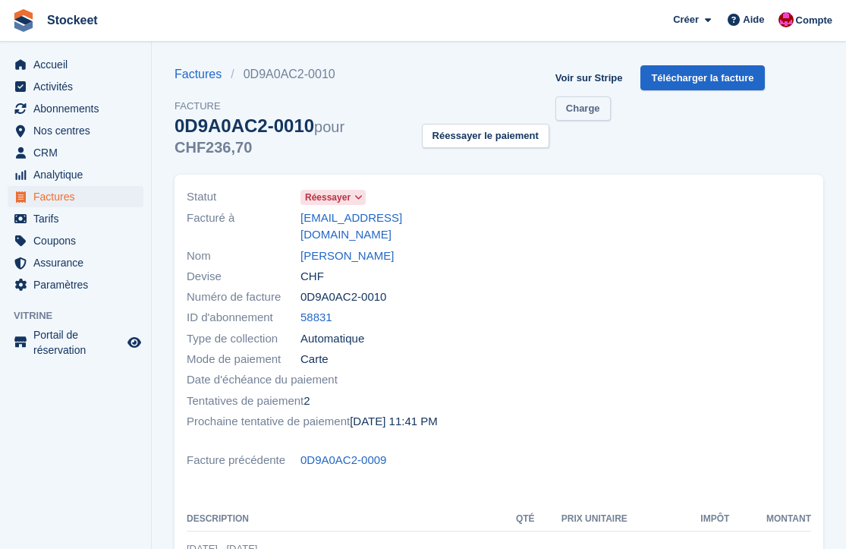
click at [577, 114] on link "Charge" at bounding box center [583, 108] width 55 height 25
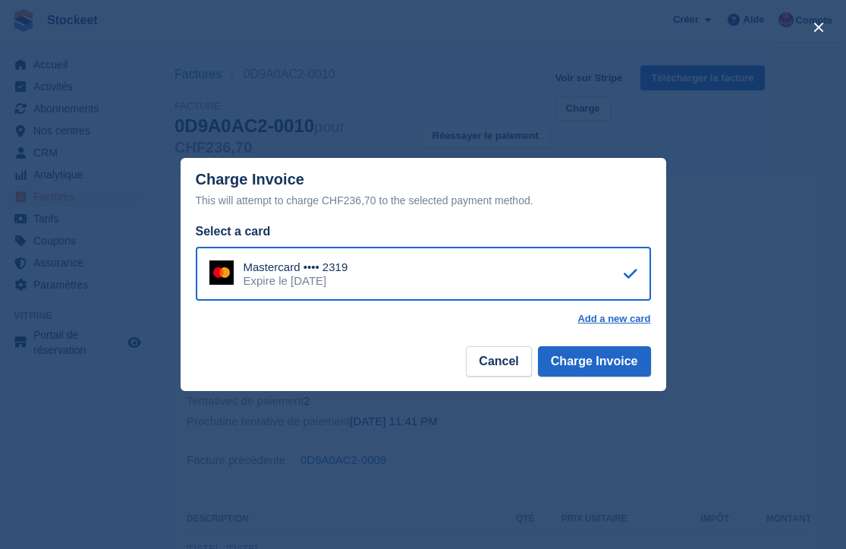
click at [623, 379] on footer "Cancel Charge Invoice" at bounding box center [424, 367] width 486 height 48
click at [610, 356] on button "Charge Invoice" at bounding box center [594, 361] width 113 height 30
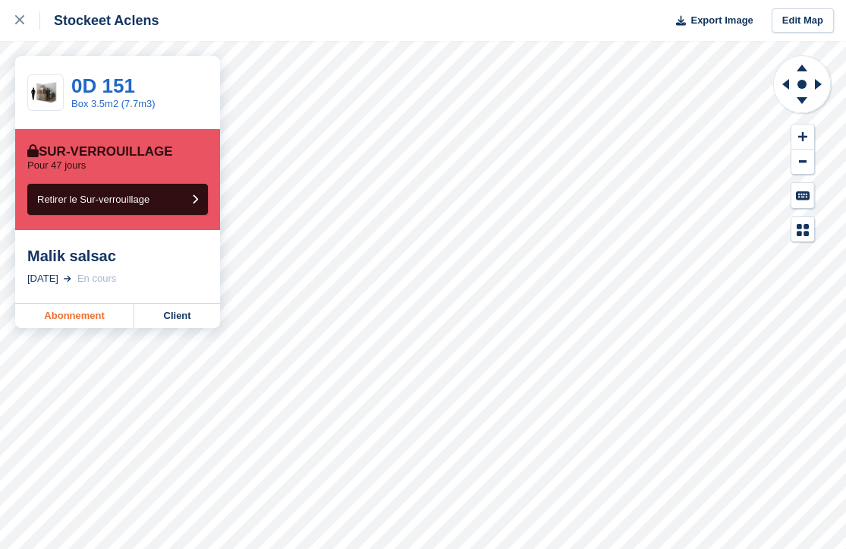
click at [99, 315] on link "Abonnement" at bounding box center [74, 316] width 119 height 24
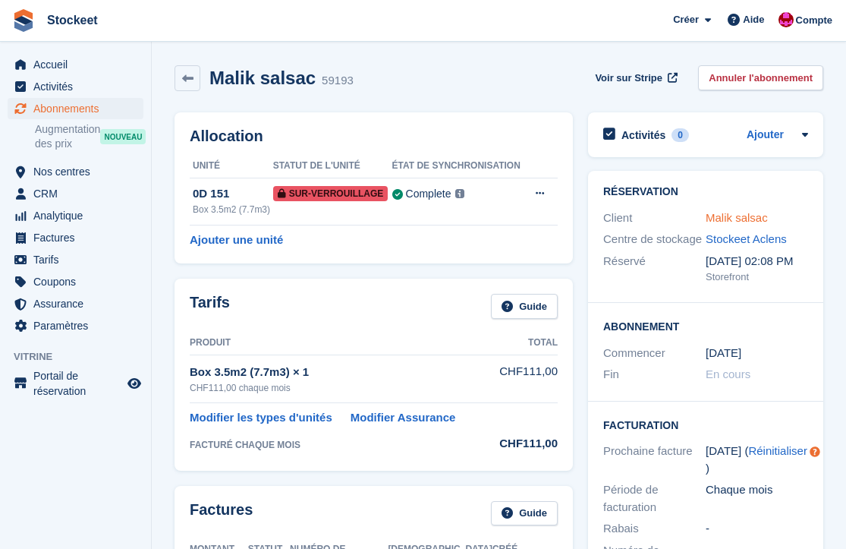
click at [729, 217] on link "Malik salsac" at bounding box center [737, 217] width 62 height 13
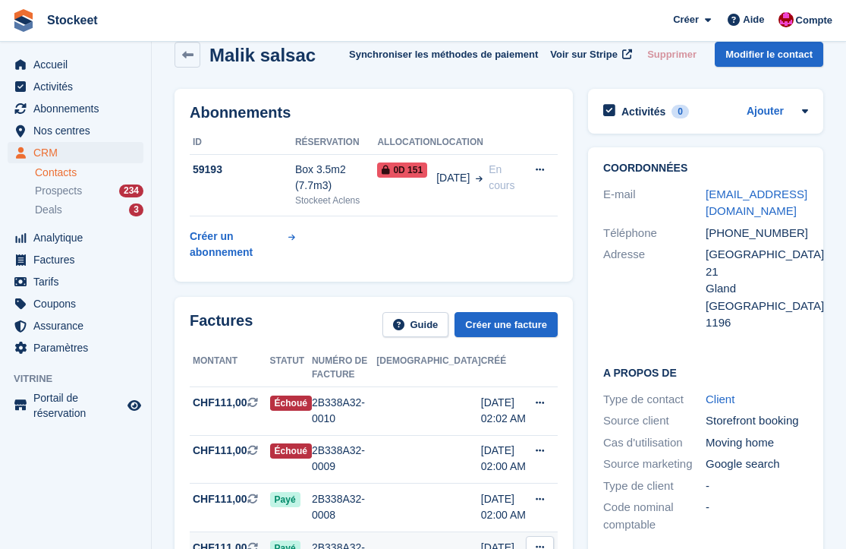
scroll to position [48, 0]
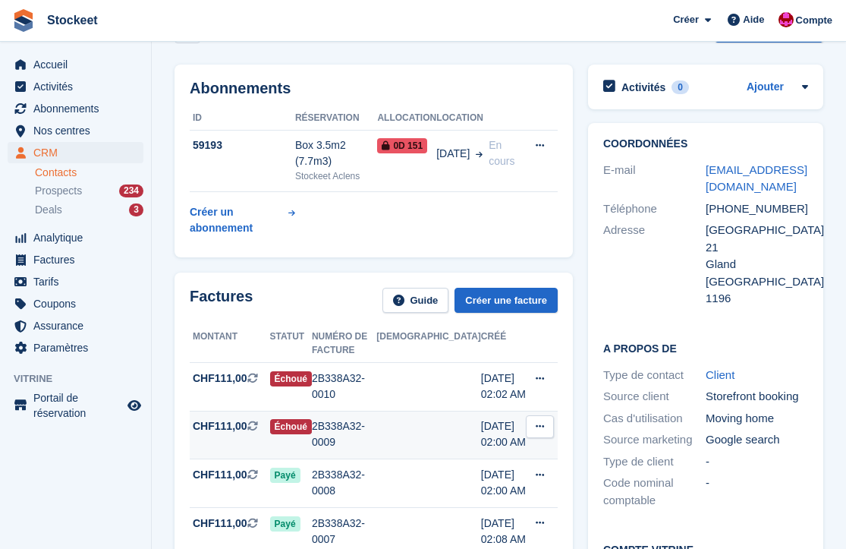
click at [348, 418] on div "2B338A32-0009" at bounding box center [344, 434] width 65 height 32
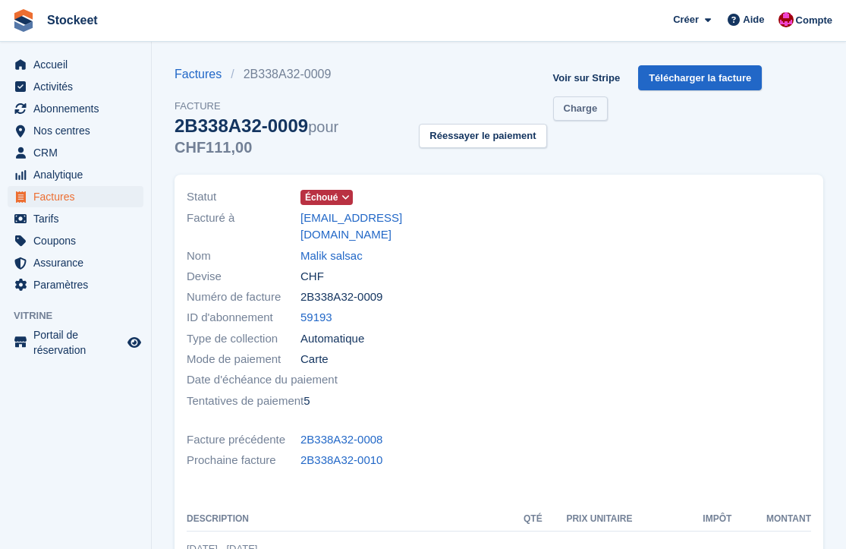
click at [577, 112] on link "Charge" at bounding box center [580, 108] width 55 height 25
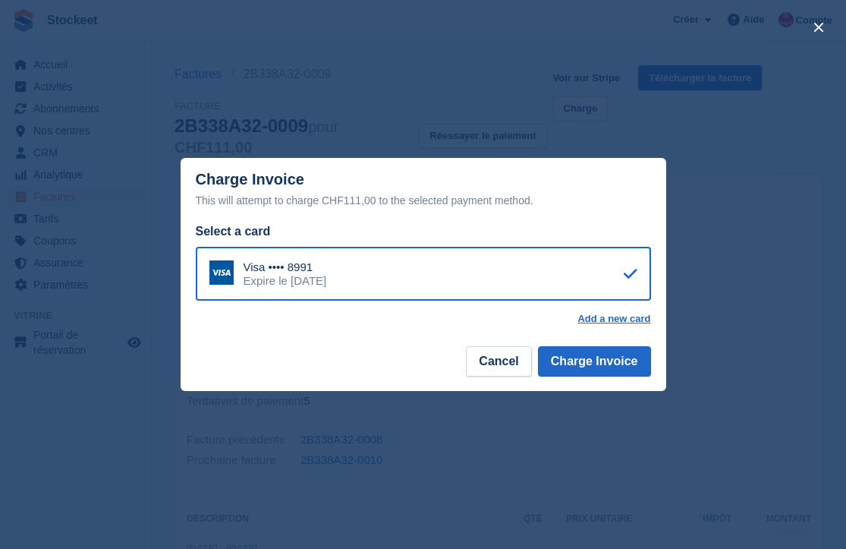
click at [613, 386] on footer "Cancel Charge Invoice" at bounding box center [424, 367] width 486 height 48
click at [604, 366] on button "Charge Invoice" at bounding box center [594, 361] width 113 height 30
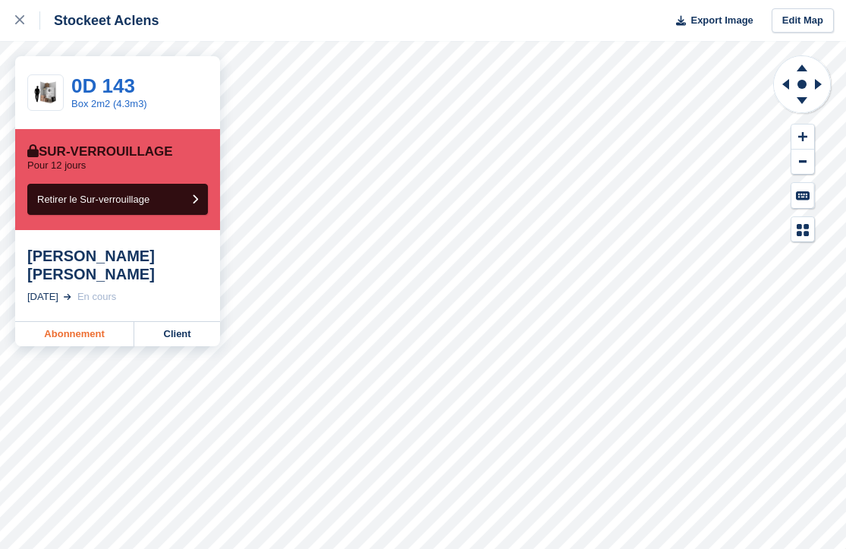
click at [63, 322] on link "Abonnement" at bounding box center [74, 334] width 119 height 24
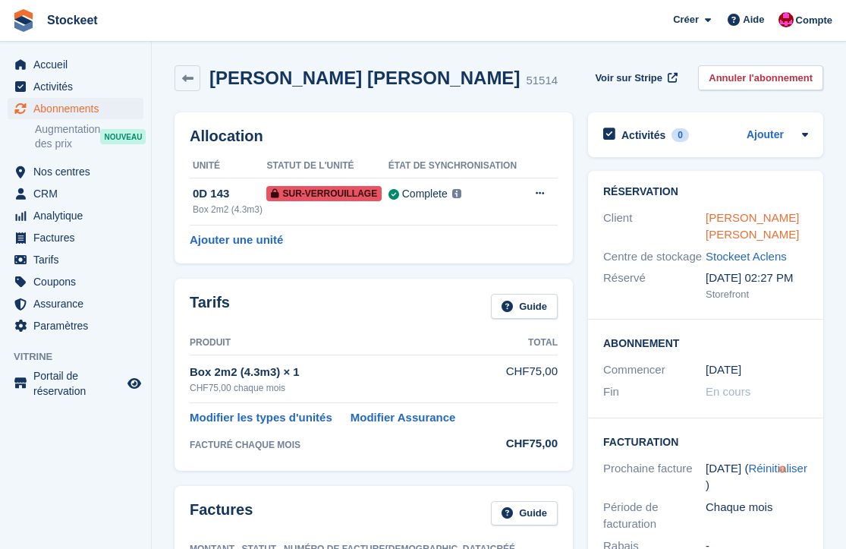
click at [764, 213] on link "[PERSON_NAME] [PERSON_NAME]" at bounding box center [752, 226] width 93 height 30
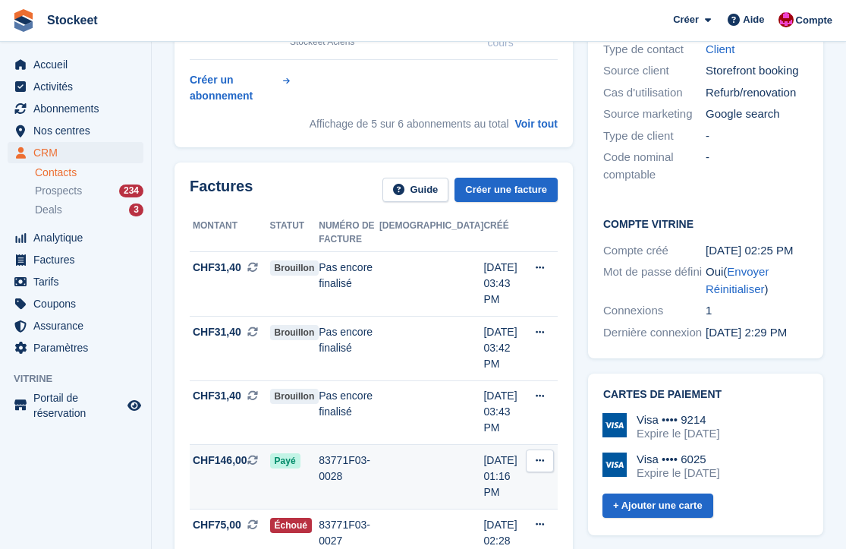
scroll to position [406, 0]
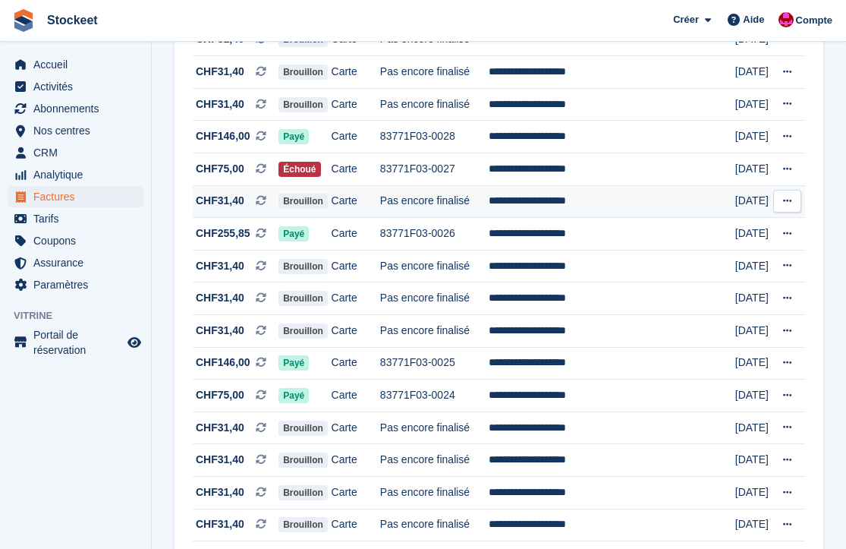
scroll to position [113, 0]
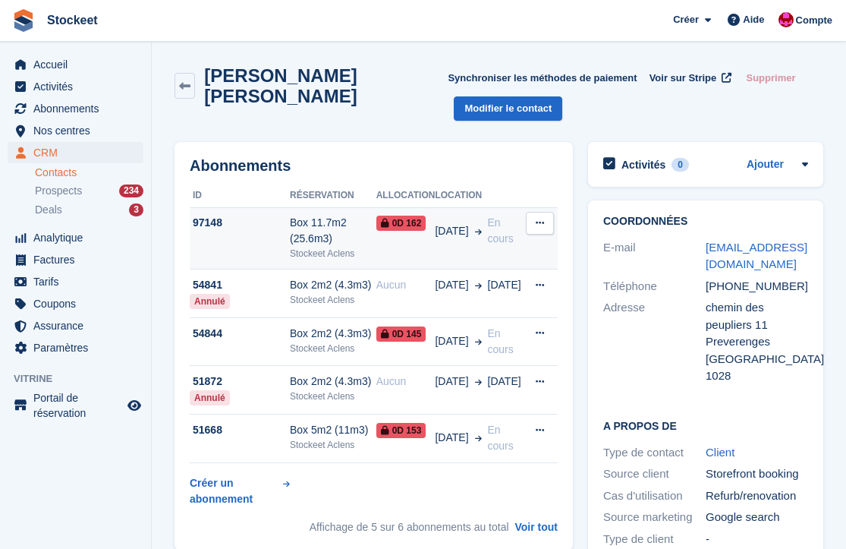
click at [275, 243] on td "97148" at bounding box center [240, 238] width 100 height 62
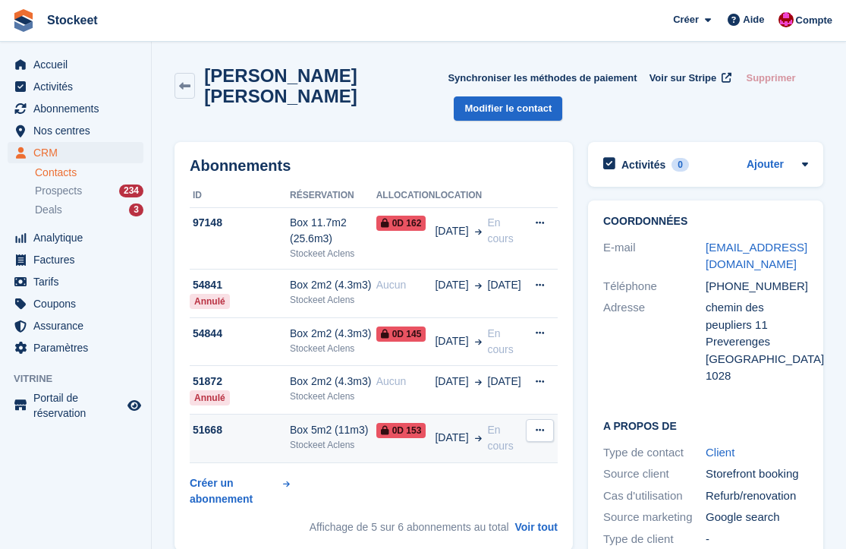
click at [241, 436] on div "51668" at bounding box center [240, 430] width 100 height 16
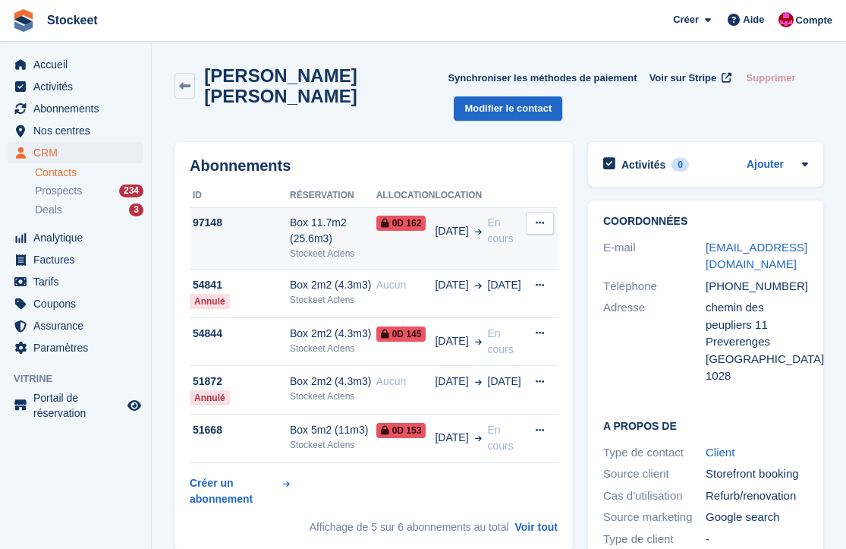
click at [250, 225] on div "97148" at bounding box center [240, 223] width 100 height 16
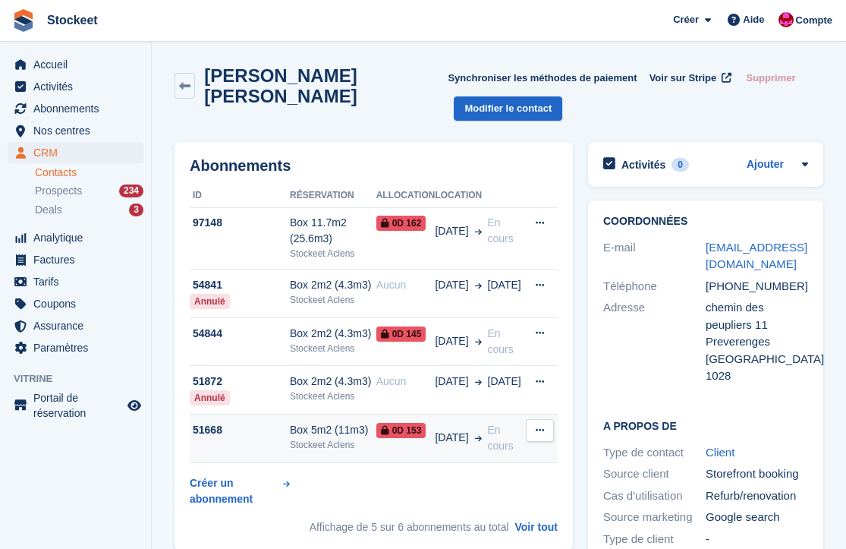
scroll to position [25, 0]
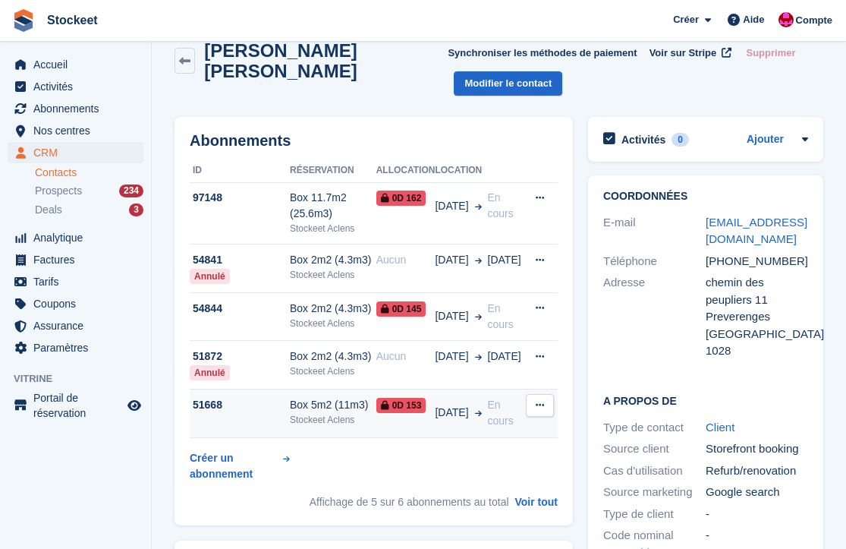
click at [340, 425] on div "Stockeet Aclens" at bounding box center [333, 420] width 87 height 14
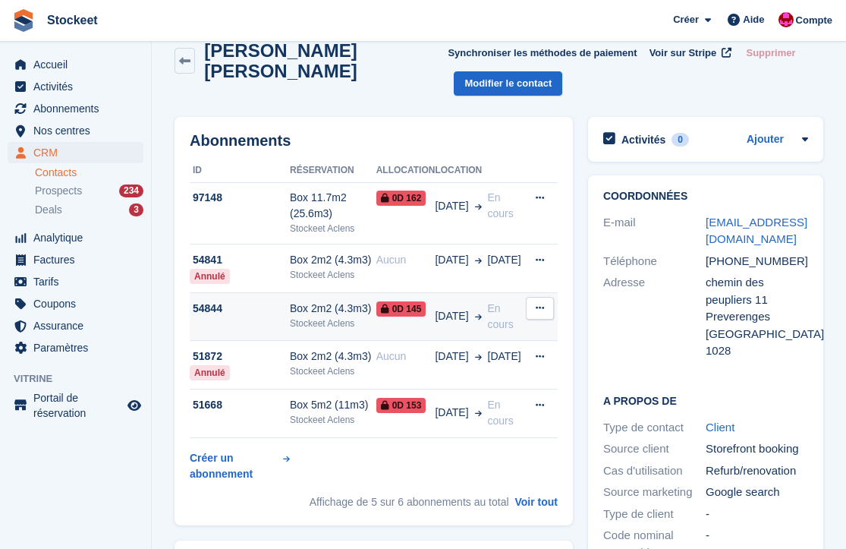
click at [334, 324] on div "Stockeet Aclens" at bounding box center [333, 323] width 87 height 14
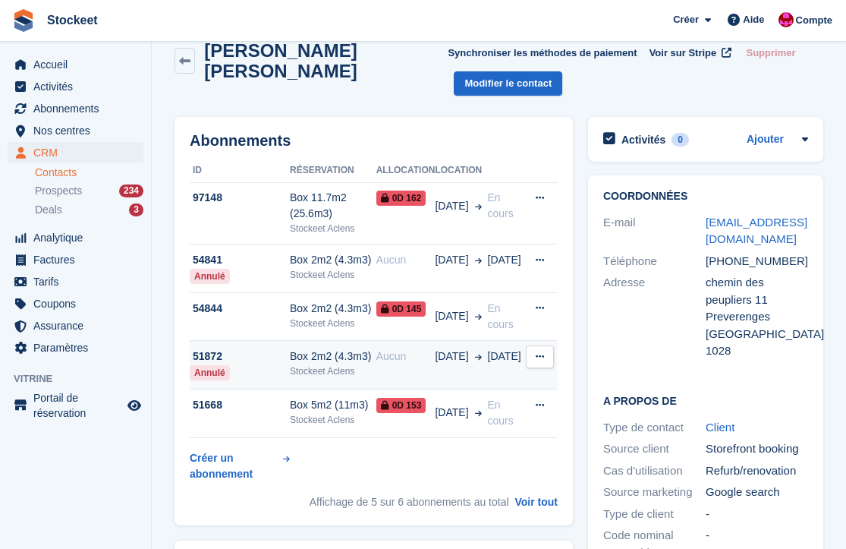
click at [336, 360] on div "Box 2m2 (4.3m3)" at bounding box center [333, 356] width 87 height 16
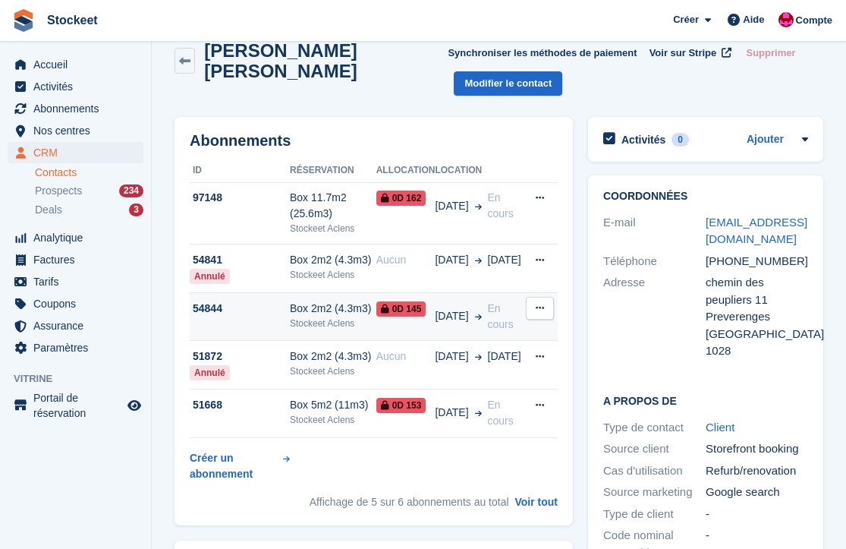
click at [349, 323] on div "Stockeet Aclens" at bounding box center [333, 323] width 87 height 14
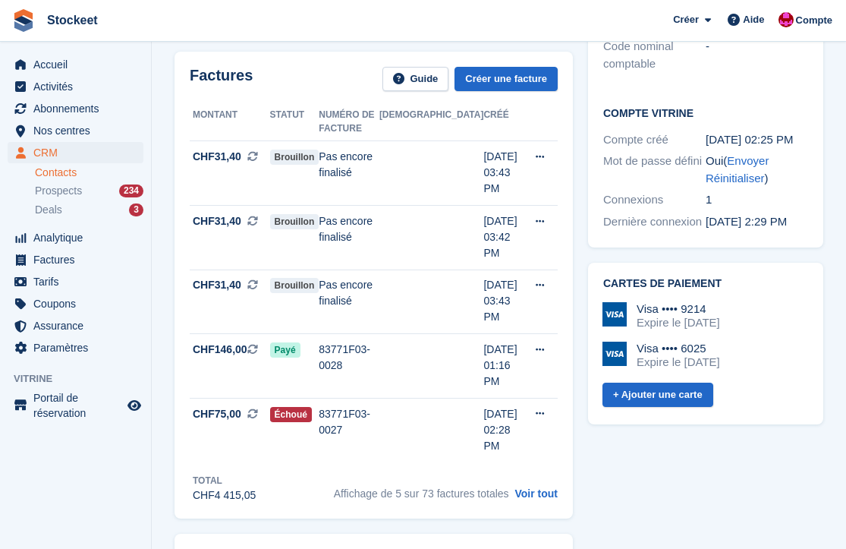
scroll to position [517, 0]
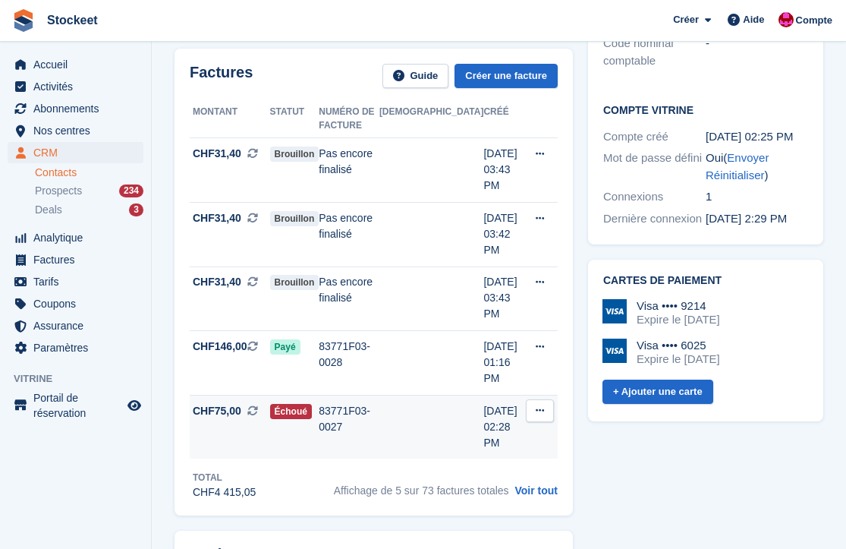
click at [379, 403] on div "83771F03-0027" at bounding box center [349, 419] width 61 height 32
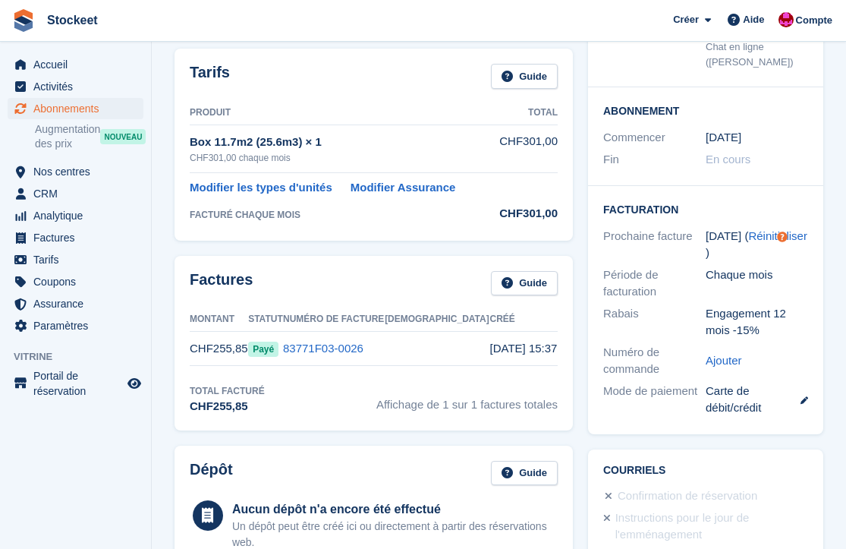
scroll to position [205, 0]
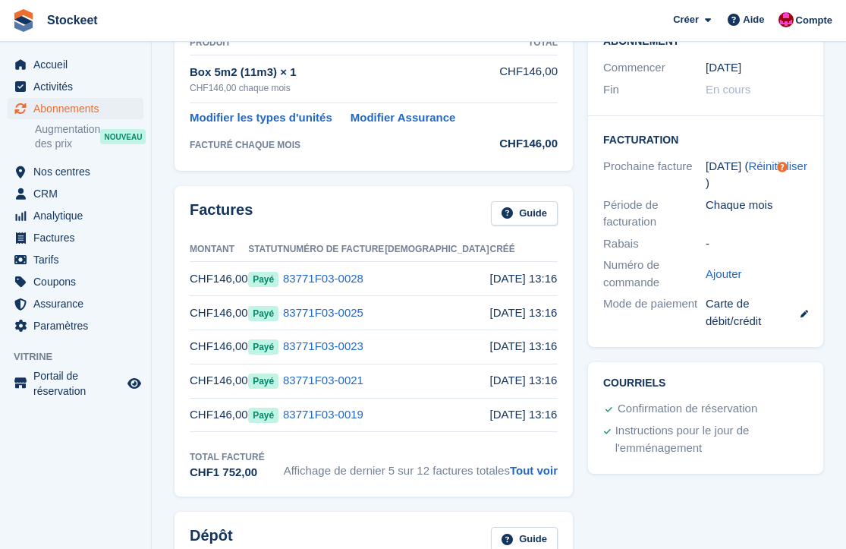
scroll to position [172, 0]
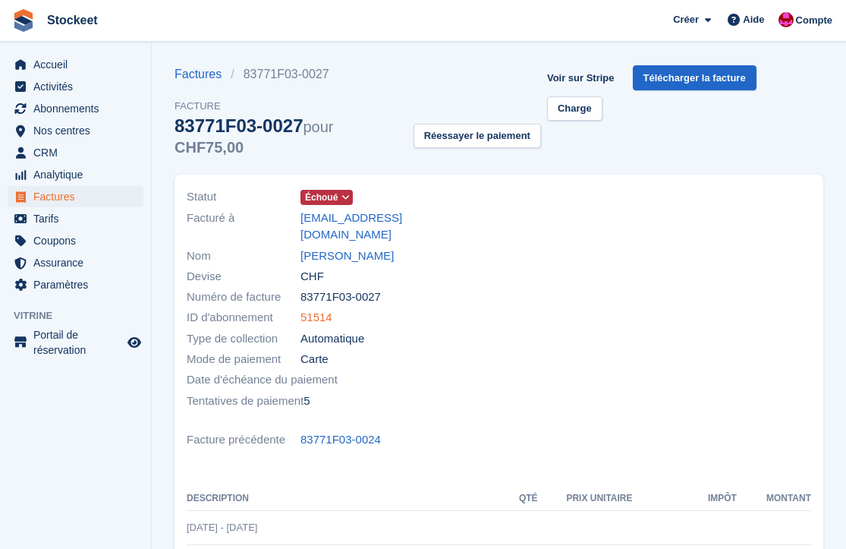
click at [323, 309] on link "51514" at bounding box center [317, 317] width 32 height 17
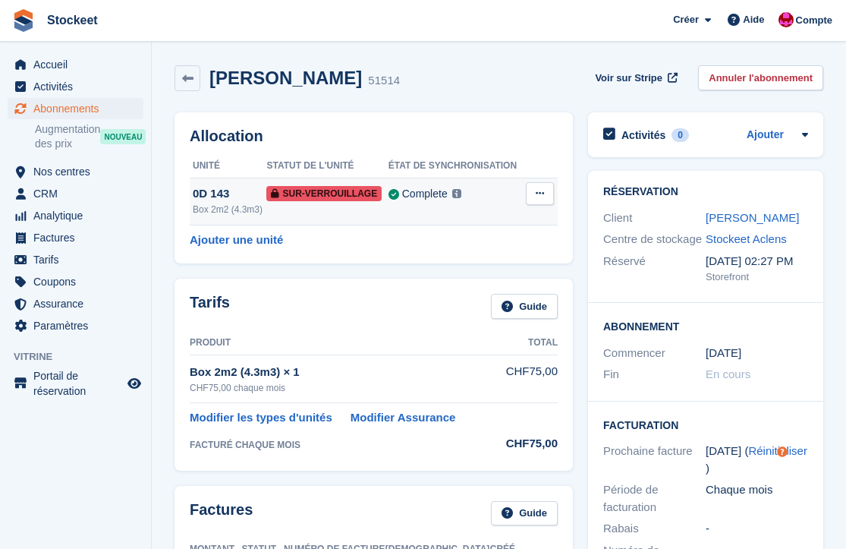
click at [238, 182] on td "0D 143 Box 2m2 (4.3m3)" at bounding box center [228, 201] width 77 height 47
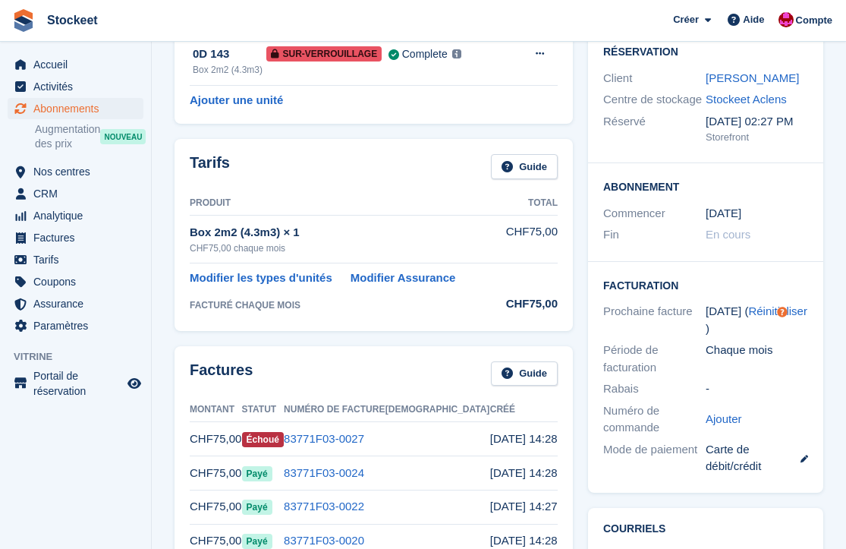
scroll to position [5, 0]
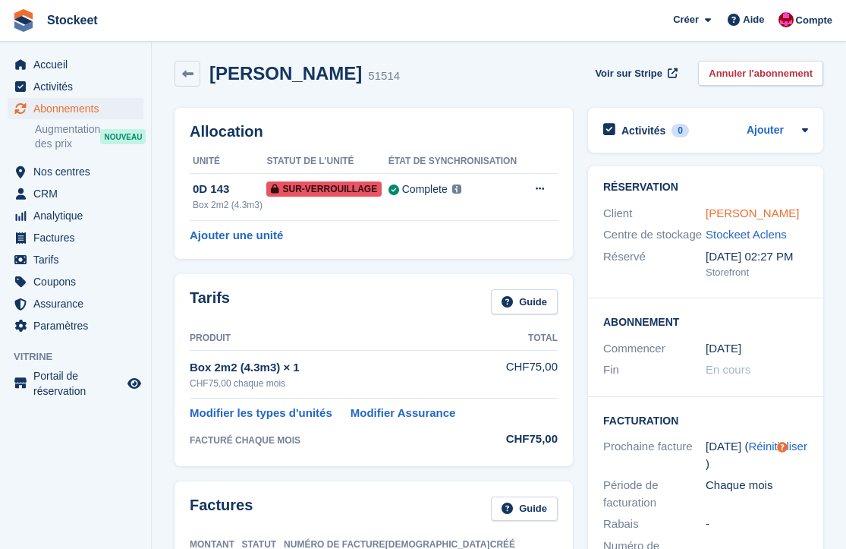
click at [754, 215] on link "[PERSON_NAME]" at bounding box center [752, 212] width 93 height 13
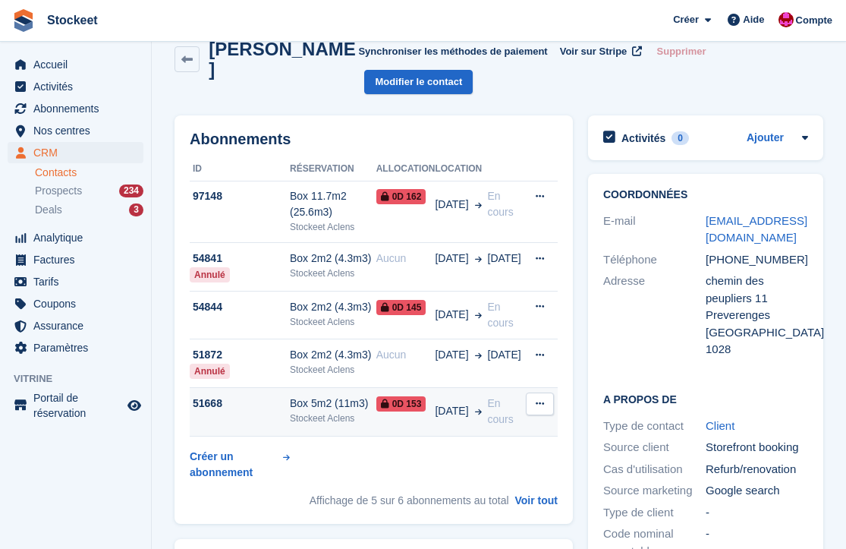
scroll to position [55, 0]
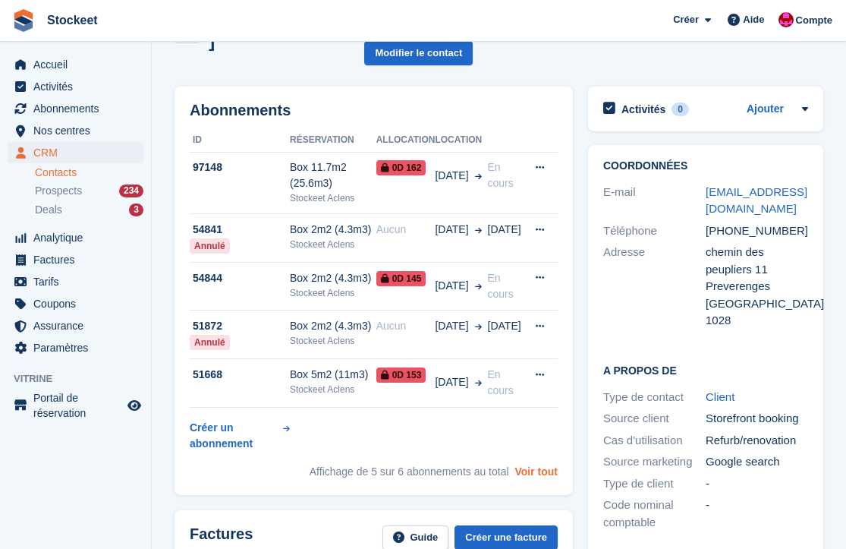
click at [556, 477] on link "Voir tout" at bounding box center [536, 471] width 43 height 12
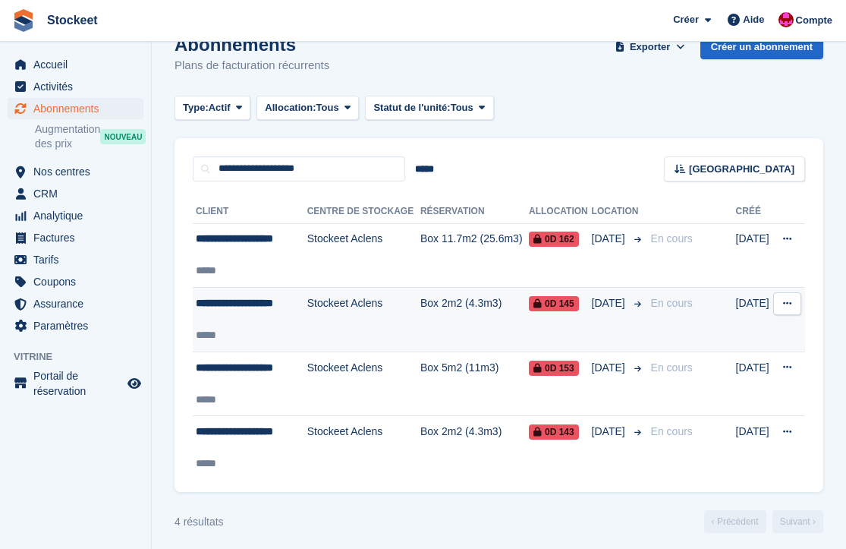
scroll to position [52, 0]
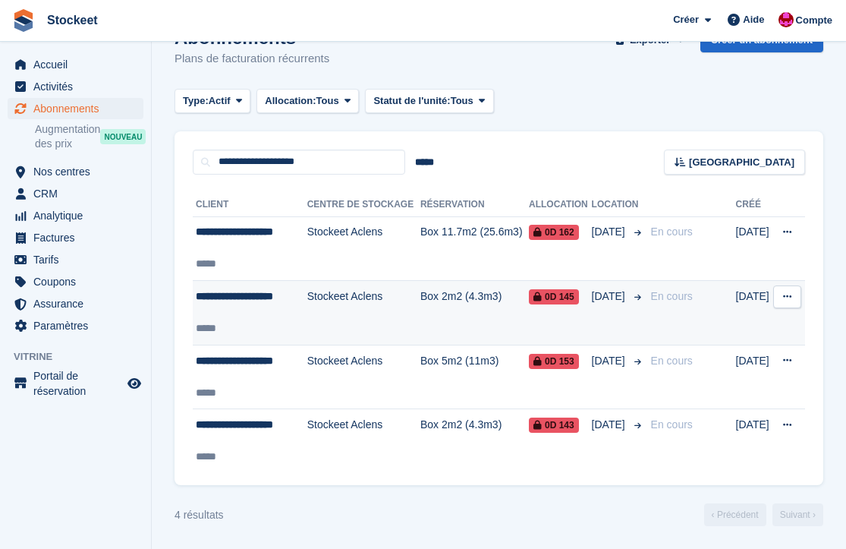
click at [373, 301] on td "Stockeet Aclens" at bounding box center [363, 313] width 113 height 65
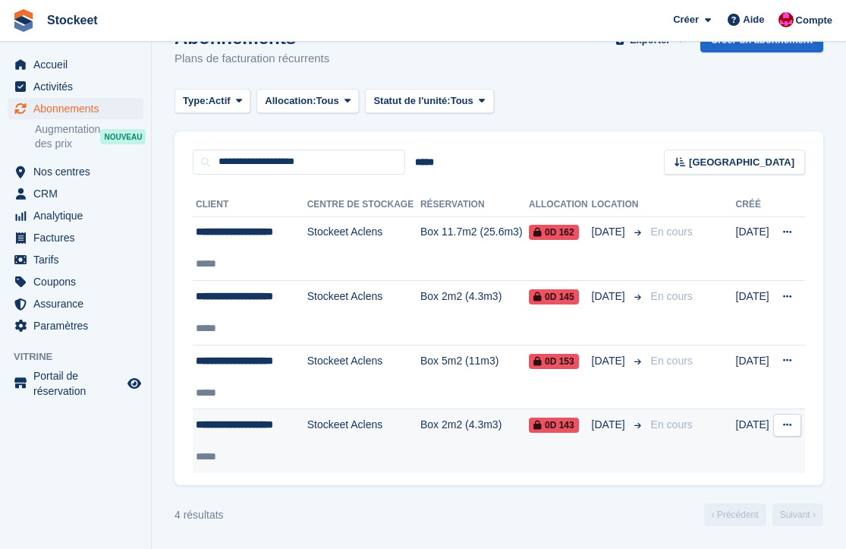
click at [395, 431] on td "Stockeet Aclens" at bounding box center [363, 441] width 113 height 64
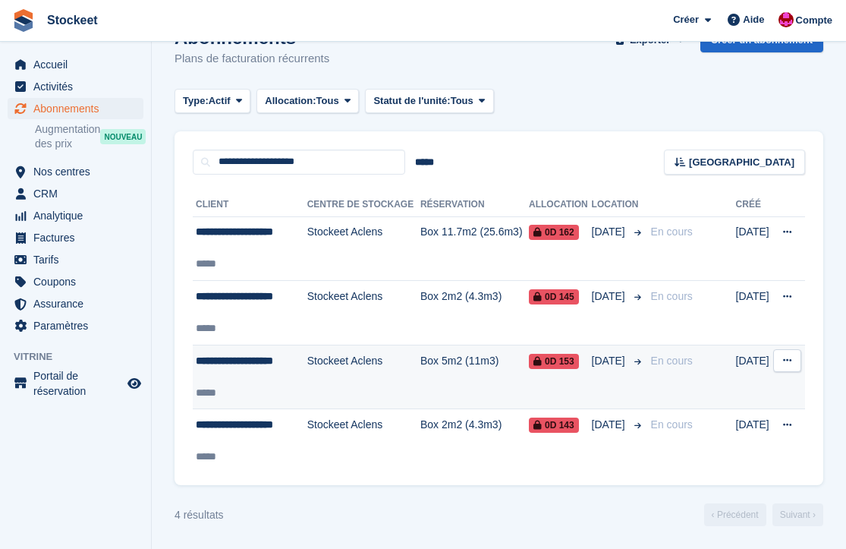
click at [420, 372] on td "Box 5m2 (11m3)" at bounding box center [474, 377] width 109 height 65
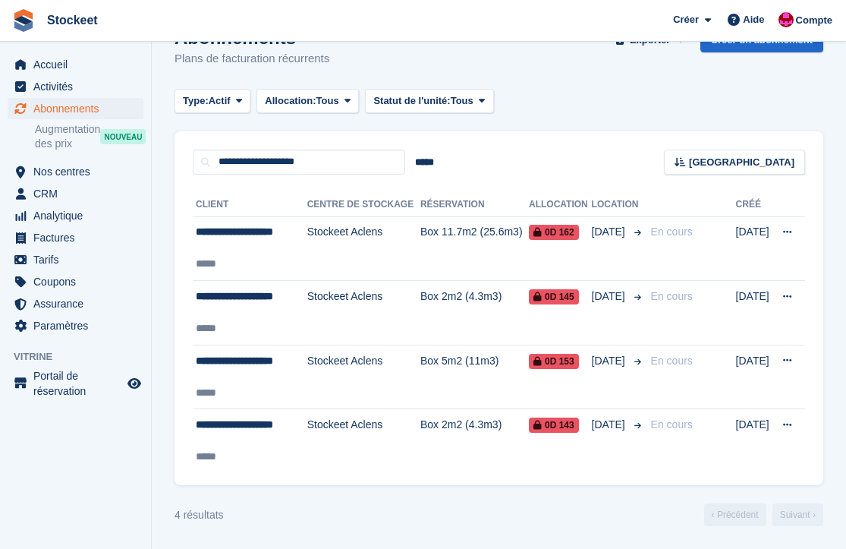
scroll to position [0, 0]
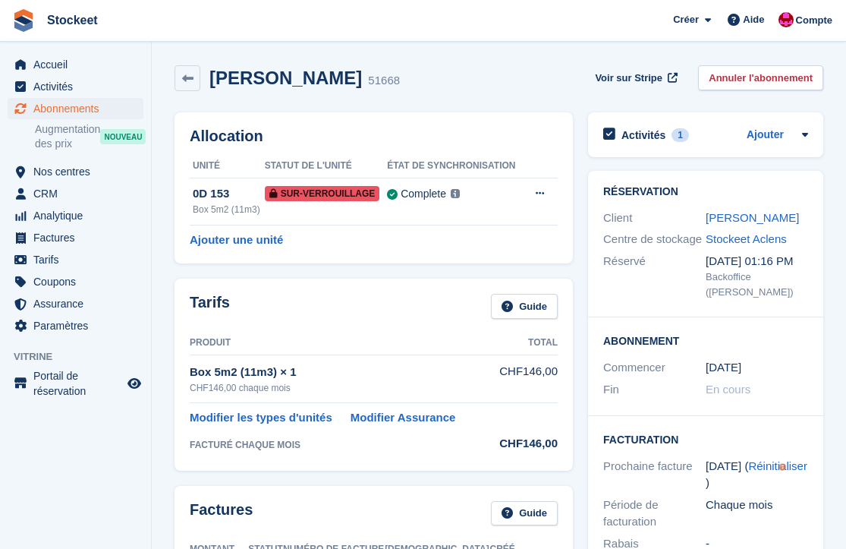
scroll to position [130, 0]
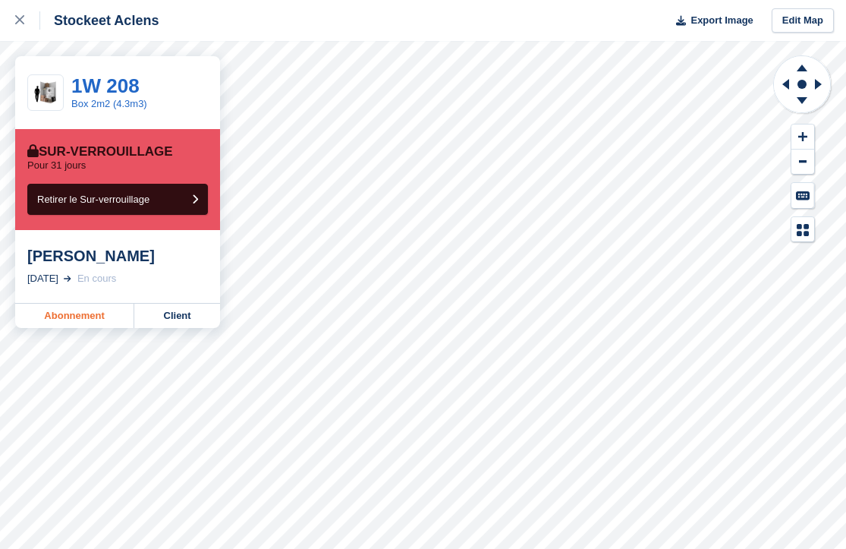
click at [75, 315] on link "Abonnement" at bounding box center [74, 316] width 119 height 24
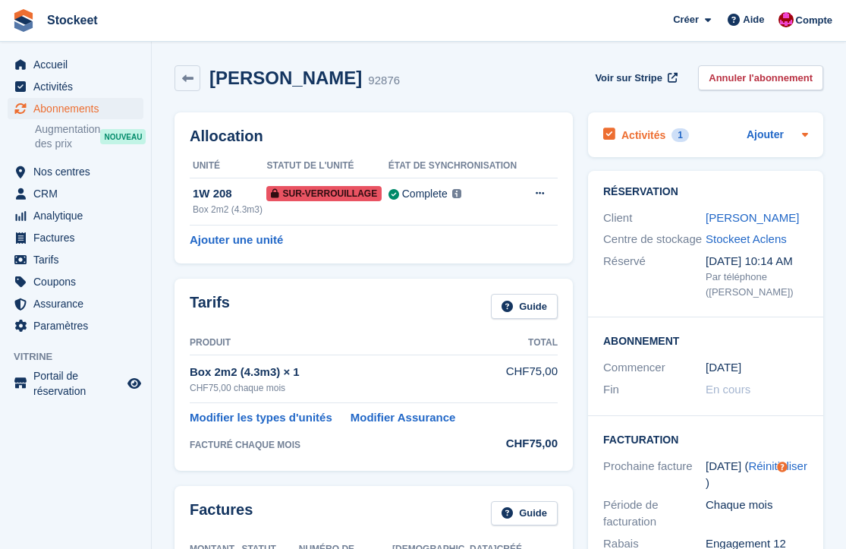
click at [628, 129] on h2 "Activités" at bounding box center [644, 135] width 44 height 14
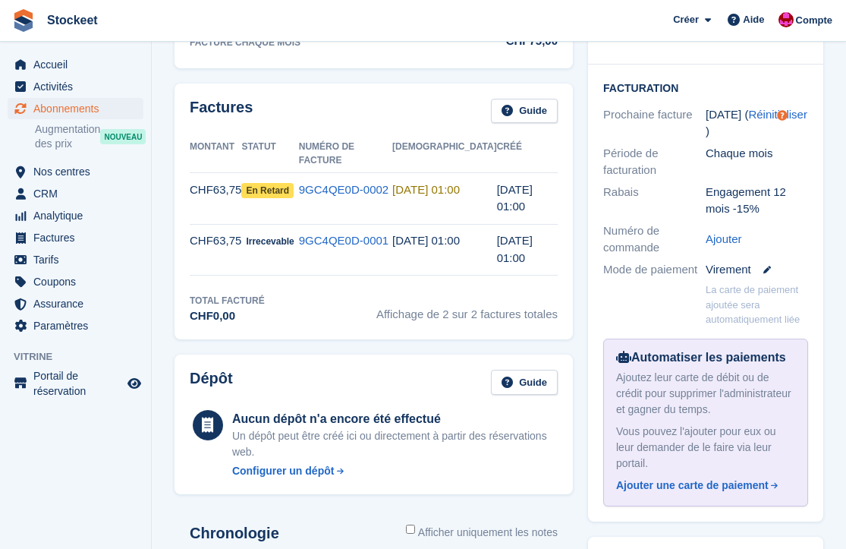
scroll to position [486, 0]
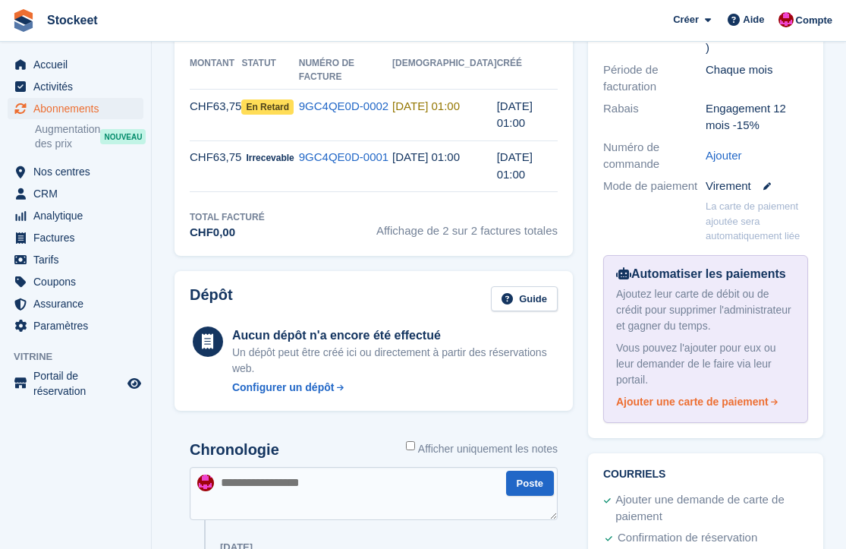
click at [671, 397] on div "Ajouter une carte de paiement" at bounding box center [692, 402] width 153 height 16
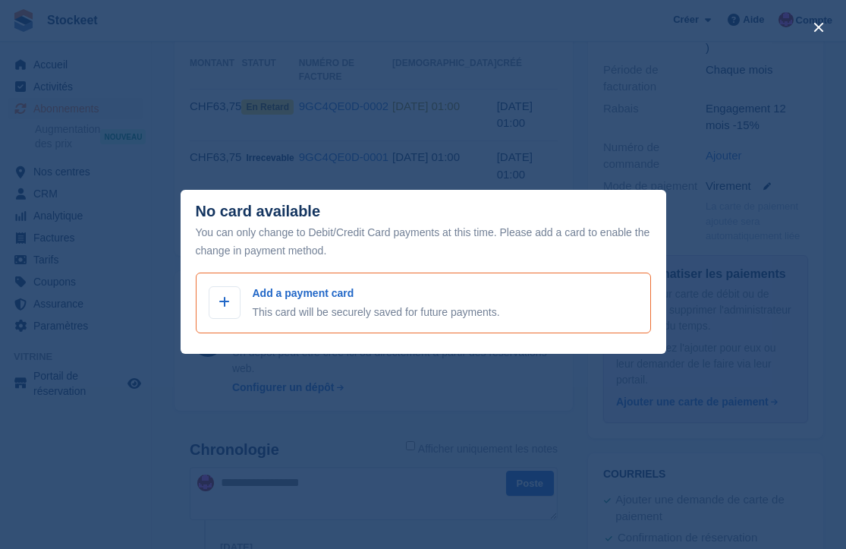
click at [376, 290] on p "Add a payment card" at bounding box center [376, 293] width 247 height 16
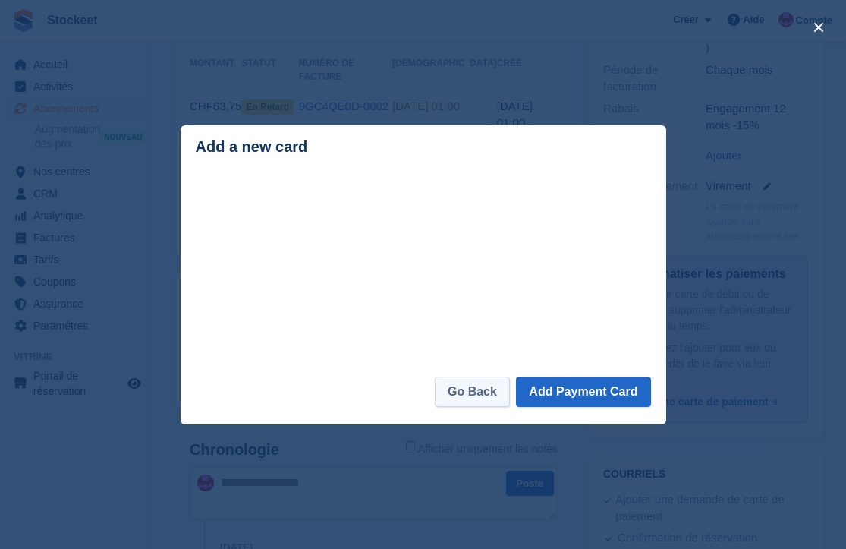
click at [483, 392] on link "Go Back" at bounding box center [472, 391] width 75 height 30
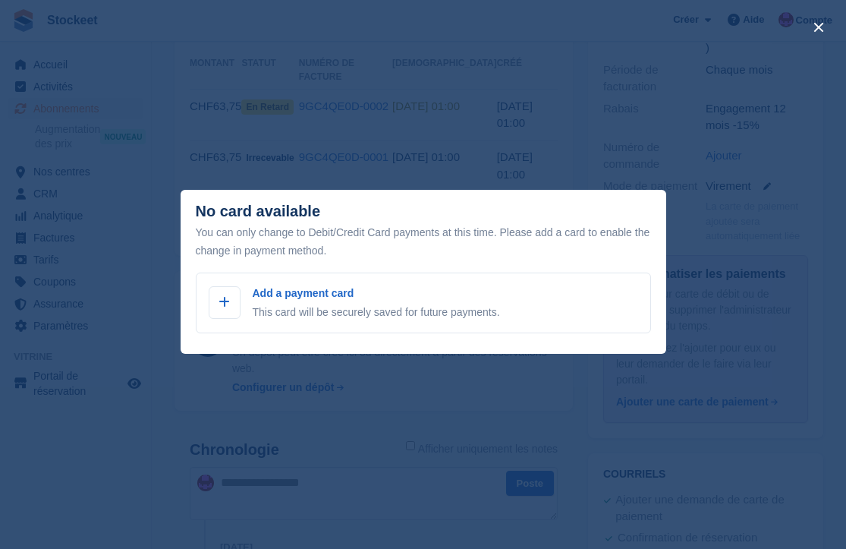
click at [522, 156] on div "close" at bounding box center [423, 274] width 846 height 549
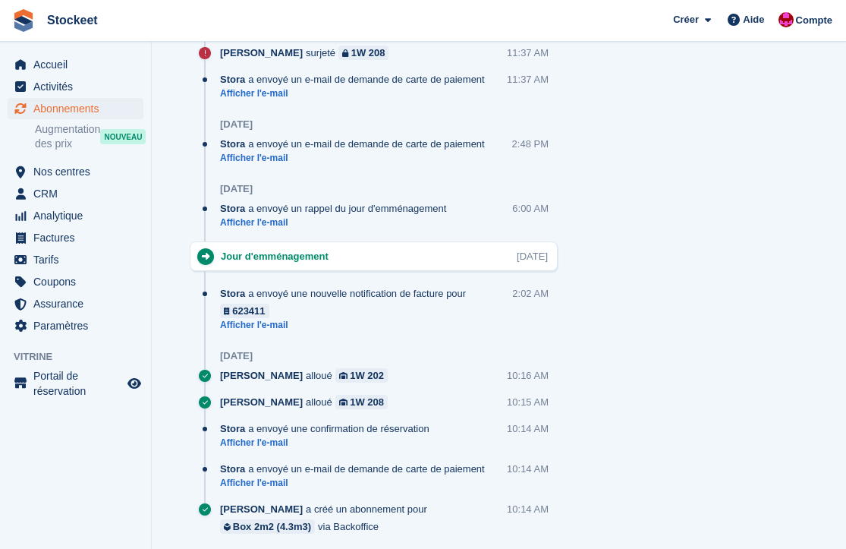
scroll to position [0, 0]
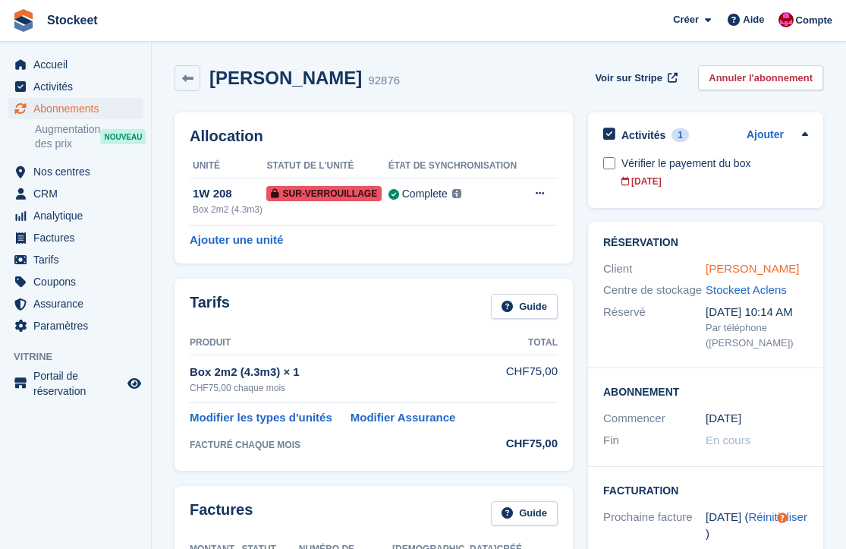
click at [751, 272] on link "[PERSON_NAME]" at bounding box center [752, 268] width 93 height 13
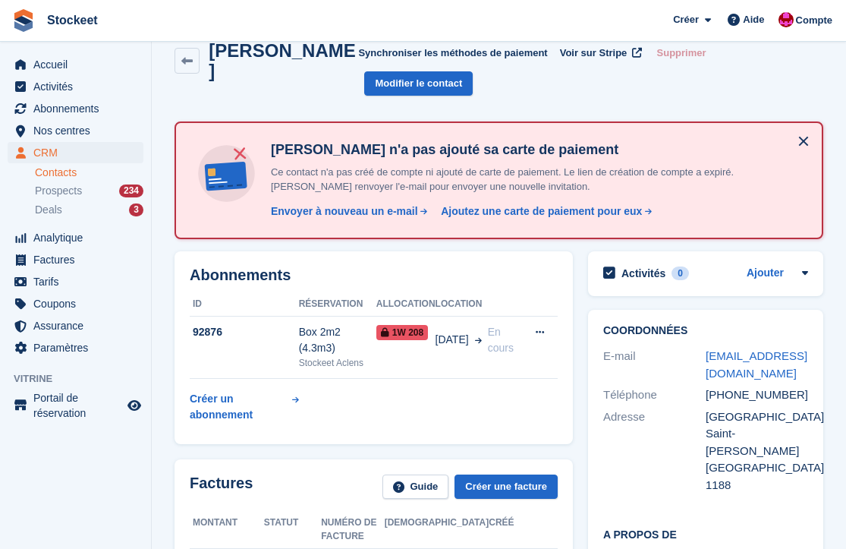
scroll to position [58, 0]
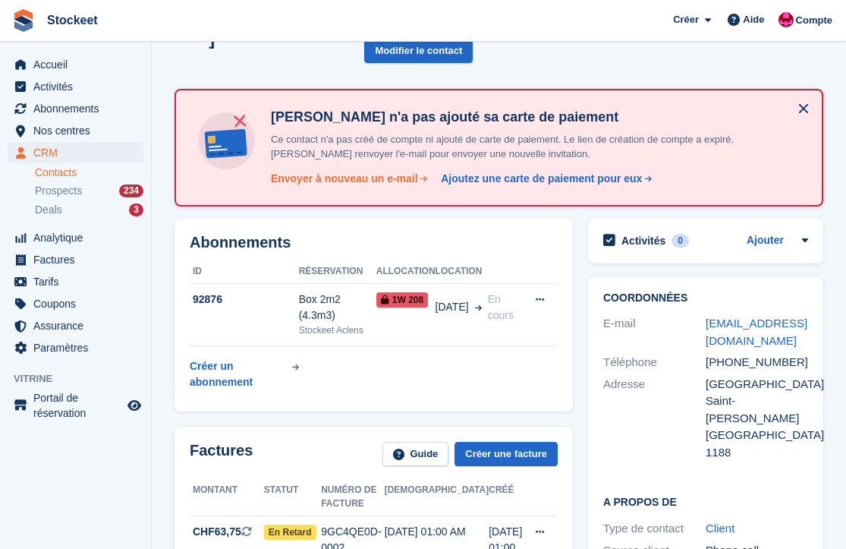
click at [334, 175] on div "Envoyer à nouveau un e-mail" at bounding box center [344, 179] width 147 height 16
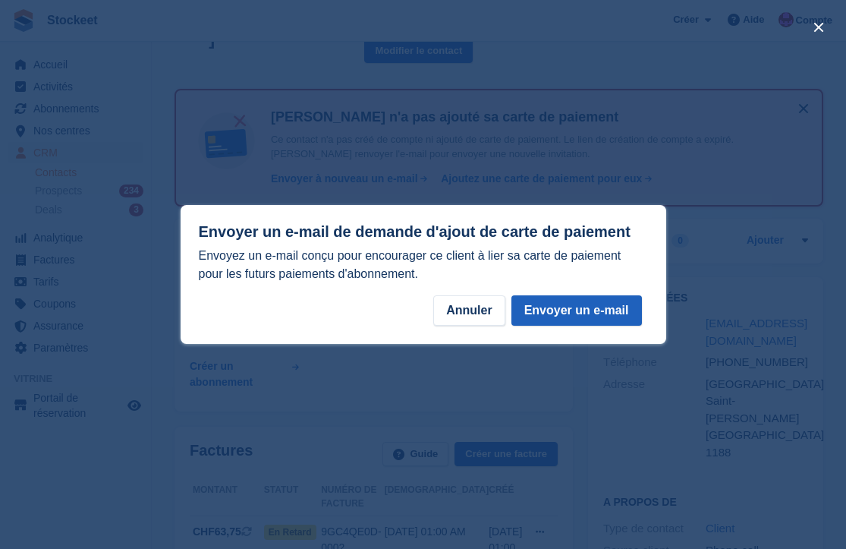
click at [559, 307] on button "Envoyer un e-mail" at bounding box center [577, 310] width 131 height 30
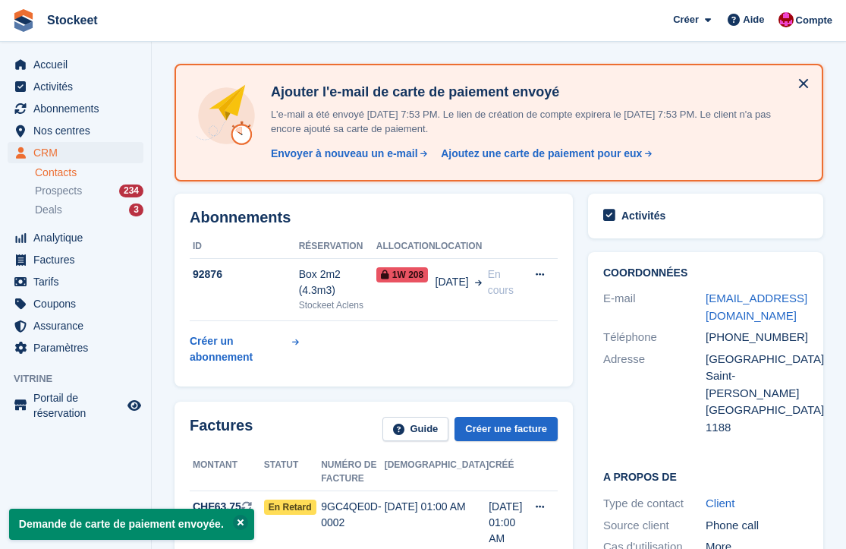
scroll to position [104, 0]
